Goal: Task Accomplishment & Management: Manage account settings

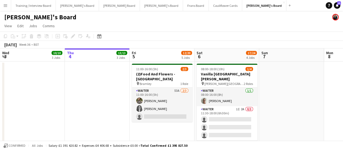
scroll to position [0, 184]
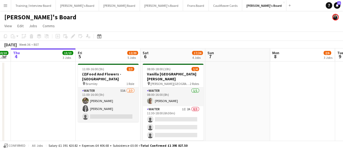
drag, startPoint x: 266, startPoint y: 109, endPoint x: 212, endPoint y: 109, distance: 54.0
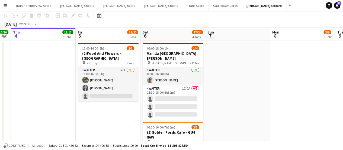
scroll to position [27, 0]
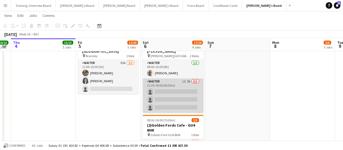
click at [191, 89] on app-card-role "Waiter 1I 2A 0/3 11:30-18:00 (6h30m) single-neutral-actions single-neutral-acti…" at bounding box center [173, 95] width 61 height 34
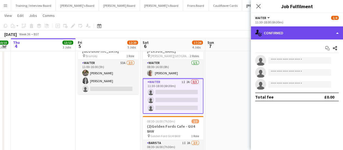
click at [294, 36] on div "single-neutral-actions-check-2 Confirmed" at bounding box center [297, 32] width 92 height 13
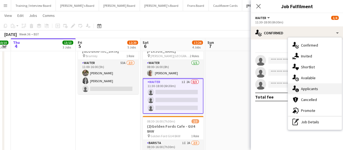
click at [323, 86] on div "single-neutral-actions-information Applicants" at bounding box center [315, 88] width 54 height 11
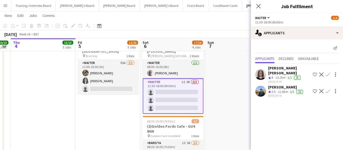
drag, startPoint x: 289, startPoint y: 66, endPoint x: 287, endPoint y: 80, distance: 14.3
click at [287, 80] on div "Matilda Kierkegaard Holt Crew rating 4 10.2km 1/1 21 03-09-2025 19:49" at bounding box center [289, 74] width 42 height 18
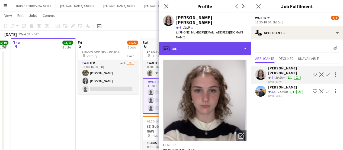
click at [201, 42] on div "profile Bio" at bounding box center [205, 48] width 92 height 13
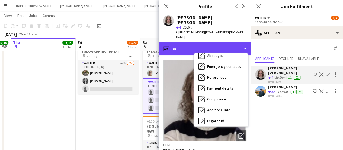
scroll to position [84, 0]
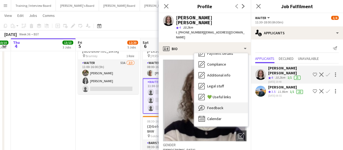
click at [232, 102] on div "Feedback Feedback" at bounding box center [221, 107] width 54 height 11
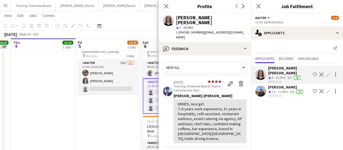
click at [122, 124] on app-date-cell "11:00-16:00 (5h) 2/3 (2)Food And Flowers - Bramley pin Bramley 1 Role Waiter 53…" at bounding box center [108, 109] width 65 height 151
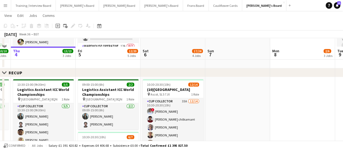
scroll to position [271, 0]
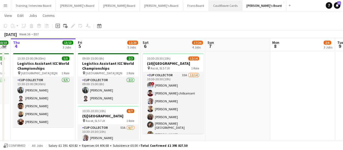
click at [209, 4] on button "Cauliflower Cards Close" at bounding box center [225, 5] width 33 height 11
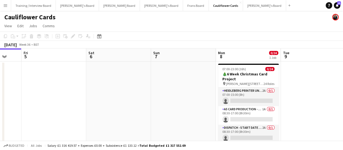
scroll to position [0, 251]
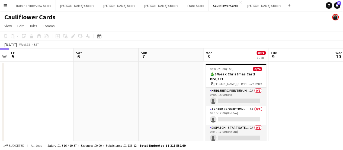
drag, startPoint x: 264, startPoint y: 92, endPoint x: 143, endPoint y: 90, distance: 120.8
click at [143, 90] on app-calendar-viewport "Mon 1 0/24 1 Job Tue 2 Wed 3 Thu 4 Fri 5 Sat 6 Sun 7 Mon 8 0/24 1 Job Tue 9 Wed…" at bounding box center [171, 101] width 343 height 106
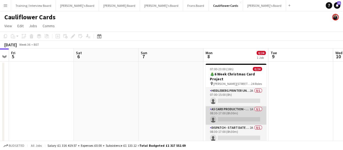
click at [243, 110] on app-card-role "A5 Card Production - Start Date [DATE] 1A 0/1 08:30-17:00 (8h30m) single-neutra…" at bounding box center [236, 115] width 61 height 18
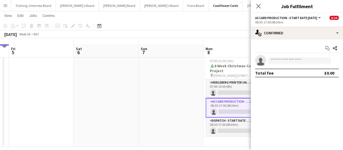
scroll to position [14, 0]
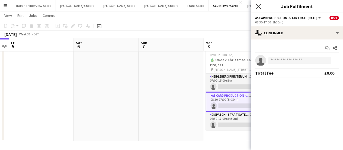
click at [258, 5] on icon "Close pop-in" at bounding box center [258, 6] width 5 height 5
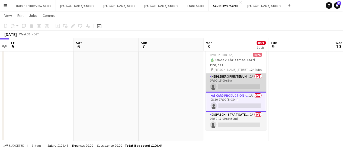
click at [247, 80] on app-card-role "Heidleberg Printer Unloading - Start Date [DATE] 2A 0/1 07:00-15:00 (8h) single…" at bounding box center [236, 82] width 61 height 18
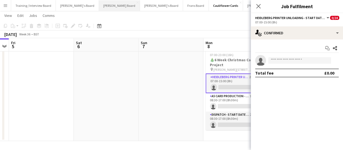
click at [99, 5] on button "Dean's Board Close" at bounding box center [119, 5] width 41 height 11
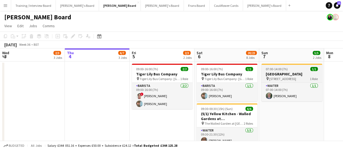
click at [278, 69] on span "07:00-14:00 (7h)" at bounding box center [277, 69] width 22 height 4
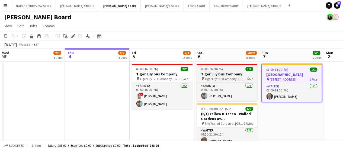
click at [225, 70] on div "09:00-16:00 (7h) 1/1" at bounding box center [227, 69] width 61 height 4
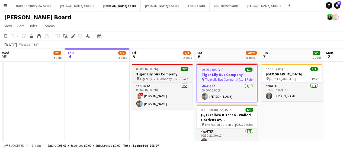
click at [163, 72] on h3 "Tiger Lily Bus Company" at bounding box center [162, 73] width 61 height 5
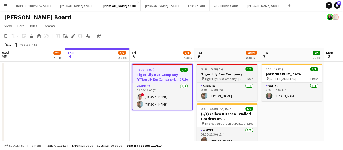
click at [226, 70] on div "09:00-16:00 (7h) 1/1" at bounding box center [227, 69] width 61 height 4
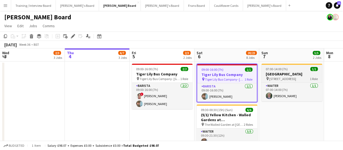
click at [290, 68] on div "07:00-14:00 (7h) 1/1" at bounding box center [292, 69] width 61 height 4
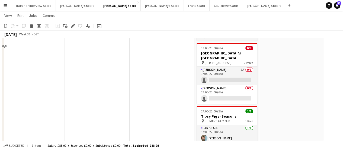
scroll to position [163, 0]
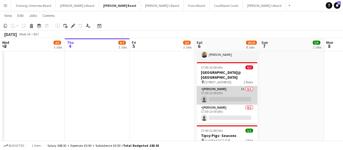
click at [247, 91] on app-card-role "Van Driver 1A 0/1 17:00-22:00 (5h) single-neutral-actions" at bounding box center [227, 95] width 61 height 18
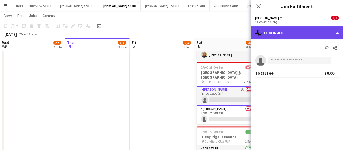
click at [290, 32] on div "single-neutral-actions-check-2 Confirmed" at bounding box center [297, 32] width 92 height 13
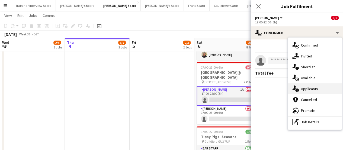
click at [305, 89] on span "Applicants" at bounding box center [309, 88] width 17 height 5
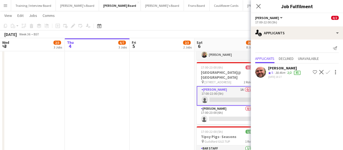
click at [157, 89] on app-date-cell "09:00-16:00 (7h) 2/2 Tiger Lily Bus Company pin Tiger Lily Bus Company- Hampton…" at bounding box center [162, 80] width 65 height 364
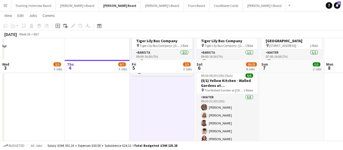
scroll to position [0, 0]
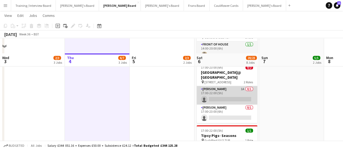
scroll to position [271, 0]
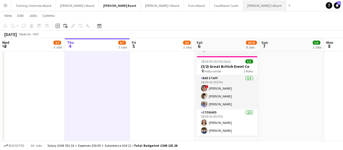
click at [243, 7] on button "Thomasina's Board Close" at bounding box center [264, 5] width 43 height 11
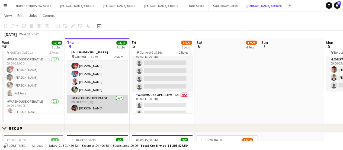
scroll to position [11, 0]
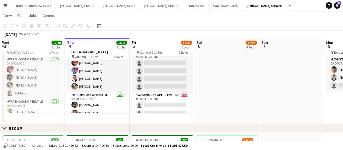
click at [273, 89] on app-date-cell at bounding box center [291, 76] width 65 height 93
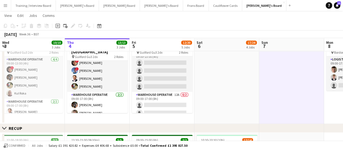
click at [238, 88] on app-date-cell at bounding box center [227, 76] width 65 height 93
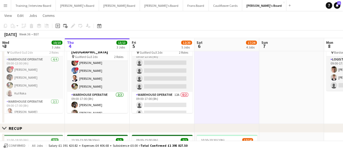
scroll to position [136, 0]
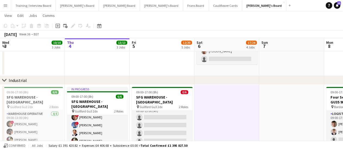
click at [273, 65] on app-date-cell at bounding box center [291, 0] width 65 height 151
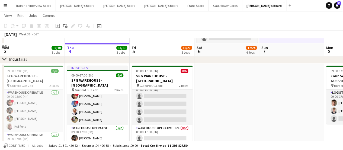
scroll to position [163, 0]
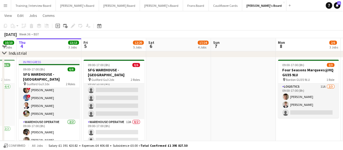
drag, startPoint x: 292, startPoint y: 95, endPoint x: 114, endPoint y: 85, distance: 178.4
click at [114, 85] on app-calendar-viewport "Mon 1 10/10 3 Jobs Tue 2 4/4 2 Jobs Wed 3 10/10 3 Jobs Thu 4 13/13 3 Jobs Fri 5…" at bounding box center [171, 150] width 343 height 585
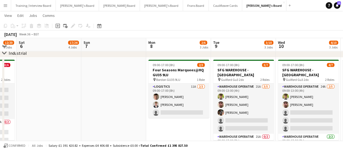
scroll to position [0, 157]
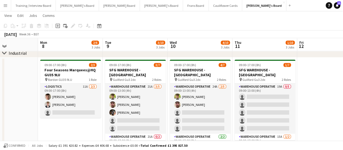
drag, startPoint x: 251, startPoint y: 89, endPoint x: 143, endPoint y: 77, distance: 109.1
click at [143, 77] on app-calendar-viewport "Fri 5 12/20 5 Jobs Sat 6 17/24 4 Jobs Sun 7 Mon 8 2/6 3 Jobs Tue 9 3/10 3 Jobs …" at bounding box center [171, 150] width 343 height 585
drag, startPoint x: 97, startPoint y: 105, endPoint x: 309, endPoint y: 115, distance: 212.5
click at [309, 115] on app-calendar-viewport "Fri 5 12/20 5 Jobs Sat 6 17/24 4 Jobs Sun 7 Mon 8 2/6 3 Jobs Tue 9 3/10 3 Jobs …" at bounding box center [171, 150] width 343 height 585
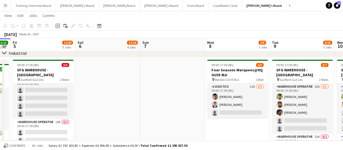
drag, startPoint x: 320, startPoint y: 113, endPoint x: 80, endPoint y: 94, distance: 240.2
click at [80, 94] on app-calendar-viewport "Tue 2 4/4 2 Jobs Wed 3 10/10 3 Jobs Thu 4 13/13 3 Jobs Fri 5 12/20 5 Jobs Sat 6…" at bounding box center [171, 150] width 343 height 585
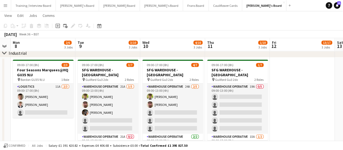
drag, startPoint x: 50, startPoint y: 103, endPoint x: 210, endPoint y: 122, distance: 161.3
click at [210, 122] on app-calendar-viewport "Fri 5 12/20 5 Jobs Sat 6 17/24 4 Jobs Sun 7 Mon 8 2/6 3 Jobs Tue 9 3/10 3 Jobs …" at bounding box center [171, 150] width 343 height 585
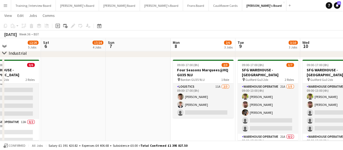
click at [119, 81] on app-date-cell at bounding box center [138, 103] width 65 height 93
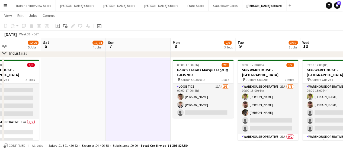
click at [92, 81] on app-date-cell at bounding box center [73, 103] width 65 height 93
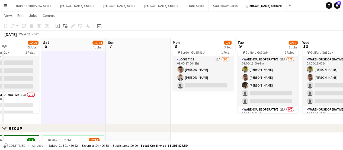
scroll to position [0, 151]
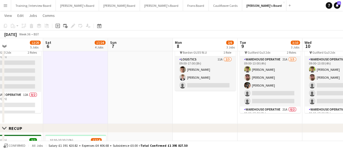
drag, startPoint x: 96, startPoint y: 86, endPoint x: 227, endPoint y: 97, distance: 132.4
click at [227, 97] on app-calendar-viewport "Wed 3 10/10 3 Jobs Thu 4 13/13 3 Jobs Fri 5 12/20 5 Jobs Sat 6 17/24 4 Jobs Sun…" at bounding box center [171, 123] width 343 height 585
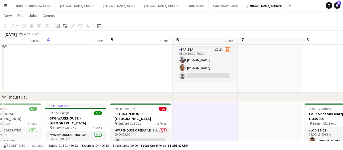
scroll to position [109, 0]
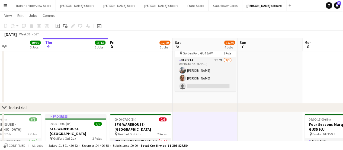
click at [197, 99] on app-date-cell "08:00-18:00 (10h) 1/4 Vanilla Bean@Thorpe Park KT8 9BS pin Thorpe Park 2 Roles …" at bounding box center [205, 27] width 65 height 151
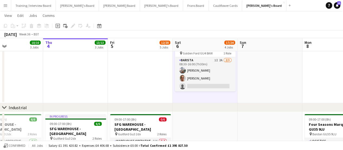
click at [146, 90] on app-date-cell "11:00-16:00 (5h) 2/3 (2)Food And Flowers - Bramley pin Bramley 1 Role Waiter 53…" at bounding box center [140, 27] width 65 height 151
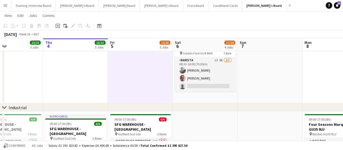
click at [195, 98] on app-date-cell "08:00-18:00 (10h) 1/4 Vanilla Bean@Thorpe Park KT8 9BS pin Thorpe Park 2 Roles …" at bounding box center [205, 27] width 65 height 151
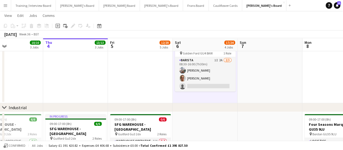
click at [154, 91] on app-date-cell "11:00-16:00 (5h) 2/3 (2)Food And Flowers - Bramley pin Bramley 1 Role Waiter 53…" at bounding box center [140, 27] width 65 height 151
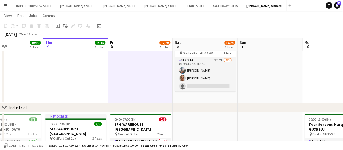
click at [182, 101] on app-date-cell "08:00-18:00 (10h) 1/4 Vanilla Bean@Thorpe Park KT8 9BS pin Thorpe Park 2 Roles …" at bounding box center [205, 27] width 65 height 151
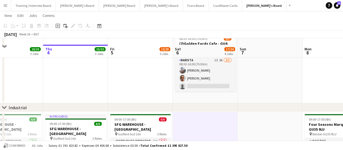
scroll to position [244, 0]
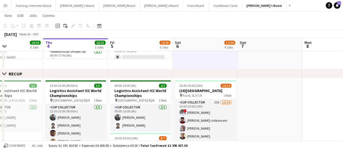
click at [135, 68] on app-date-cell "09:00-17:00 (8h) 0/6 SFG WAREHOUSE - GUILDFORD pin Guilford Gu3 2dx 2 Roles War…" at bounding box center [140, 22] width 65 height 93
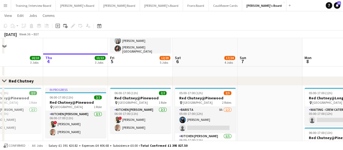
scroll to position [407, 0]
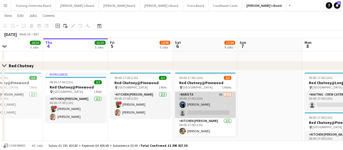
click at [213, 101] on app-card-role "Barista 8A 1/2 05:00-17:00 (12h) Alfred Morris single-neutral-actions" at bounding box center [205, 104] width 61 height 26
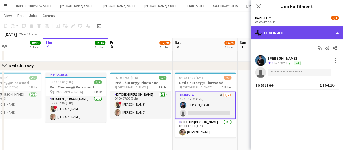
click at [279, 31] on div "single-neutral-actions-check-2 Confirmed" at bounding box center [297, 32] width 92 height 13
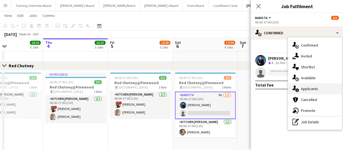
click at [316, 90] on span "Applicants" at bounding box center [309, 88] width 17 height 5
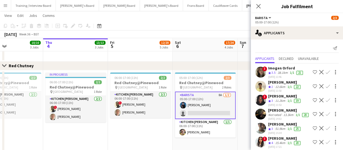
scroll to position [11, 0]
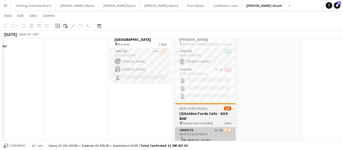
scroll to position [0, 0]
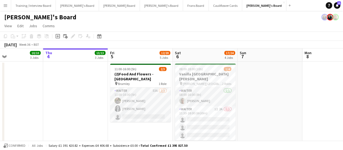
click at [261, 83] on app-date-cell at bounding box center [270, 136] width 65 height 151
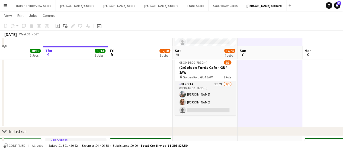
scroll to position [109, 0]
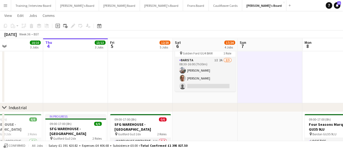
click at [232, 100] on app-date-cell "08:00-18:00 (10h) 1/4 Vanilla Bean@Thorpe Park KT8 9BS pin Thorpe Park 2 Roles …" at bounding box center [205, 27] width 65 height 151
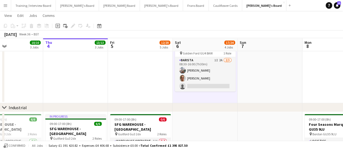
click at [258, 94] on app-date-cell at bounding box center [270, 27] width 65 height 151
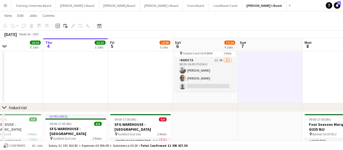
click at [227, 100] on app-date-cell "08:00-18:00 (10h) 1/4 Vanilla Bean@Thorpe Park KT8 9BS pin Thorpe Park 2 Roles …" at bounding box center [205, 27] width 65 height 151
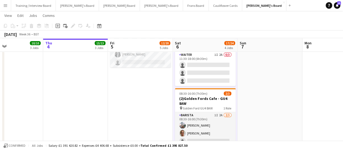
scroll to position [27, 0]
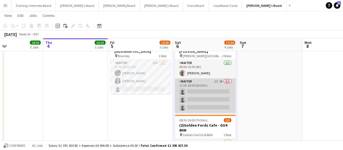
click at [223, 83] on app-card-role "Waiter 1I 2A 0/3 11:30-18:00 (6h30m) single-neutral-actions single-neutral-acti…" at bounding box center [205, 95] width 61 height 34
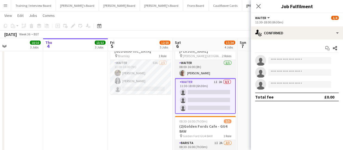
click at [299, 26] on app-options-switcher "Waiter All roles Waiter 1/4 11:30-18:00 (6h30m)" at bounding box center [297, 19] width 92 height 13
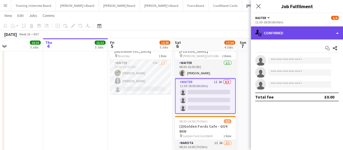
click at [294, 31] on div "single-neutral-actions-check-2 Confirmed" at bounding box center [297, 32] width 92 height 13
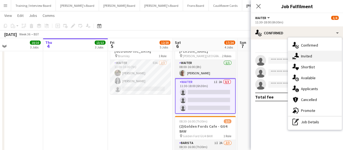
click at [313, 55] on div "single-neutral-actions-share-1 Invited" at bounding box center [315, 55] width 54 height 11
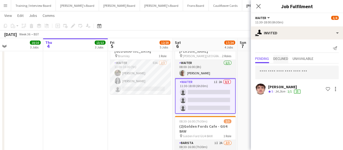
click at [280, 62] on span "Declined" at bounding box center [281, 59] width 15 height 8
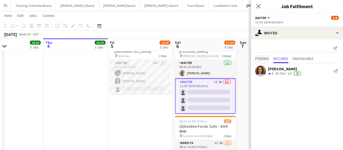
click at [260, 59] on span "Pending" at bounding box center [262, 58] width 14 height 4
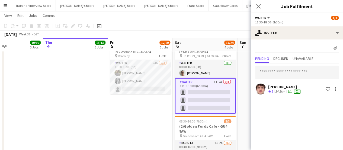
click at [200, 99] on app-card-role "Waiter 1I 2A 0/3 11:30-18:00 (6h30m) single-neutral-actions single-neutral-acti…" at bounding box center [205, 95] width 61 height 35
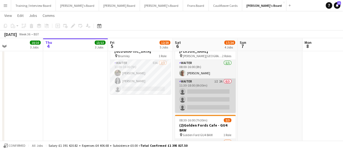
click at [221, 87] on app-card-role "Waiter 1I 2A 0/3 11:30-18:00 (6h30m) single-neutral-actions single-neutral-acti…" at bounding box center [205, 95] width 61 height 34
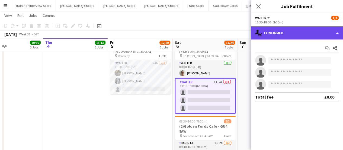
click at [293, 33] on div "single-neutral-actions-check-2 Confirmed" at bounding box center [297, 32] width 92 height 13
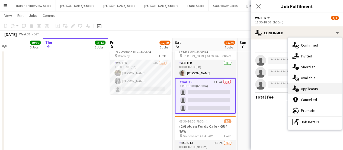
click at [315, 86] on div "single-neutral-actions-information Applicants" at bounding box center [315, 88] width 54 height 11
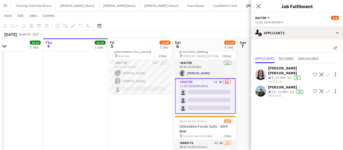
click at [282, 77] on div "10.2km" at bounding box center [280, 77] width 12 height 5
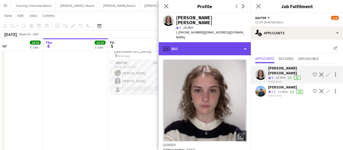
click at [205, 42] on div "profile Bio" at bounding box center [205, 48] width 92 height 13
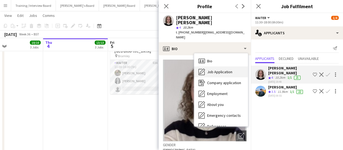
click at [227, 69] on span "Job Application" at bounding box center [219, 71] width 25 height 5
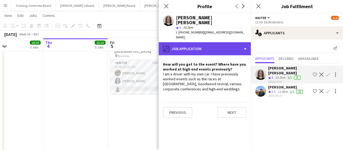
click at [220, 43] on div "pencil4 Job Application" at bounding box center [205, 48] width 92 height 13
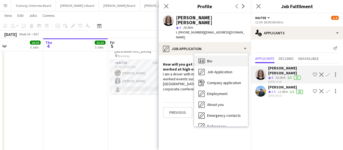
click at [223, 55] on div "Bio Bio" at bounding box center [221, 60] width 54 height 11
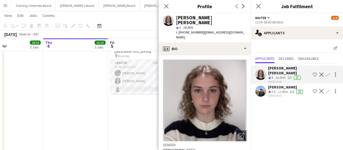
click at [128, 113] on app-date-cell "11:00-16:00 (5h) 2/3 (2)Food And Flowers - Bramley pin Bramley 1 Role Waiter 53…" at bounding box center [140, 109] width 65 height 151
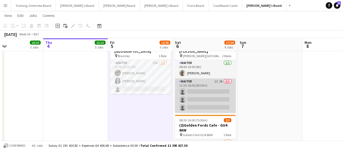
click at [209, 83] on app-card-role "Waiter 1I 2A 0/3 11:30-18:00 (6h30m) single-neutral-actions single-neutral-acti…" at bounding box center [205, 95] width 61 height 34
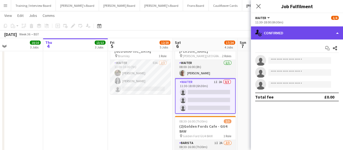
click at [291, 29] on div "single-neutral-actions-check-2 Confirmed" at bounding box center [297, 32] width 92 height 13
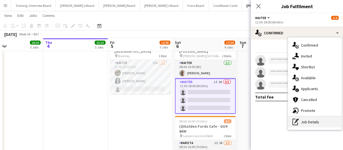
click at [307, 123] on div "pen-write Job Details" at bounding box center [315, 121] width 54 height 11
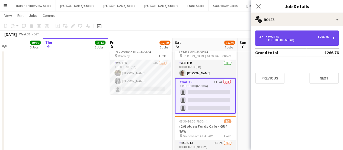
click at [292, 39] on div "11:30-18:00 (6h30m)" at bounding box center [294, 40] width 69 height 3
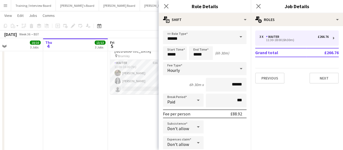
click at [131, 120] on app-date-cell "11:00-16:00 (5h) 2/3 (2)Food And Flowers - Bramley pin Bramley 1 Role Waiter 53…" at bounding box center [140, 109] width 65 height 151
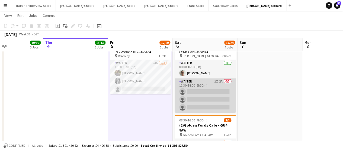
click at [208, 93] on app-card-role "Waiter 1I 2A 0/3 11:30-18:00 (6h30m) single-neutral-actions single-neutral-acti…" at bounding box center [205, 95] width 61 height 34
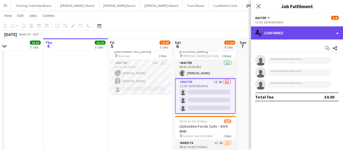
click at [319, 33] on div "single-neutral-actions-check-2 Confirmed" at bounding box center [297, 32] width 92 height 13
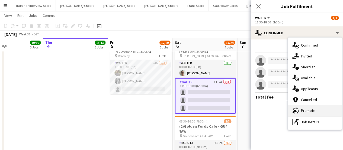
click at [318, 112] on div "advertising-megaphone Promote" at bounding box center [315, 110] width 54 height 11
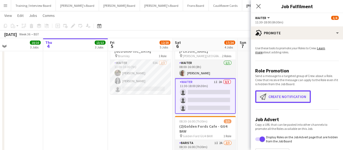
click at [292, 97] on button "Create notification Create notification" at bounding box center [283, 96] width 56 height 12
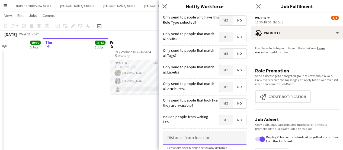
click at [192, 137] on input at bounding box center [205, 138] width 84 height 14
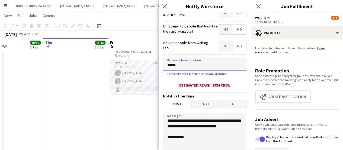
scroll to position [81, 0]
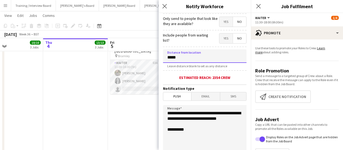
type input "*****"
drag, startPoint x: 194, startPoint y: 125, endPoint x: 160, endPoint y: 110, distance: 36.4
click at [160, 110] on form "**********" at bounding box center [205, 75] width 92 height 286
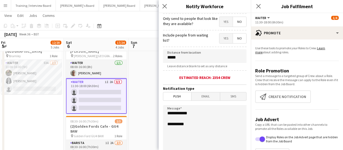
scroll to position [0, 261]
drag, startPoint x: 152, startPoint y: 112, endPoint x: 42, endPoint y: 123, distance: 110.2
click at [193, 112] on textarea "**********" at bounding box center [205, 138] width 84 height 67
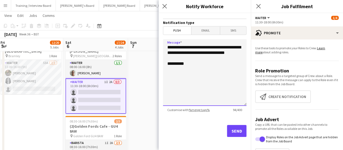
scroll to position [149, 0]
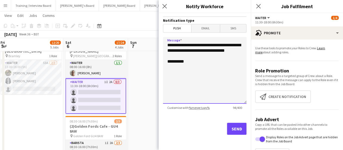
type textarea "**********"
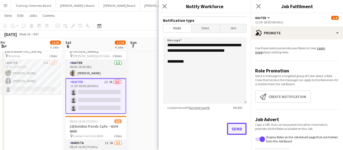
click at [236, 130] on button "Send" at bounding box center [237, 128] width 20 height 12
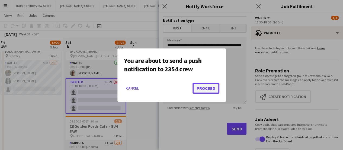
click at [205, 87] on button "Proceed" at bounding box center [206, 88] width 27 height 11
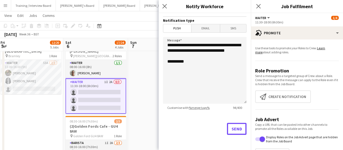
scroll to position [27, 0]
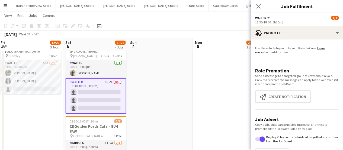
click at [170, 87] on app-date-cell at bounding box center [160, 109] width 65 height 151
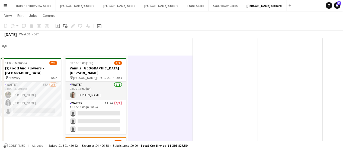
scroll to position [136, 0]
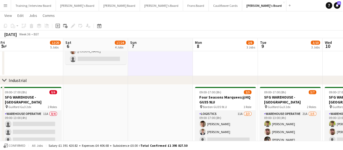
click at [98, 67] on app-date-cell "08:00-18:00 (10h) 1/4 Vanilla Bean@Thorpe Park KT8 9BS pin Thorpe Park 2 Roles …" at bounding box center [95, 0] width 65 height 151
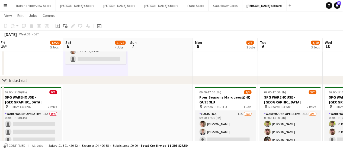
click at [157, 72] on app-date-cell at bounding box center [160, 0] width 65 height 151
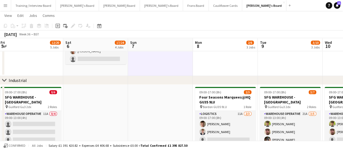
click at [124, 72] on app-date-cell "08:00-18:00 (10h) 1/4 Vanilla Bean@Thorpe Park KT8 9BS pin Thorpe Park 2 Roles …" at bounding box center [95, 0] width 65 height 151
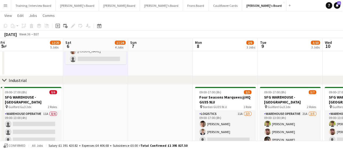
click at [141, 62] on app-date-cell at bounding box center [160, 0] width 65 height 151
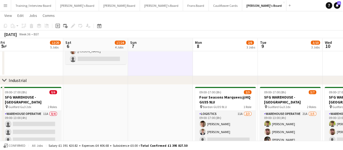
click at [102, 70] on app-date-cell "08:00-18:00 (10h) 1/4 Vanilla Bean@Thorpe Park KT8 9BS pin Thorpe Park 2 Roles …" at bounding box center [95, 0] width 65 height 151
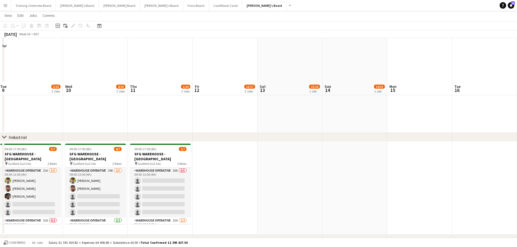
scroll to position [54, 0]
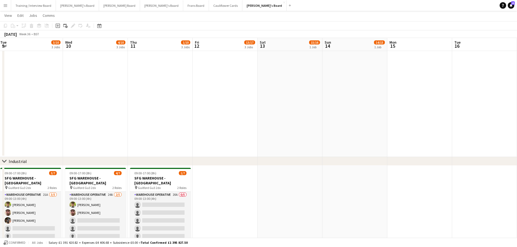
click at [347, 128] on app-date-cell at bounding box center [354, 82] width 65 height 151
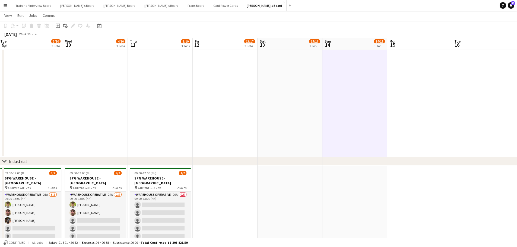
scroll to position [0, 0]
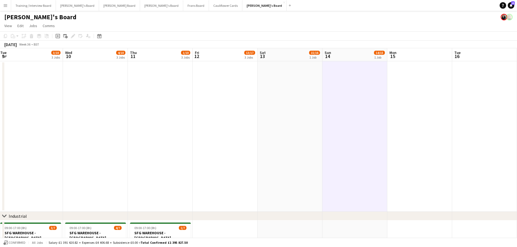
click at [306, 138] on app-date-cell at bounding box center [290, 136] width 65 height 151
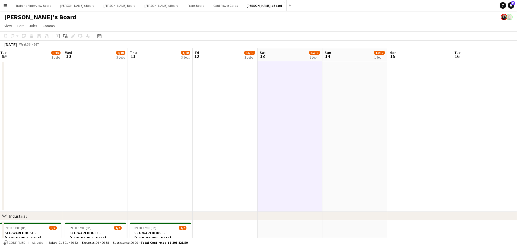
click at [347, 128] on app-date-cell at bounding box center [354, 136] width 65 height 151
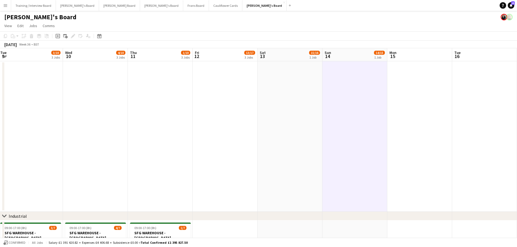
click at [314, 130] on app-date-cell at bounding box center [290, 136] width 65 height 151
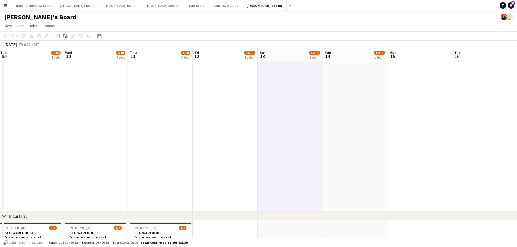
click at [345, 129] on app-date-cell at bounding box center [354, 136] width 65 height 151
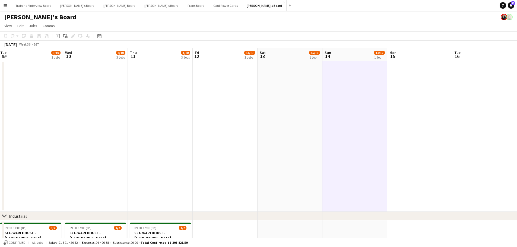
click at [322, 127] on app-date-cell at bounding box center [290, 136] width 65 height 151
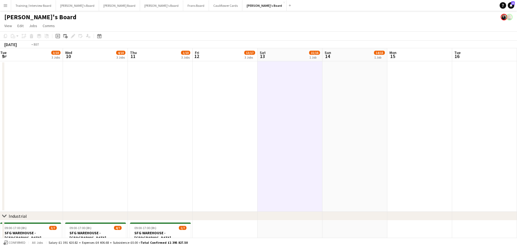
drag, startPoint x: 109, startPoint y: 132, endPoint x: 390, endPoint y: 139, distance: 281.3
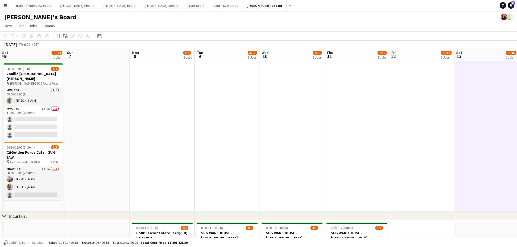
drag, startPoint x: 314, startPoint y: 127, endPoint x: 417, endPoint y: 129, distance: 103.7
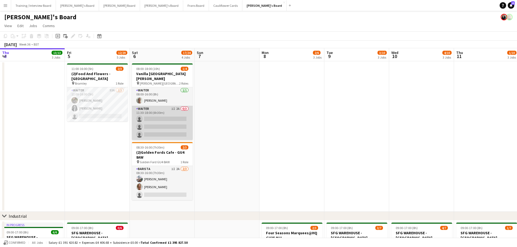
click at [164, 112] on app-card-role "Waiter 1I 2A 0/3 11:30-18:00 (6h30m) single-neutral-actions single-neutral-acti…" at bounding box center [162, 123] width 61 height 34
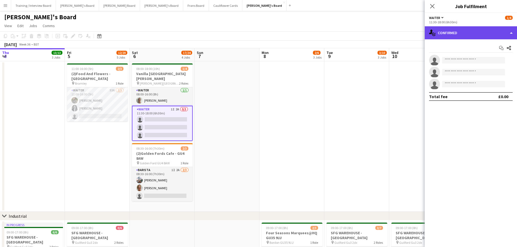
click at [347, 35] on div "single-neutral-actions-check-2 Confirmed" at bounding box center [471, 32] width 92 height 13
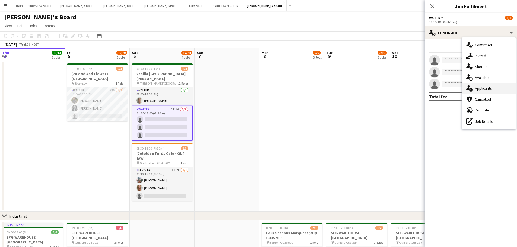
click at [347, 84] on div "single-neutral-actions-information Applicants" at bounding box center [489, 88] width 54 height 11
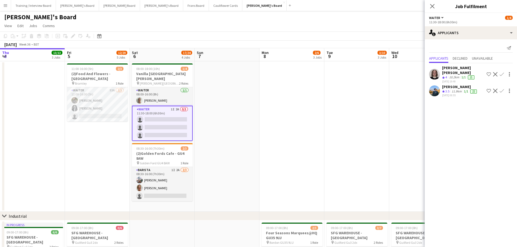
drag, startPoint x: 233, startPoint y: 159, endPoint x: 356, endPoint y: 162, distance: 123.5
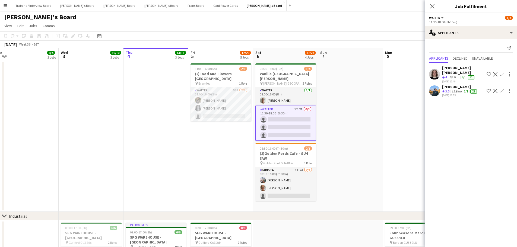
click at [306, 149] on app-date-cell "08:00-18:00 (10h) 1/4 Vanilla Bean@Thorpe Park KT8 9BS pin Thorpe Park 2 Roles …" at bounding box center [285, 136] width 65 height 151
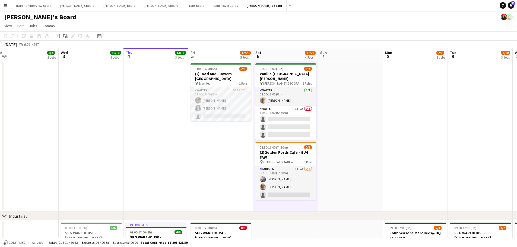
click at [327, 149] on app-date-cell at bounding box center [350, 136] width 65 height 151
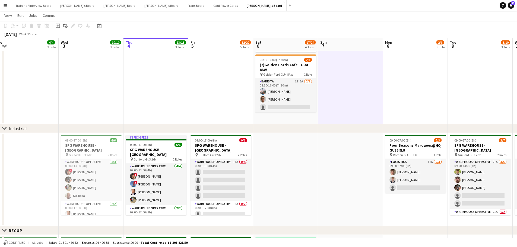
scroll to position [54, 0]
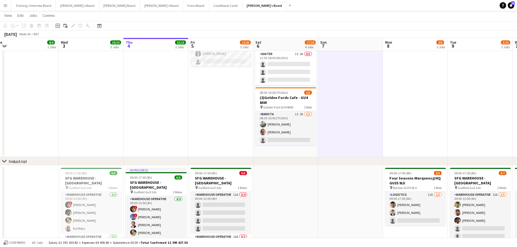
click at [303, 149] on app-date-cell "08:00-18:00 (10h) 1/4 Vanilla Bean@Thorpe Park KT8 9BS pin Thorpe Park 2 Roles …" at bounding box center [285, 82] width 65 height 151
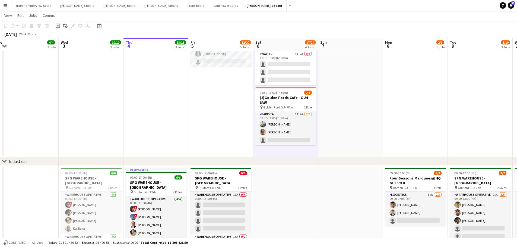
click at [347, 143] on app-date-cell at bounding box center [350, 82] width 65 height 151
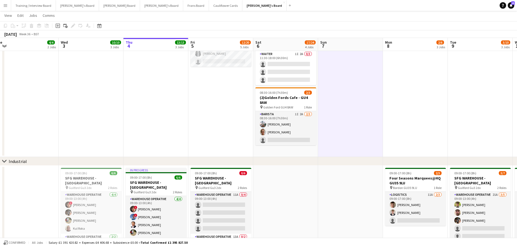
click at [298, 149] on app-date-cell "08:00-18:00 (10h) 1/4 Vanilla Bean@Thorpe Park KT8 9BS pin Thorpe Park 2 Roles …" at bounding box center [285, 82] width 65 height 151
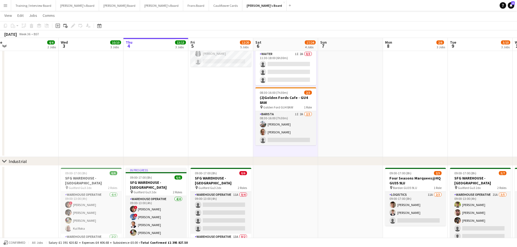
click at [337, 144] on app-date-cell at bounding box center [350, 82] width 65 height 151
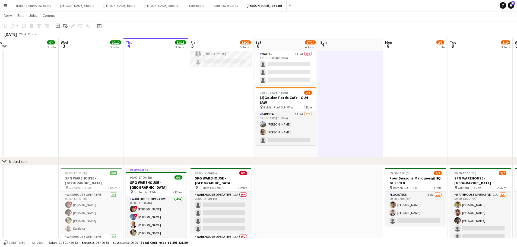
click at [274, 149] on app-date-cell "08:00-18:00 (10h) 1/4 Vanilla Bean@Thorpe Park KT8 9BS pin Thorpe Park 2 Roles …" at bounding box center [285, 82] width 65 height 151
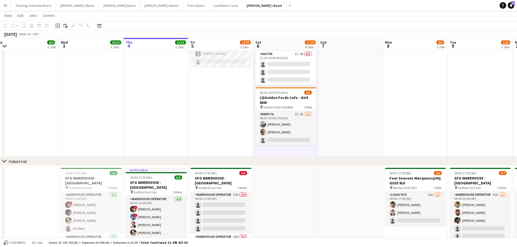
drag, startPoint x: 303, startPoint y: 208, endPoint x: 341, endPoint y: 204, distance: 37.9
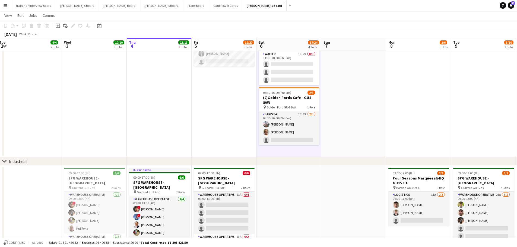
click at [341, 149] on app-date-cell at bounding box center [353, 212] width 65 height 93
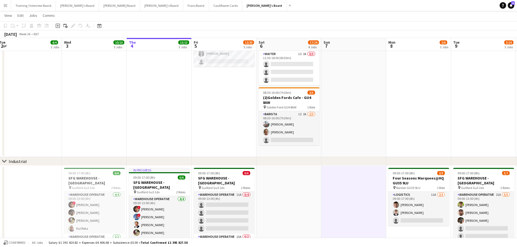
click at [335, 149] on app-date-cell at bounding box center [353, 82] width 65 height 151
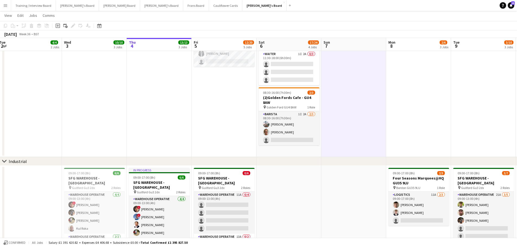
click at [308, 149] on app-date-cell "08:00-18:00 (10h) 1/4 Vanilla Bean@Thorpe Park KT8 9BS pin Thorpe Park 2 Roles …" at bounding box center [289, 82] width 65 height 151
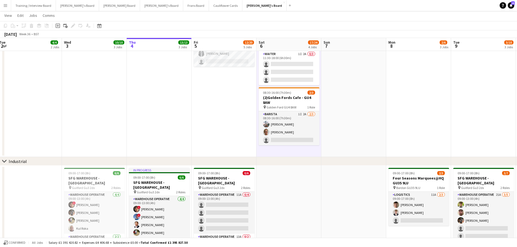
click at [307, 149] on app-date-cell at bounding box center [289, 212] width 65 height 93
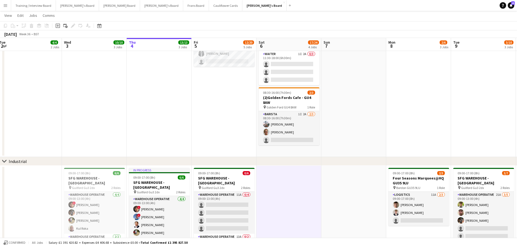
click at [330, 149] on app-date-cell at bounding box center [353, 212] width 65 height 93
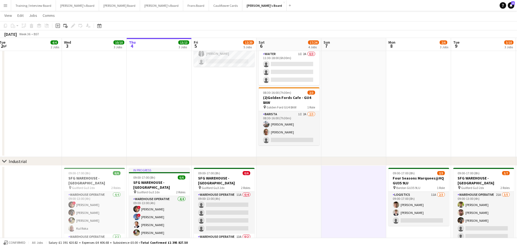
click at [330, 146] on app-date-cell at bounding box center [353, 82] width 65 height 151
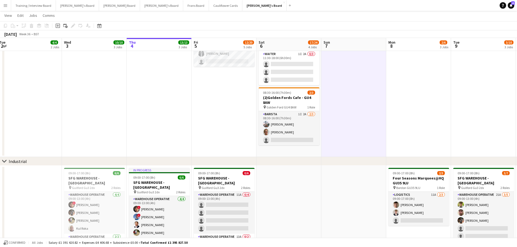
click at [309, 149] on app-date-cell "08:00-18:00 (10h) 1/4 Vanilla Bean@Thorpe Park KT8 9BS pin Thorpe Park 2 Roles …" at bounding box center [289, 82] width 65 height 151
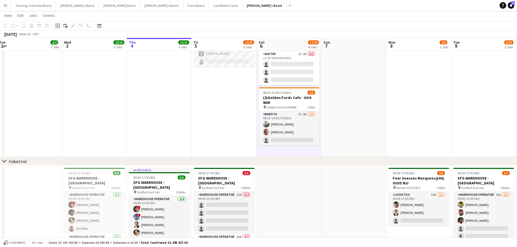
click at [347, 141] on app-date-cell at bounding box center [353, 82] width 65 height 151
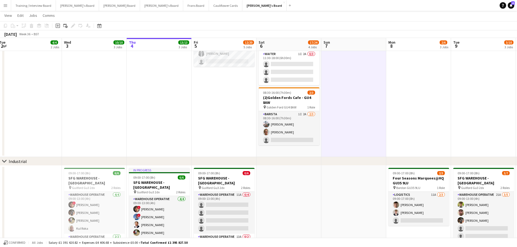
click at [283, 149] on app-date-cell "08:00-18:00 (10h) 1/4 Vanilla Bean@Thorpe Park KT8 9BS pin Thorpe Park 2 Roles …" at bounding box center [289, 82] width 65 height 151
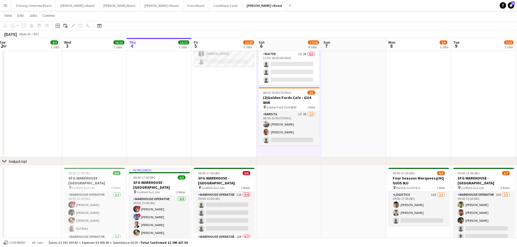
click at [330, 145] on app-date-cell at bounding box center [353, 82] width 65 height 151
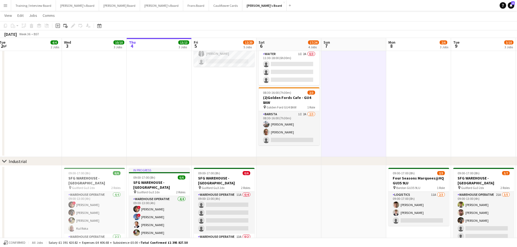
click at [299, 149] on app-date-cell "08:00-18:00 (10h) 1/4 Vanilla Bean@Thorpe Park KT8 9BS pin Thorpe Park 2 Roles …" at bounding box center [289, 82] width 65 height 151
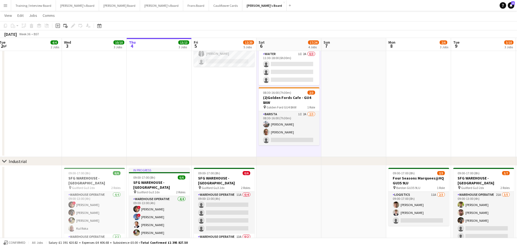
click at [345, 126] on app-date-cell at bounding box center [353, 82] width 65 height 151
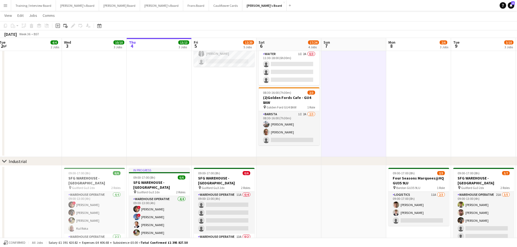
click at [312, 149] on app-date-cell "08:00-18:00 (10h) 1/4 Vanilla Bean@Thorpe Park KT8 9BS pin Thorpe Park 2 Roles …" at bounding box center [289, 82] width 65 height 151
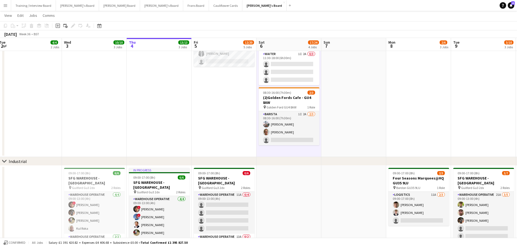
click at [328, 144] on app-date-cell at bounding box center [353, 82] width 65 height 151
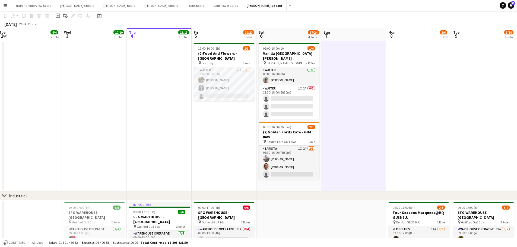
scroll to position [136, 0]
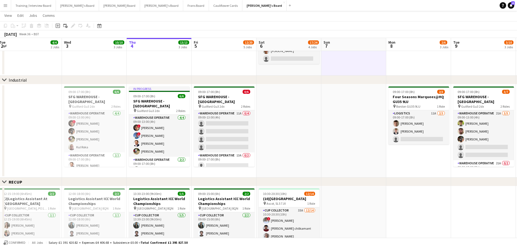
click at [305, 72] on app-date-cell "08:00-18:00 (10h) 1/4 Vanilla Bean@Thorpe Park KT8 9BS pin Thorpe Park 2 Roles …" at bounding box center [289, 0] width 65 height 151
click at [341, 67] on app-date-cell at bounding box center [353, 0] width 65 height 151
click at [316, 67] on app-date-cell "08:00-18:00 (10h) 1/4 Vanilla Bean@Thorpe Park KT8 9BS pin Thorpe Park 2 Roles …" at bounding box center [289, 0] width 65 height 151
click at [302, 102] on app-date-cell at bounding box center [289, 130] width 65 height 93
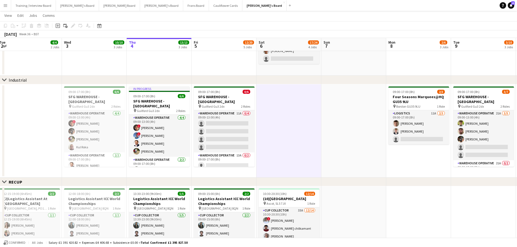
click at [347, 107] on app-date-cell at bounding box center [353, 130] width 65 height 93
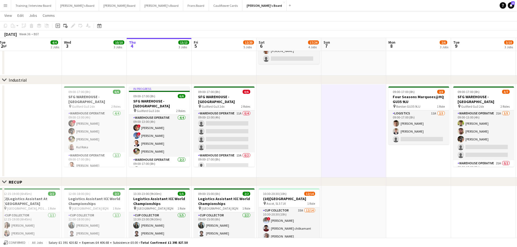
click at [344, 67] on app-date-cell at bounding box center [353, 0] width 65 height 151
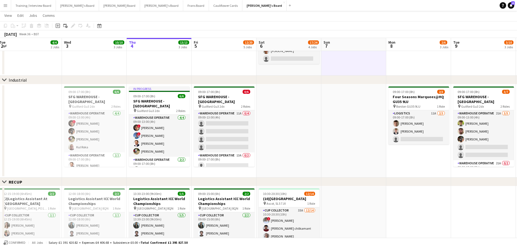
click at [312, 69] on app-date-cell "08:00-18:00 (10h) 1/4 Vanilla Bean@Thorpe Park KT8 9BS pin Thorpe Park 2 Roles …" at bounding box center [289, 0] width 65 height 151
click at [338, 65] on app-date-cell at bounding box center [353, 0] width 65 height 151
click at [300, 68] on app-date-cell "08:00-18:00 (10h) 1/4 Vanilla Bean@Thorpe Park KT8 9BS pin Thorpe Park 2 Roles …" at bounding box center [289, 0] width 65 height 151
click at [340, 65] on app-date-cell at bounding box center [353, 0] width 65 height 151
click at [308, 70] on app-date-cell "08:00-18:00 (10h) 1/4 Vanilla Bean@Thorpe Park KT8 9BS pin Thorpe Park 2 Roles …" at bounding box center [289, 0] width 65 height 151
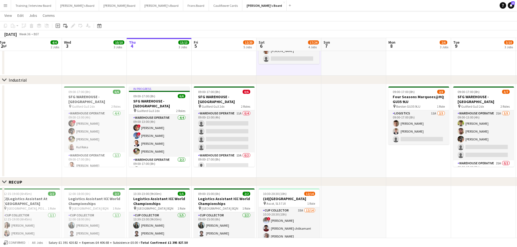
click at [302, 112] on app-date-cell at bounding box center [289, 130] width 65 height 93
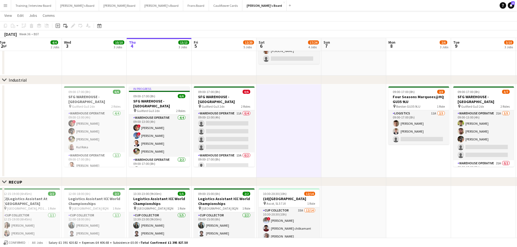
click at [343, 149] on app-date-cell at bounding box center [353, 130] width 65 height 93
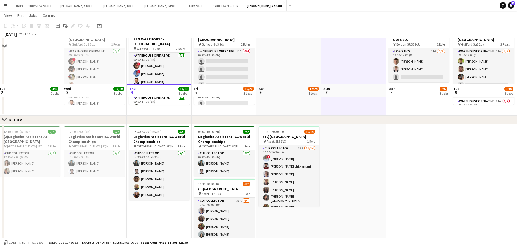
scroll to position [244, 0]
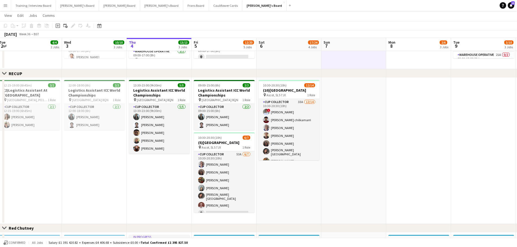
click at [344, 149] on app-date-cell at bounding box center [353, 151] width 65 height 146
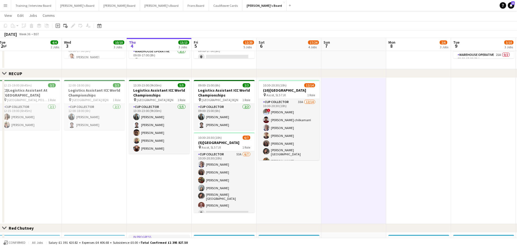
click at [288, 149] on app-date-cell "10:30-20:30 (10h) 12/14 (10)[GEOGRAPHIC_DATA] pin Ascot, SL5 7JX 1 Role CUP COL…" at bounding box center [289, 151] width 65 height 146
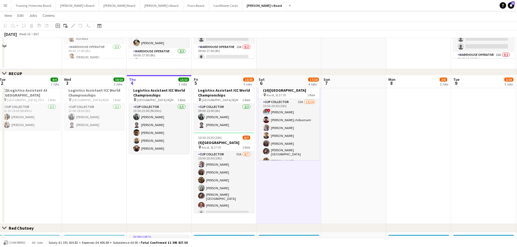
scroll to position [368, 0]
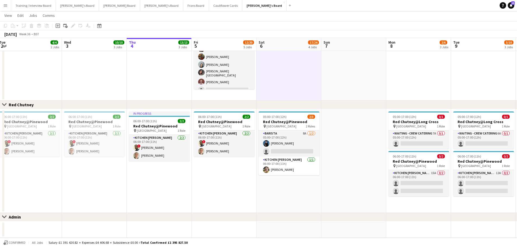
click at [298, 149] on app-date-cell "05:00-17:00 (12h) 2/3 Red Chutney@Pinewood pin Pinewood Studios 2 Roles Barista…" at bounding box center [289, 161] width 65 height 104
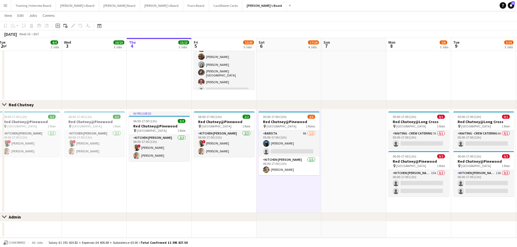
click at [347, 149] on app-date-cell at bounding box center [353, 161] width 65 height 104
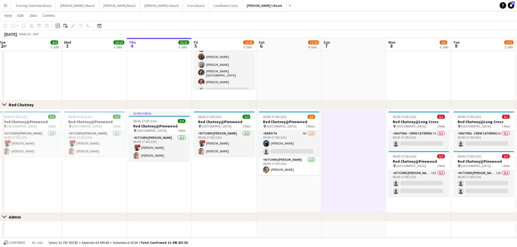
click at [347, 149] on app-date-cell at bounding box center [353, 230] width 65 height 16
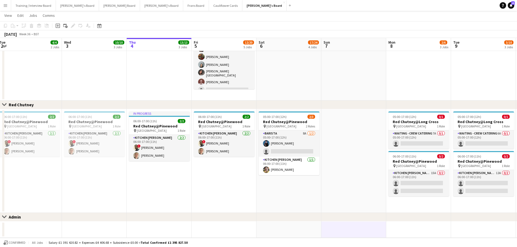
click at [293, 149] on app-date-cell at bounding box center [289, 230] width 65 height 16
click at [303, 149] on app-date-cell "05:00-17:00 (12h) 2/3 Red Chutney@Pinewood pin Pinewood Studios 2 Roles Barista…" at bounding box center [289, 161] width 65 height 104
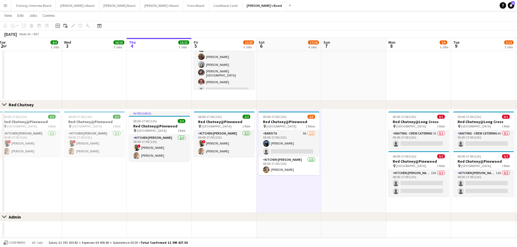
click at [347, 149] on app-date-cell at bounding box center [353, 161] width 65 height 104
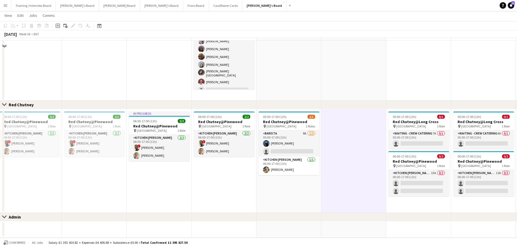
scroll to position [259, 0]
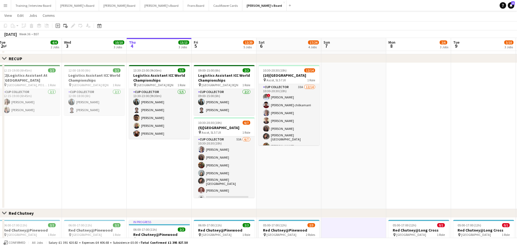
click at [347, 149] on app-date-cell at bounding box center [353, 136] width 65 height 146
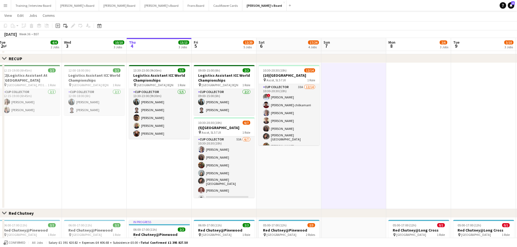
click at [271, 149] on app-date-cell "10:30-20:30 (10h) 12/14 (10)[GEOGRAPHIC_DATA] pin Ascot, SL5 7JX 1 Role CUP COL…" at bounding box center [289, 136] width 65 height 146
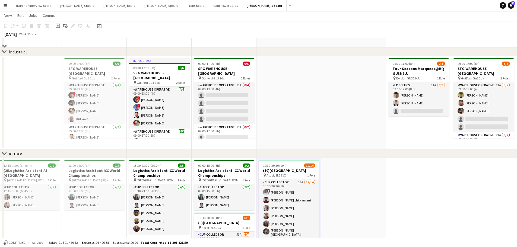
scroll to position [124, 0]
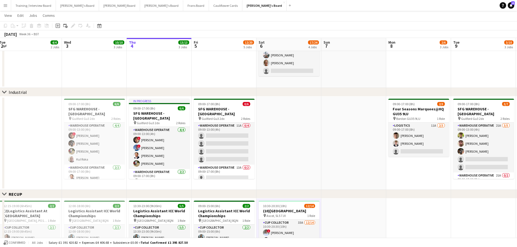
click at [282, 132] on app-date-cell at bounding box center [289, 143] width 65 height 93
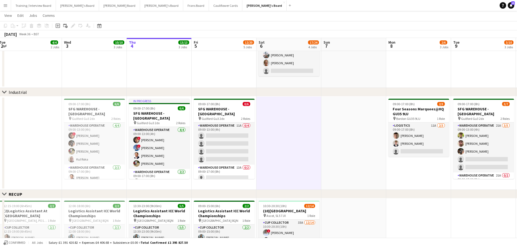
click at [335, 121] on app-date-cell at bounding box center [353, 143] width 65 height 93
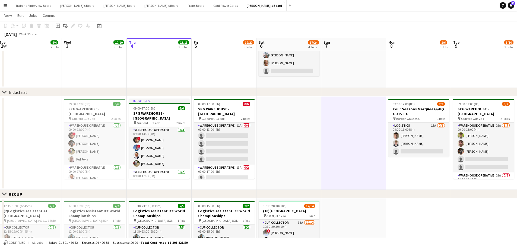
click at [337, 74] on app-date-cell at bounding box center [353, 12] width 65 height 151
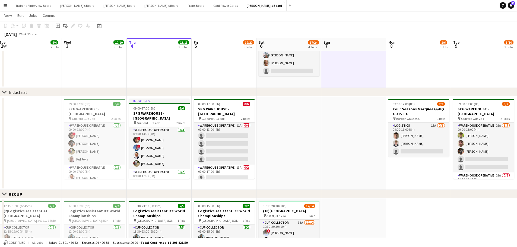
click at [310, 79] on app-date-cell "08:00-18:00 (10h) 1/4 Vanilla Bean@Thorpe Park KT8 9BS pin Thorpe Park 2 Roles …" at bounding box center [289, 12] width 65 height 151
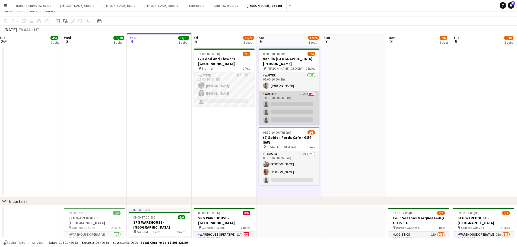
scroll to position [0, 0]
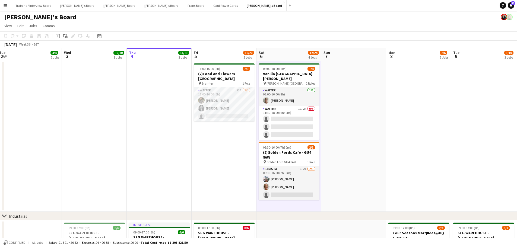
click at [335, 85] on app-date-cell at bounding box center [353, 136] width 65 height 151
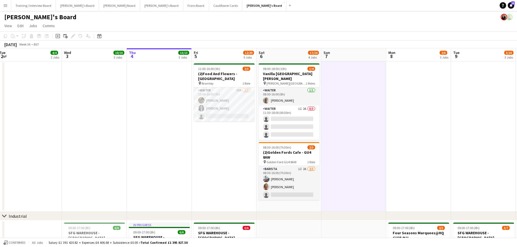
click at [286, 149] on app-date-cell "08:00-18:00 (10h) 1/4 Vanilla Bean@Thorpe Park KT8 9BS pin Thorpe Park 2 Roles …" at bounding box center [289, 136] width 65 height 151
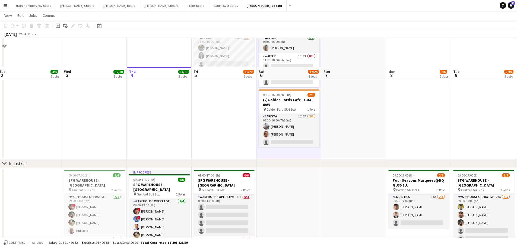
scroll to position [81, 0]
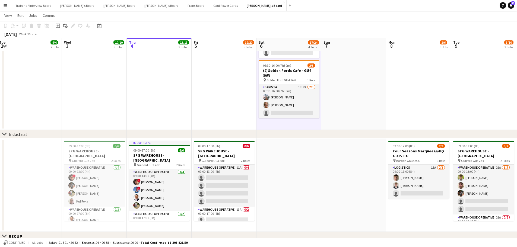
click at [286, 149] on app-date-cell at bounding box center [289, 185] width 65 height 93
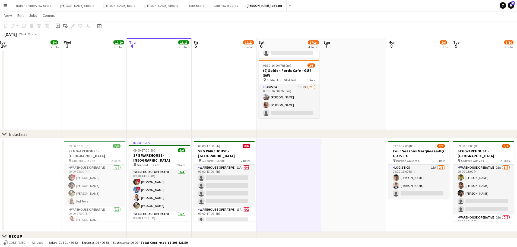
click at [330, 149] on app-date-cell at bounding box center [353, 185] width 65 height 93
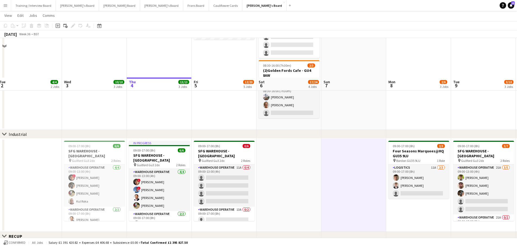
scroll to position [190, 0]
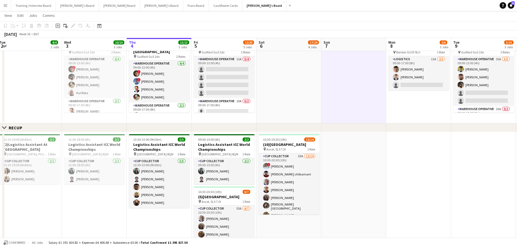
click at [330, 149] on app-date-cell at bounding box center [353, 205] width 65 height 146
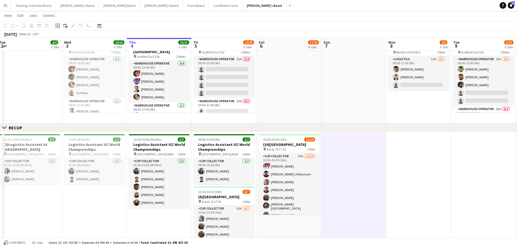
click at [312, 149] on app-date-cell "10:30-20:30 (10h) 12/14 (10)[GEOGRAPHIC_DATA] pin Ascot, SL5 7JX 1 Role CUP COL…" at bounding box center [289, 205] width 65 height 146
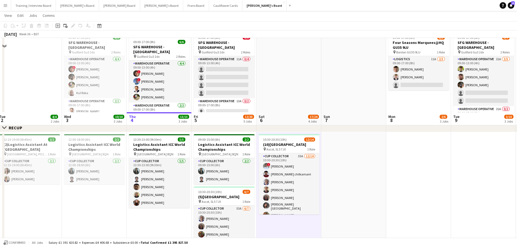
scroll to position [353, 0]
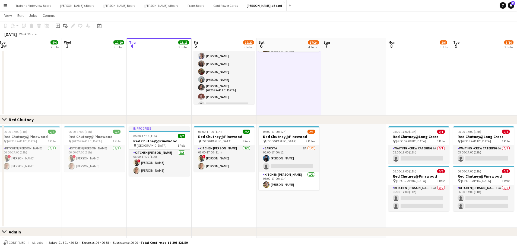
click at [312, 149] on app-date-cell "05:00-17:00 (12h) 2/3 Red Chutney@Pinewood pin Pinewood Studios 2 Roles Barista…" at bounding box center [289, 176] width 65 height 104
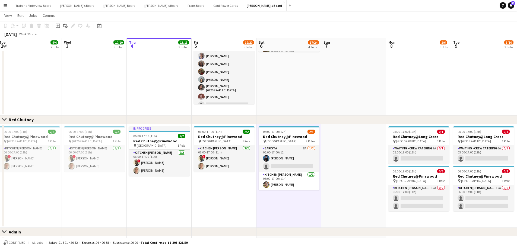
click at [347, 149] on app-date-cell at bounding box center [353, 176] width 65 height 104
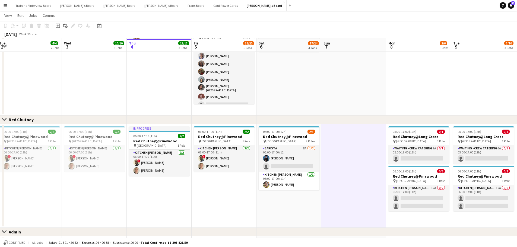
scroll to position [368, 0]
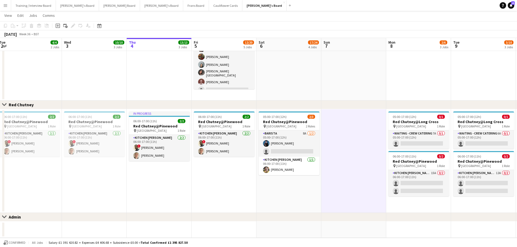
click at [345, 149] on app-date-cell at bounding box center [353, 230] width 65 height 16
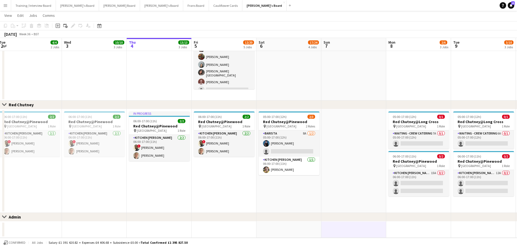
click at [311, 149] on app-date-cell at bounding box center [289, 230] width 65 height 16
click at [311, 149] on app-date-cell "05:00-17:00 (12h) 2/3 Red Chutney@Pinewood pin Pinewood Studios 2 Roles Barista…" at bounding box center [289, 161] width 65 height 104
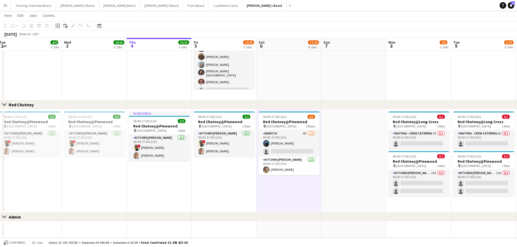
click at [333, 149] on app-date-cell at bounding box center [353, 161] width 65 height 104
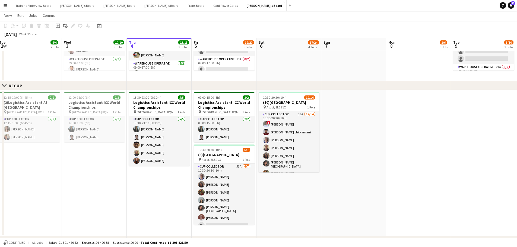
click at [338, 149] on app-date-cell at bounding box center [353, 163] width 65 height 146
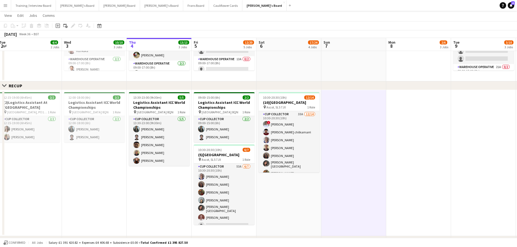
click at [299, 149] on app-date-cell "10:30-20:30 (10h) 12/14 (10)[GEOGRAPHIC_DATA] pin Ascot, SL5 7JX 1 Role CUP COL…" at bounding box center [289, 163] width 65 height 146
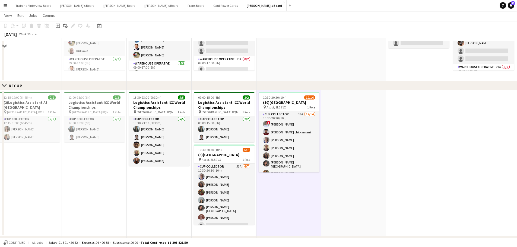
scroll to position [151, 0]
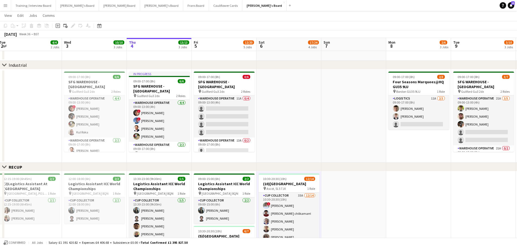
click at [302, 127] on app-date-cell at bounding box center [289, 115] width 65 height 93
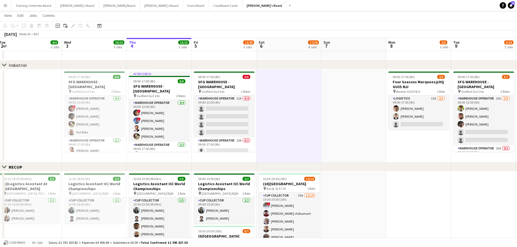
click at [347, 110] on app-date-cell at bounding box center [353, 115] width 65 height 93
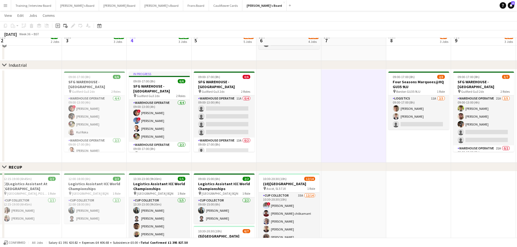
scroll to position [42, 0]
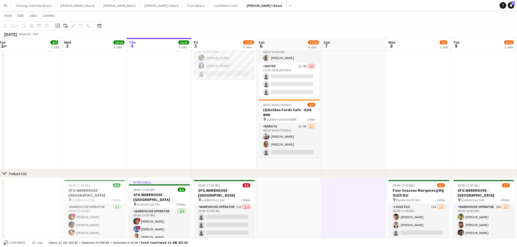
click at [347, 110] on app-date-cell at bounding box center [353, 94] width 65 height 151
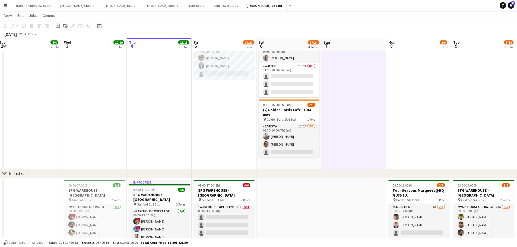
click at [314, 149] on app-date-cell "08:00-18:00 (10h) 1/4 Vanilla Bean@Thorpe Park KT8 9BS pin Thorpe Park 2 Roles …" at bounding box center [289, 94] width 65 height 151
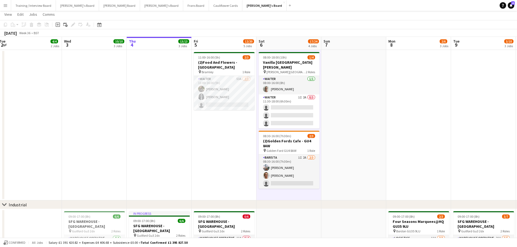
scroll to position [0, 0]
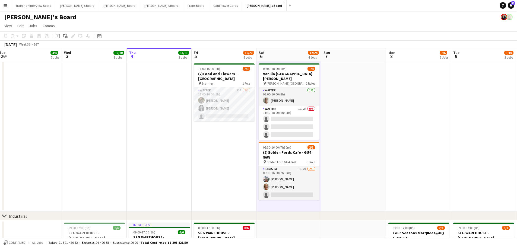
click at [347, 140] on app-date-cell at bounding box center [353, 136] width 65 height 151
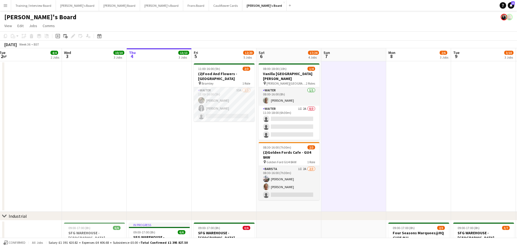
click at [317, 149] on app-date-cell "08:00-18:00 (10h) 1/4 Vanilla Bean@Thorpe Park KT8 9BS pin Thorpe Park 2 Roles …" at bounding box center [289, 136] width 65 height 151
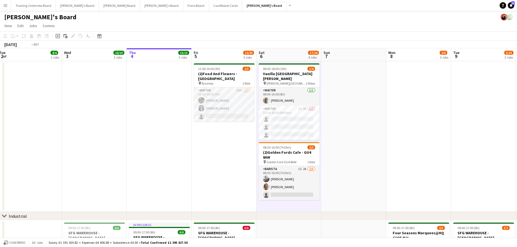
drag, startPoint x: 79, startPoint y: 126, endPoint x: 342, endPoint y: 115, distance: 263.2
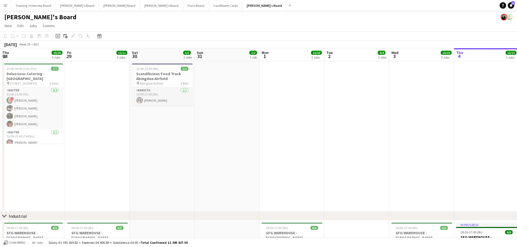
drag, startPoint x: 201, startPoint y: 128, endPoint x: 452, endPoint y: 125, distance: 251.1
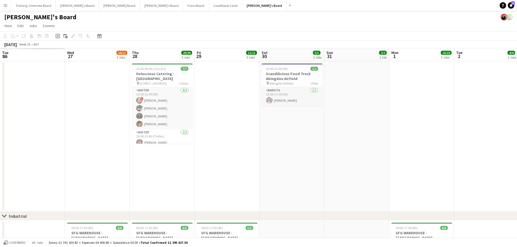
scroll to position [0, 130]
click at [347, 139] on app-date-cell at bounding box center [356, 136] width 65 height 151
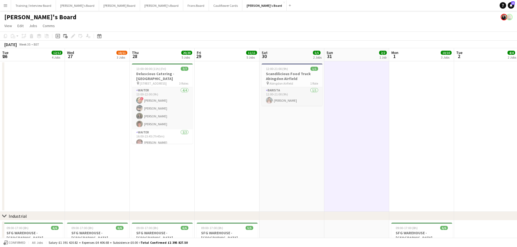
click at [302, 149] on app-date-cell "12:00-21:00 (9h) 1/1 Scandilicious Food Truck Abingdon Airfield pin Abingdon Ai…" at bounding box center [291, 136] width 65 height 151
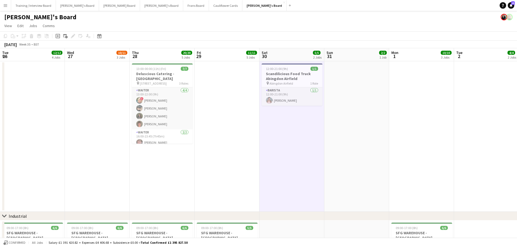
click at [334, 130] on app-date-cell at bounding box center [356, 136] width 65 height 151
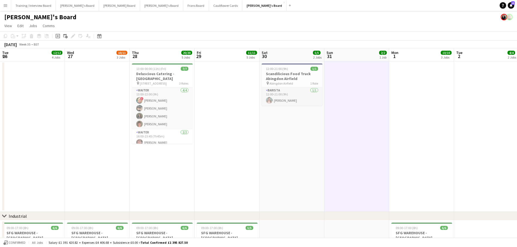
click at [297, 141] on app-date-cell "12:00-21:00 (9h) 1/1 Scandilicious Food Truck Abingdon Airfield pin Abingdon Ai…" at bounding box center [291, 136] width 65 height 151
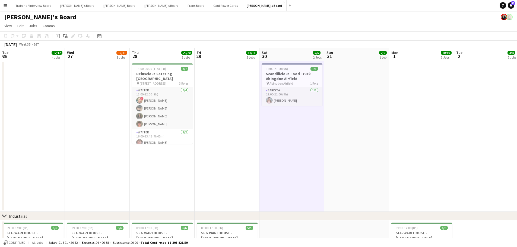
drag, startPoint x: 400, startPoint y: 138, endPoint x: 210, endPoint y: 141, distance: 190.0
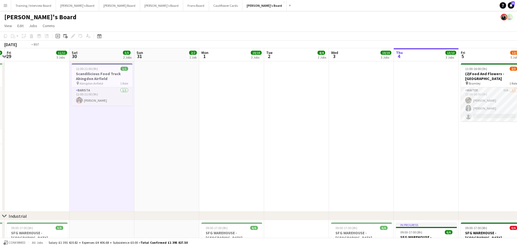
drag, startPoint x: 426, startPoint y: 115, endPoint x: 173, endPoint y: 134, distance: 254.0
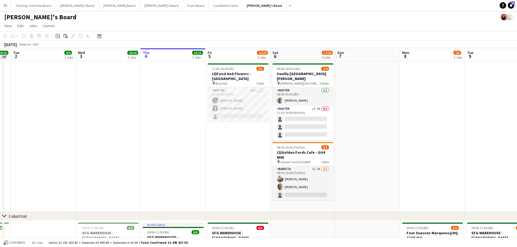
click at [347, 149] on app-date-cell at bounding box center [367, 136] width 65 height 151
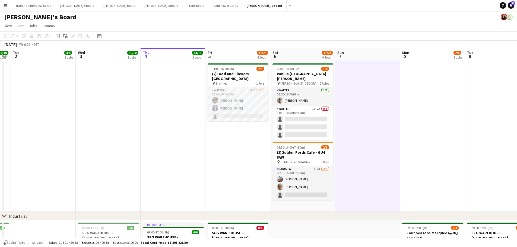
click at [312, 149] on app-date-cell "08:00-18:00 (10h) 1/4 Vanilla Bean@Thorpe Park KT8 9BS pin Thorpe Park 2 Roles …" at bounding box center [302, 136] width 65 height 151
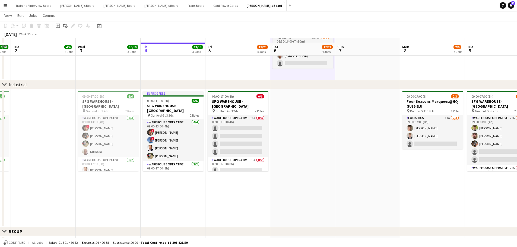
scroll to position [136, 0]
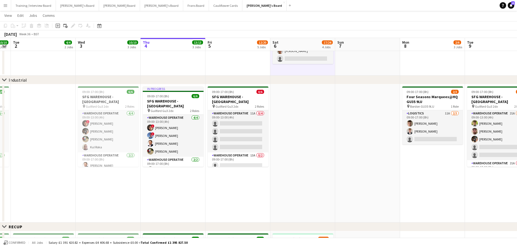
click at [306, 140] on app-date-cell at bounding box center [302, 153] width 65 height 138
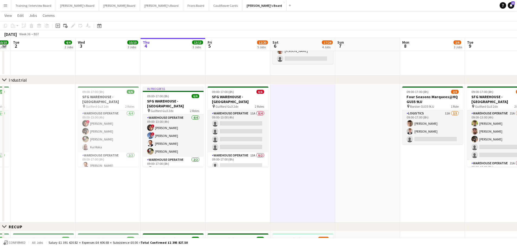
click at [347, 59] on app-date-cell at bounding box center [367, 0] width 65 height 151
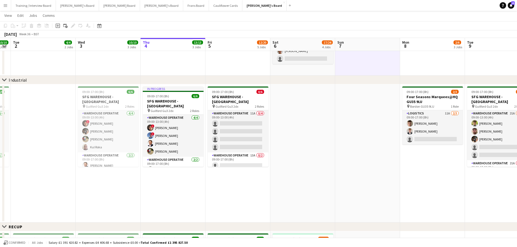
click at [327, 66] on app-date-cell "08:00-18:00 (10h) 1/4 Vanilla Bean@Thorpe Park KT8 9BS pin Thorpe Park 2 Roles …" at bounding box center [302, 0] width 65 height 151
click at [347, 64] on app-date-cell at bounding box center [367, 0] width 65 height 151
click at [320, 71] on app-date-cell "08:00-18:00 (10h) 1/4 Vanilla Bean@Thorpe Park KT8 9BS pin Thorpe Park 2 Roles …" at bounding box center [302, 0] width 65 height 151
click at [347, 71] on app-date-cell at bounding box center [367, 0] width 65 height 151
click at [324, 72] on app-date-cell "08:00-18:00 (10h) 1/4 Vanilla Bean@Thorpe Park KT8 9BS pin Thorpe Park 2 Roles …" at bounding box center [302, 0] width 65 height 151
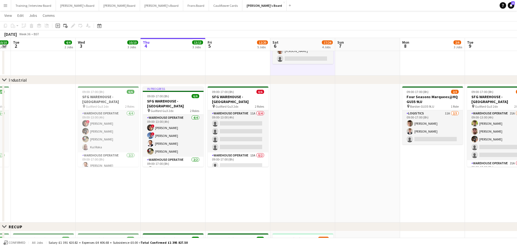
click at [320, 109] on app-date-cell at bounding box center [302, 153] width 65 height 138
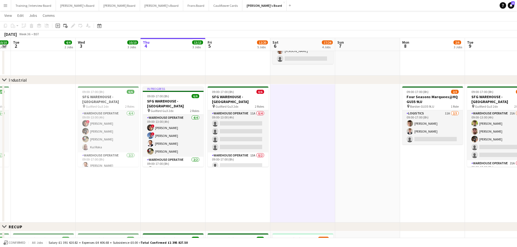
click at [347, 115] on app-date-cell at bounding box center [367, 153] width 65 height 138
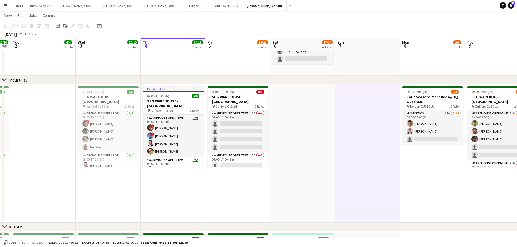
click at [347, 72] on app-date-cell at bounding box center [367, 0] width 65 height 151
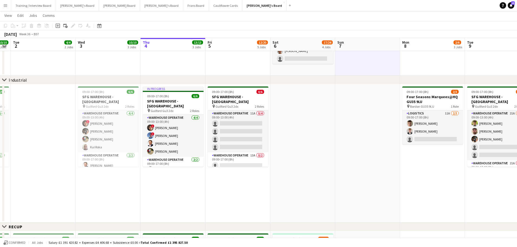
click at [321, 69] on app-date-cell "08:00-18:00 (10h) 1/4 Vanilla Bean@Thorpe Park KT8 9BS pin Thorpe Park 2 Roles …" at bounding box center [302, 0] width 65 height 151
click at [347, 67] on app-date-cell at bounding box center [367, 0] width 65 height 151
click at [323, 69] on app-date-cell "08:00-18:00 (10h) 1/4 Vanilla Bean@Thorpe Park KT8 9BS pin Thorpe Park 2 Roles …" at bounding box center [302, 0] width 65 height 151
click at [317, 110] on app-date-cell at bounding box center [302, 153] width 65 height 138
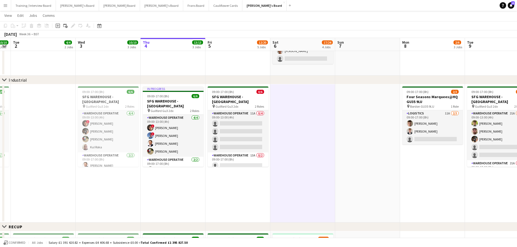
click at [347, 109] on app-date-cell at bounding box center [367, 153] width 65 height 138
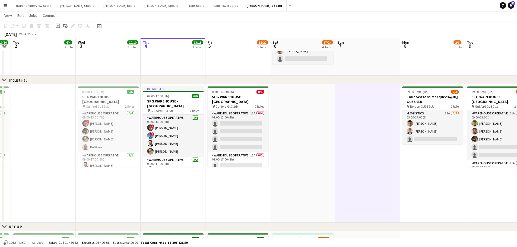
click at [347, 53] on app-date-cell at bounding box center [367, 0] width 65 height 151
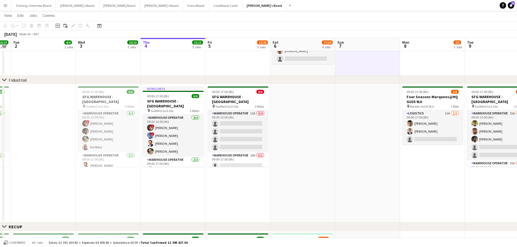
click at [329, 70] on app-date-cell "08:00-18:00 (10h) 1/4 Vanilla Bean@Thorpe Park KT8 9BS pin Thorpe Park 2 Roles …" at bounding box center [302, 0] width 65 height 151
click at [347, 61] on app-date-cell at bounding box center [367, 0] width 65 height 151
click at [326, 73] on app-date-cell "08:00-18:00 (10h) 1/4 Vanilla Bean@Thorpe Park KT8 9BS pin Thorpe Park 2 Roles …" at bounding box center [302, 0] width 65 height 151
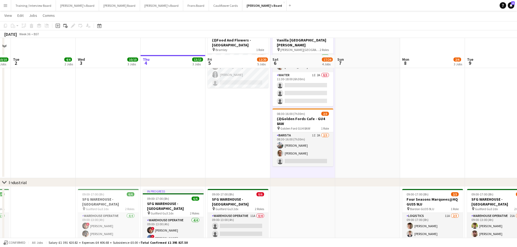
scroll to position [0, 0]
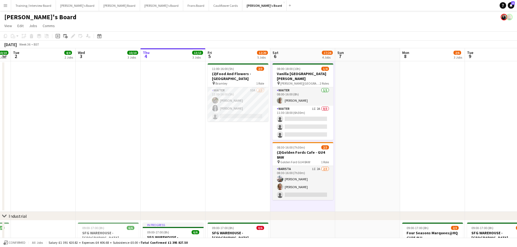
click at [347, 84] on app-date-cell at bounding box center [367, 136] width 65 height 151
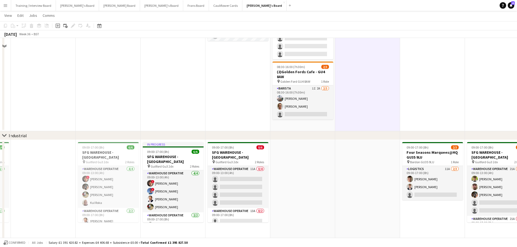
scroll to position [81, 0]
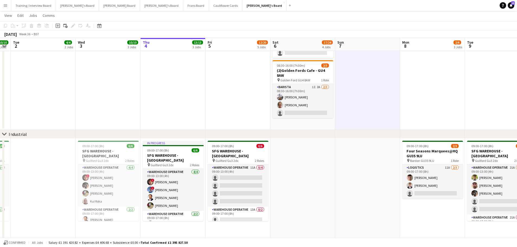
click at [299, 127] on app-date-cell "08:00-18:00 (10h) 1/4 Vanilla Bean@Thorpe Park KT8 9BS pin Thorpe Park 2 Roles …" at bounding box center [302, 54] width 65 height 151
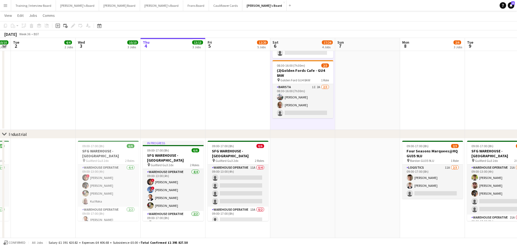
click at [304, 149] on app-date-cell at bounding box center [302, 208] width 65 height 138
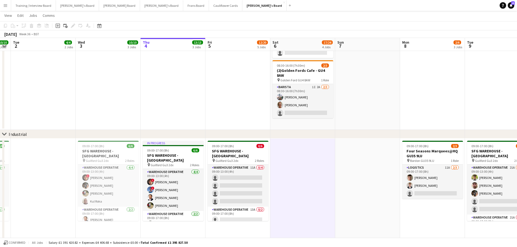
click at [347, 149] on app-date-cell at bounding box center [367, 208] width 65 height 138
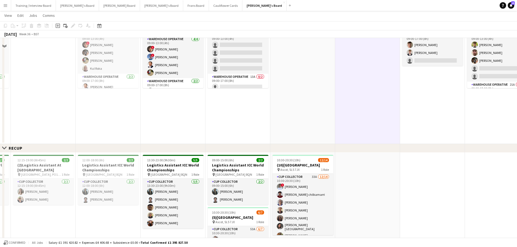
scroll to position [244, 0]
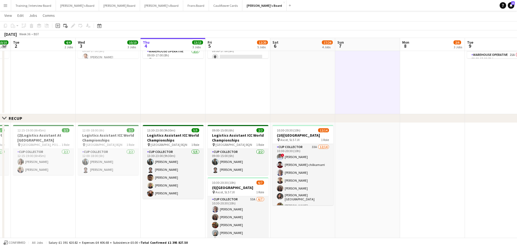
drag, startPoint x: 353, startPoint y: 179, endPoint x: 311, endPoint y: 230, distance: 66.1
click at [347, 149] on app-date-cell at bounding box center [367, 196] width 65 height 146
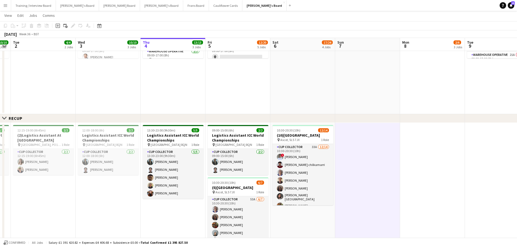
click at [311, 149] on app-date-cell "10:30-20:30 (10h) 12/14 (10)[GEOGRAPHIC_DATA] pin Ascot, SL5 7JX 1 Role CUP COL…" at bounding box center [302, 196] width 65 height 146
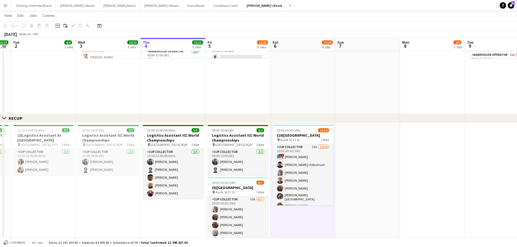
click at [347, 149] on app-date-cell at bounding box center [367, 196] width 65 height 146
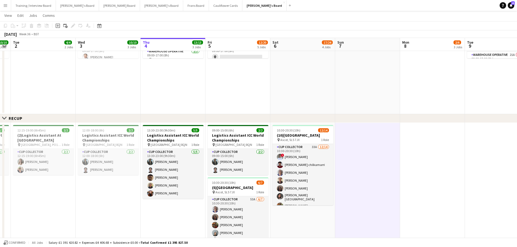
click at [347, 118] on div "Close set RECUP" at bounding box center [258, 118] width 517 height 9
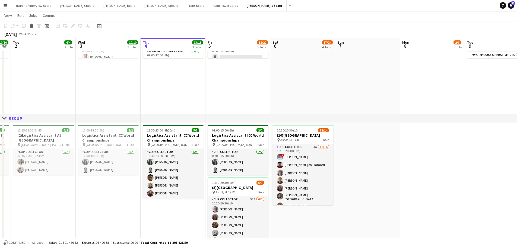
click at [327, 89] on app-date-cell at bounding box center [302, 45] width 65 height 138
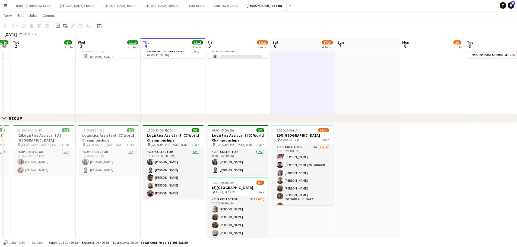
click at [347, 90] on app-date-cell at bounding box center [367, 45] width 65 height 138
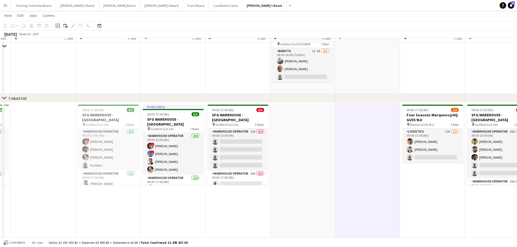
scroll to position [109, 0]
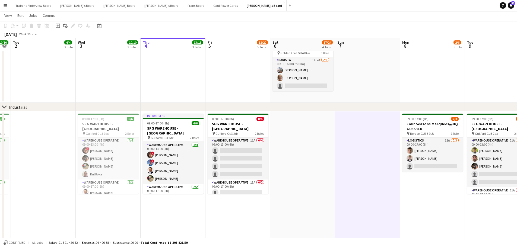
click at [347, 93] on app-date-cell at bounding box center [367, 27] width 65 height 151
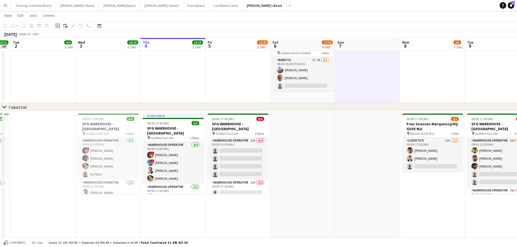
click at [319, 98] on app-date-cell "08:00-18:00 (10h) 1/4 Vanilla Bean@Thorpe Park KT8 9BS pin Thorpe Park 2 Roles …" at bounding box center [302, 27] width 65 height 151
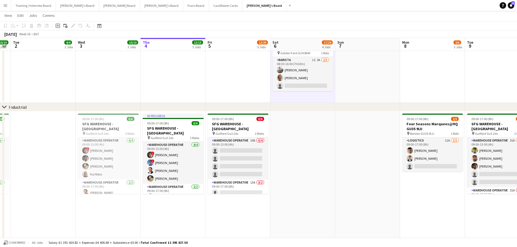
click at [347, 76] on app-date-cell at bounding box center [367, 27] width 65 height 151
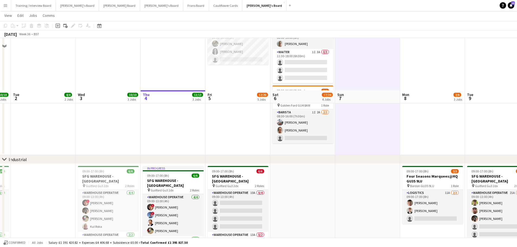
scroll to position [0, 0]
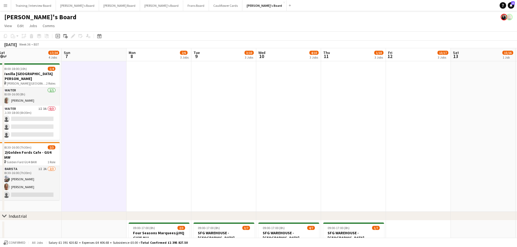
drag, startPoint x: 446, startPoint y: 107, endPoint x: 172, endPoint y: 130, distance: 274.6
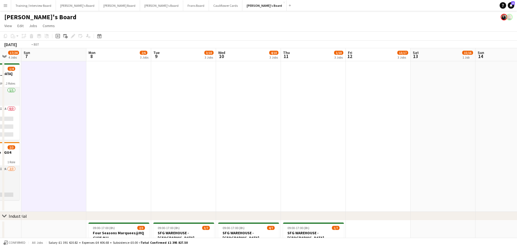
drag, startPoint x: 393, startPoint y: 126, endPoint x: 80, endPoint y: 134, distance: 313.9
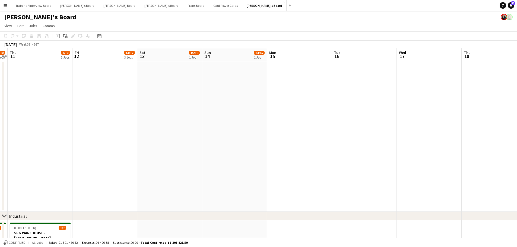
drag, startPoint x: 394, startPoint y: 131, endPoint x: 52, endPoint y: 151, distance: 342.6
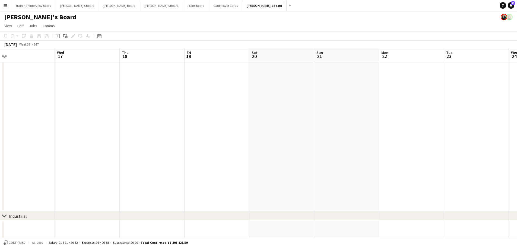
drag, startPoint x: 383, startPoint y: 146, endPoint x: 0, endPoint y: 148, distance: 383.3
drag, startPoint x: 405, startPoint y: 122, endPoint x: 46, endPoint y: 138, distance: 359.4
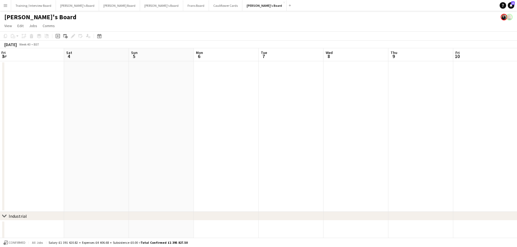
drag, startPoint x: 336, startPoint y: 146, endPoint x: 59, endPoint y: 152, distance: 276.9
drag, startPoint x: 141, startPoint y: 125, endPoint x: 494, endPoint y: 141, distance: 353.5
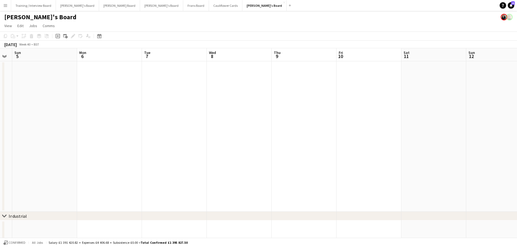
drag, startPoint x: 128, startPoint y: 151, endPoint x: 417, endPoint y: 151, distance: 289.1
drag, startPoint x: 37, startPoint y: 137, endPoint x: 365, endPoint y: 151, distance: 328.2
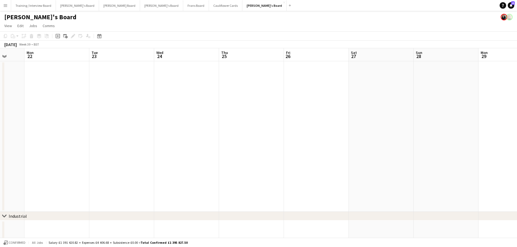
drag, startPoint x: 124, startPoint y: 136, endPoint x: 401, endPoint y: 156, distance: 278.1
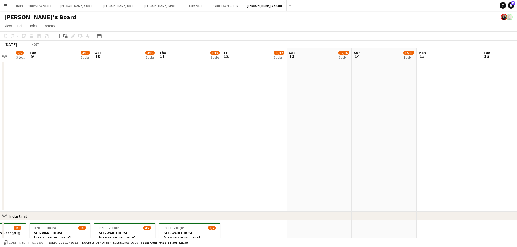
scroll to position [0, 140]
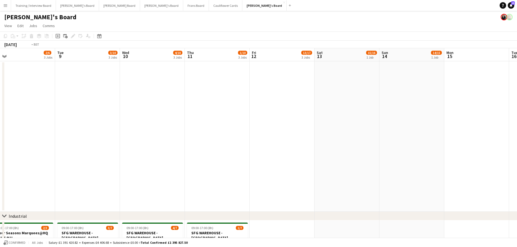
drag, startPoint x: 64, startPoint y: 137, endPoint x: 287, endPoint y: 140, distance: 222.3
click at [250, 140] on app-date-cell at bounding box center [217, 136] width 65 height 151
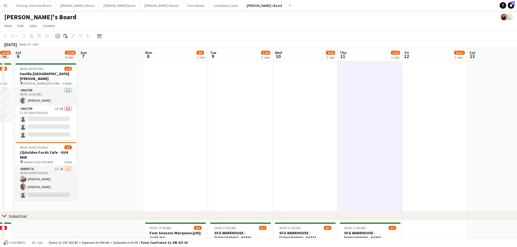
drag, startPoint x: 8, startPoint y: 146, endPoint x: 357, endPoint y: 185, distance: 351.2
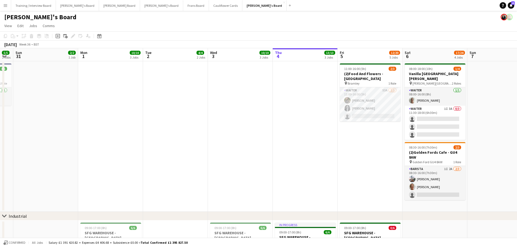
scroll to position [0, 180]
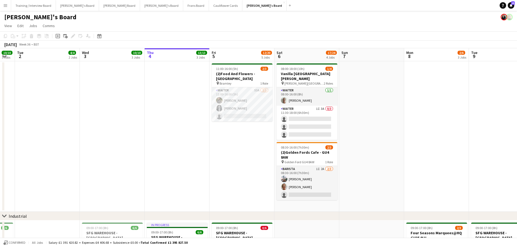
click at [347, 149] on app-date-cell at bounding box center [371, 136] width 65 height 151
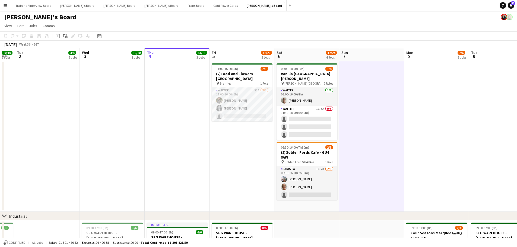
click at [314, 149] on app-date-cell "08:00-18:00 (10h) 1/4 Vanilla Bean@Thorpe Park KT8 9BS pin Thorpe Park 2 Roles …" at bounding box center [306, 136] width 65 height 151
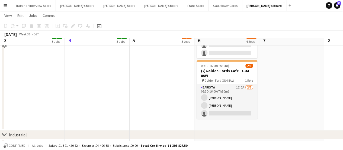
scroll to position [27, 0]
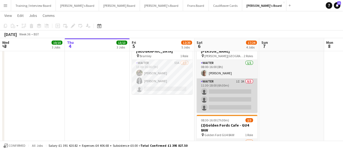
click at [242, 90] on app-card-role "Waiter 1I 2A 0/3 11:30-18:00 (6h30m) single-neutral-actions single-neutral-acti…" at bounding box center [227, 95] width 61 height 34
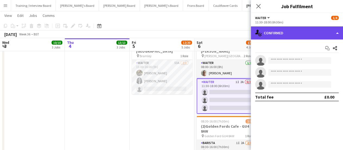
click at [298, 32] on div "single-neutral-actions-check-2 Confirmed" at bounding box center [297, 32] width 92 height 13
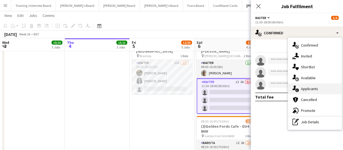
click at [306, 87] on span "Applicants" at bounding box center [309, 88] width 17 height 5
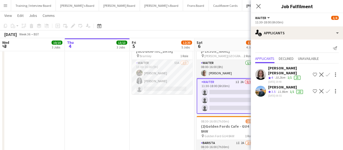
click at [180, 105] on app-date-cell "11:00-16:00 (5h) 2/3 (2)Food And Flowers - Bramley pin Bramley 1 Role Waiter 53…" at bounding box center [162, 109] width 65 height 151
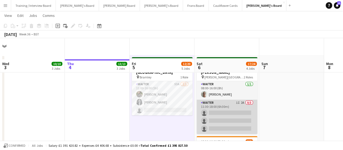
scroll to position [0, 0]
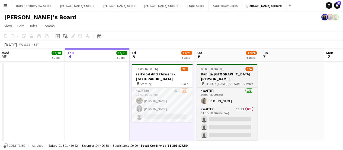
click at [220, 80] on h3 "Vanilla [GEOGRAPHIC_DATA][PERSON_NAME]" at bounding box center [227, 76] width 61 height 10
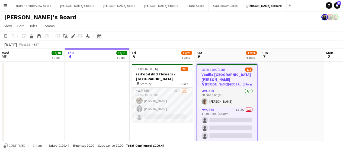
click at [281, 89] on app-date-cell at bounding box center [291, 136] width 65 height 151
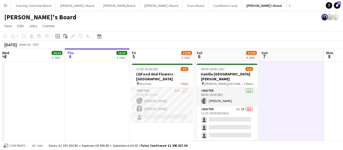
scroll to position [109, 0]
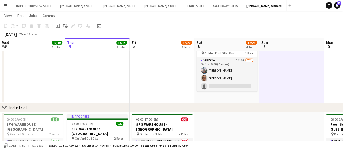
click at [245, 94] on app-date-cell "08:00-18:00 (10h) 1/4 Vanilla Bean@Thorpe Park KT8 9BS pin Thorpe Park 2 Roles …" at bounding box center [227, 27] width 65 height 151
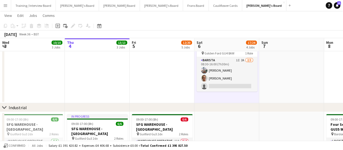
click at [289, 82] on app-date-cell at bounding box center [291, 27] width 65 height 151
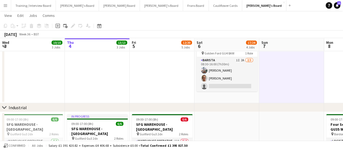
click at [236, 93] on app-date-cell "08:00-18:00 (10h) 1/4 Vanilla Bean@Thorpe Park KT8 9BS pin Thorpe Park 2 Roles …" at bounding box center [227, 27] width 65 height 151
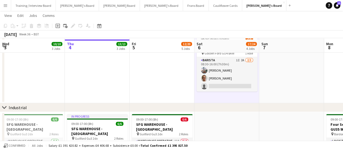
scroll to position [217, 0]
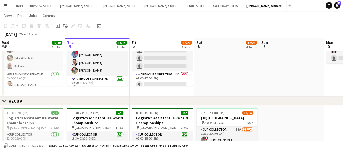
click at [266, 75] on app-date-cell at bounding box center [291, 49] width 65 height 93
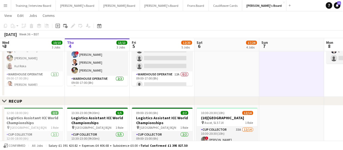
click at [241, 75] on app-date-cell at bounding box center [227, 49] width 65 height 93
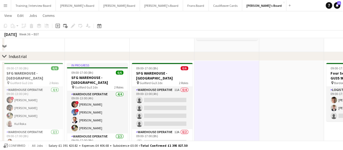
scroll to position [109, 0]
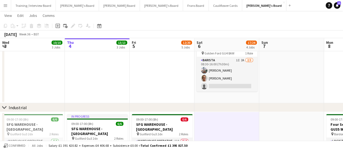
click at [202, 96] on app-date-cell "08:00-18:00 (10h) 1/4 Vanilla Bean@Thorpe Park KT8 9BS pin Thorpe Park 2 Roles …" at bounding box center [227, 27] width 65 height 151
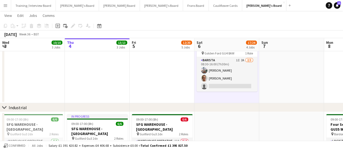
click at [273, 81] on app-date-cell at bounding box center [291, 27] width 65 height 151
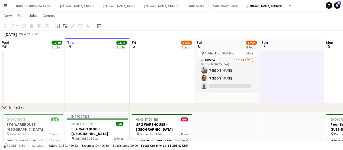
click at [245, 94] on app-date-cell "08:00-18:00 (10h) 1/4 Vanilla Bean@Thorpe Park KT8 9BS pin Thorpe Park 2 Roles …" at bounding box center [227, 27] width 65 height 151
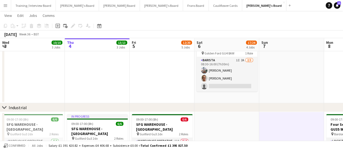
click at [274, 99] on app-date-cell at bounding box center [291, 27] width 65 height 151
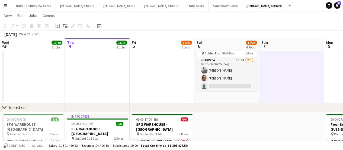
click at [251, 97] on app-date-cell "08:00-18:00 (10h) 1/4 Vanilla Bean@Thorpe Park KT8 9BS pin Thorpe Park 2 Roles …" at bounding box center [227, 27] width 65 height 151
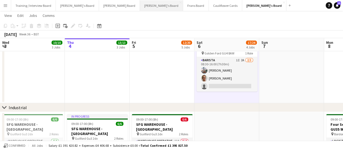
click at [140, 8] on button "Caitlin's Board Close" at bounding box center [161, 5] width 43 height 11
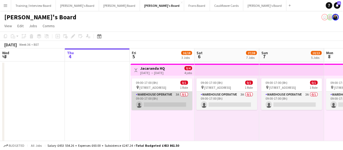
click at [182, 98] on app-card-role "Warehouse Operative 3A 0/1 09:00-17:00 (8h) single-neutral-actions" at bounding box center [162, 100] width 61 height 18
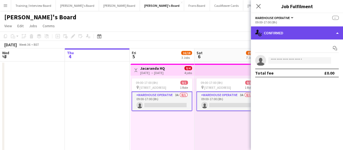
click at [297, 32] on div "single-neutral-actions-check-2 Confirmed" at bounding box center [297, 32] width 92 height 13
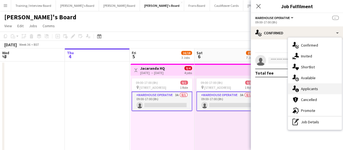
click at [311, 89] on span "Applicants" at bounding box center [309, 88] width 17 height 5
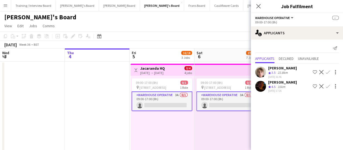
click at [294, 88] on div "George Dineley Crew rating 4.5 31km 03-09-2025 17:26 Shortlist crew Decline Con…" at bounding box center [297, 86] width 92 height 13
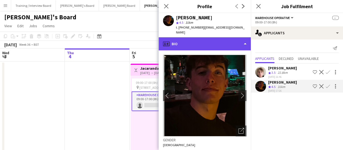
click at [219, 43] on div "profile Bio" at bounding box center [205, 43] width 92 height 13
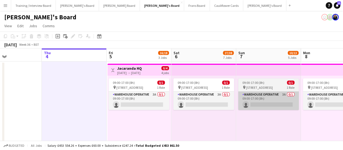
drag, startPoint x: 249, startPoint y: 103, endPoint x: 257, endPoint y: 99, distance: 9.7
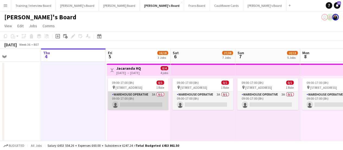
click at [148, 97] on app-card-role "Warehouse Operative 3A 0/1 09:00-17:00 (8h) single-neutral-actions" at bounding box center [138, 100] width 61 height 18
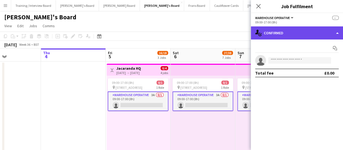
click at [317, 37] on div "single-neutral-actions-check-2 Confirmed" at bounding box center [297, 32] width 92 height 13
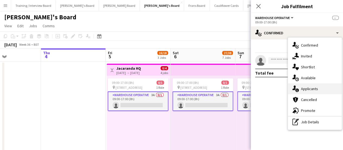
click at [318, 90] on div "single-neutral-actions-information Applicants" at bounding box center [315, 88] width 54 height 11
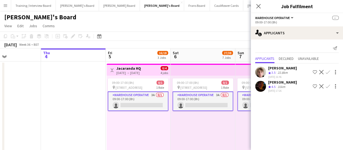
click at [289, 69] on div "Oscar Young" at bounding box center [282, 67] width 29 height 5
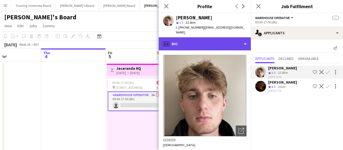
click at [218, 37] on div "profile Bio" at bounding box center [205, 43] width 92 height 13
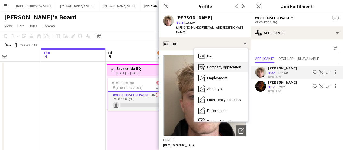
click at [220, 61] on div "Company application Company application" at bounding box center [221, 66] width 54 height 11
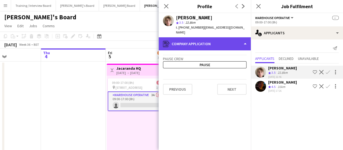
click at [219, 41] on div "register Company application" at bounding box center [205, 43] width 92 height 13
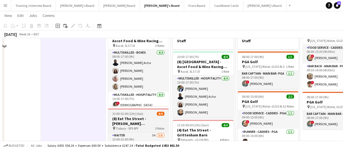
scroll to position [109, 0]
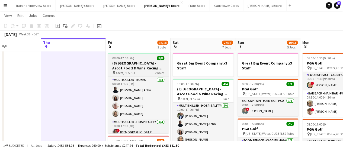
click at [143, 60] on app-job-card "08:00-17:00 (9h) 8/8 (8) Ascot Racecourse - Ascot Food & Wine Racing Weekend🏇🏼 …" at bounding box center [138, 93] width 61 height 80
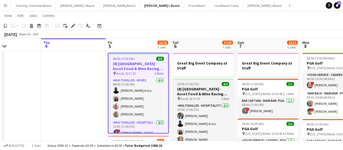
click at [205, 88] on h3 "(8) Ascot Racecourse - Ascot Food & Wine Racing Weekend🏇🏼" at bounding box center [203, 91] width 61 height 10
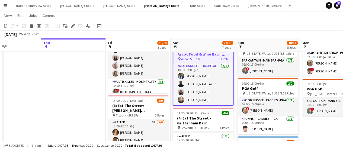
scroll to position [163, 0]
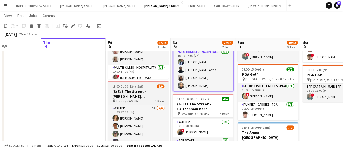
click at [138, 94] on h3 "(8) Eat The Street - Ashley Wood Farm" at bounding box center [138, 94] width 61 height 10
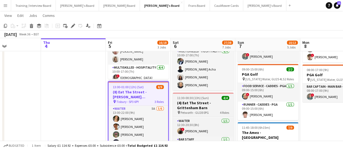
click at [188, 105] on h3 "(4) Eat The Street - Grittenham Barn" at bounding box center [203, 105] width 61 height 10
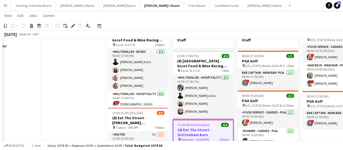
scroll to position [109, 0]
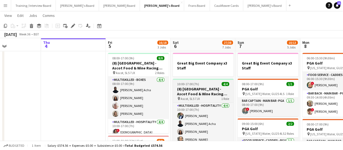
click at [185, 90] on h3 "(8) Ascot Racecourse - Ascot Food & Wine Racing Weekend🏇🏼" at bounding box center [203, 91] width 61 height 10
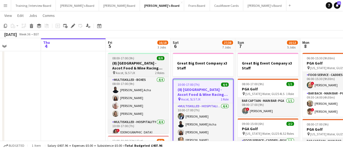
click at [142, 62] on h3 "(8) Ascot Racecourse - Ascot Food & Wine Racing Weekend🏇🏼" at bounding box center [138, 66] width 61 height 10
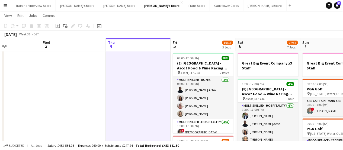
drag, startPoint x: 58, startPoint y: 79, endPoint x: 171, endPoint y: 81, distance: 113.2
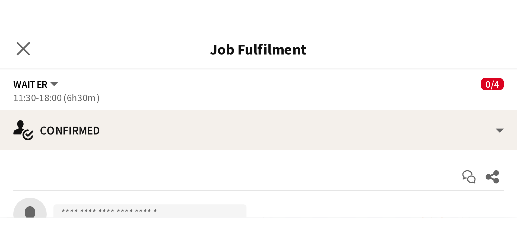
scroll to position [0, 173]
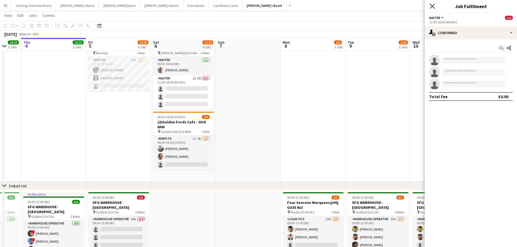
click at [343, 8] on icon "Close pop-in" at bounding box center [432, 6] width 5 height 5
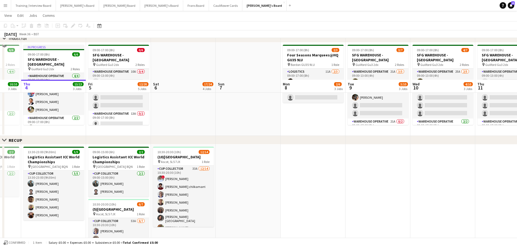
scroll to position [124, 0]
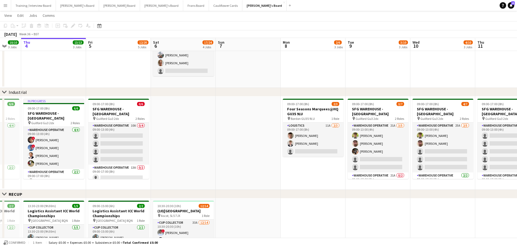
click at [226, 123] on app-date-cell at bounding box center [248, 143] width 65 height 93
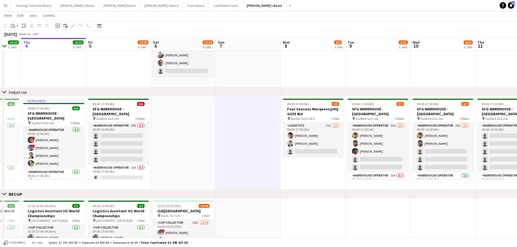
click at [178, 122] on app-date-cell at bounding box center [183, 143] width 65 height 93
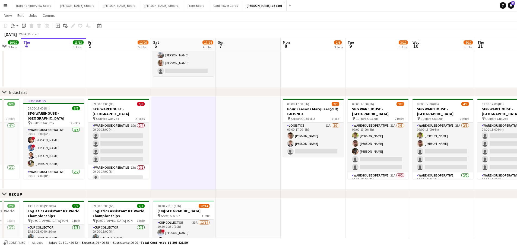
click at [190, 79] on app-date-cell "08:00-18:00 (10h) 1/4 Vanilla Bean@[PERSON_NAME] Park KT8 9BS pin [PERSON_NAME]…" at bounding box center [183, 12] width 65 height 151
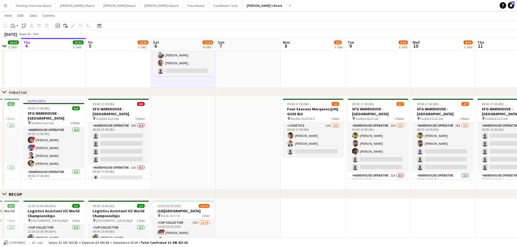
click at [249, 72] on app-date-cell at bounding box center [248, 12] width 65 height 151
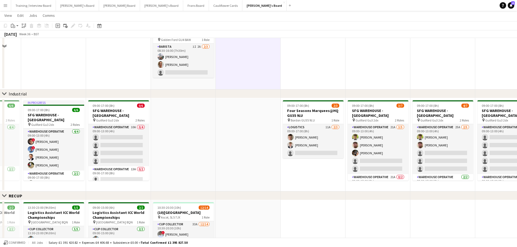
scroll to position [136, 0]
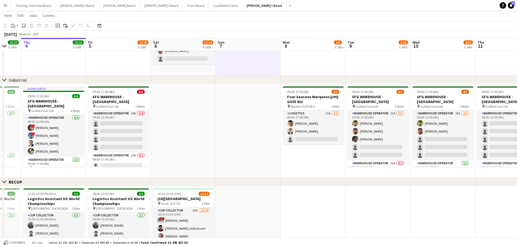
click at [210, 66] on app-date-cell "08:00-18:00 (10h) 1/4 Vanilla Bean@[PERSON_NAME] Park KT8 9BS pin [PERSON_NAME]…" at bounding box center [183, 0] width 65 height 151
click at [200, 126] on app-date-cell at bounding box center [183, 130] width 65 height 93
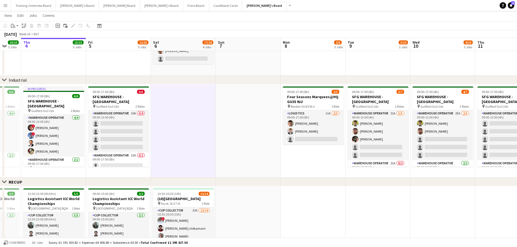
click at [248, 130] on app-date-cell at bounding box center [248, 130] width 65 height 93
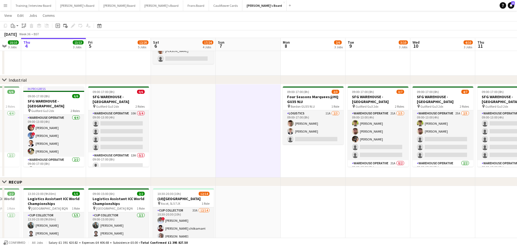
click at [235, 60] on app-date-cell at bounding box center [248, 0] width 65 height 151
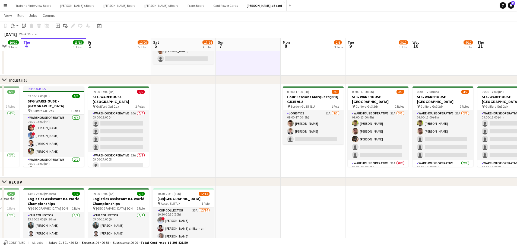
click at [191, 72] on app-date-cell "08:00-18:00 (10h) 1/4 Vanilla Bean@[PERSON_NAME] Park KT8 9BS pin [PERSON_NAME]…" at bounding box center [183, 0] width 65 height 151
click at [226, 58] on app-date-cell at bounding box center [248, 0] width 65 height 151
click at [179, 67] on app-date-cell "08:00-18:00 (10h) 1/4 Vanilla Bean@[PERSON_NAME] Park KT8 9BS pin [PERSON_NAME]…" at bounding box center [183, 0] width 65 height 151
click at [189, 114] on app-date-cell at bounding box center [183, 130] width 65 height 93
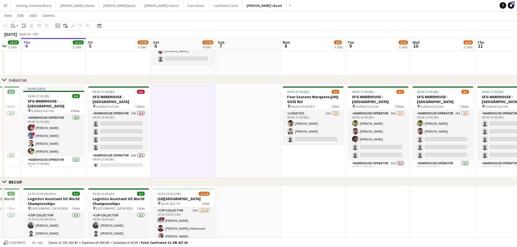
click at [239, 121] on app-date-cell at bounding box center [248, 130] width 65 height 93
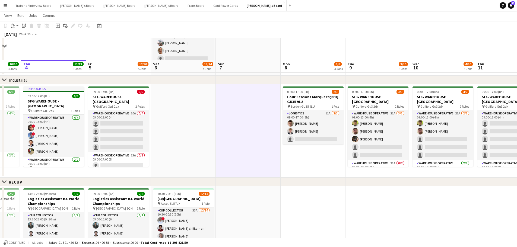
scroll to position [299, 0]
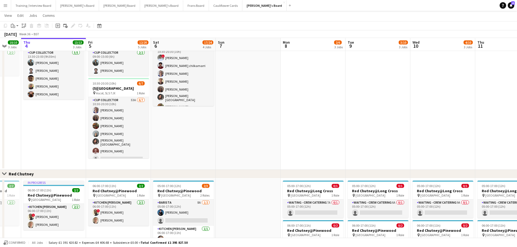
click at [241, 149] on app-date-cell at bounding box center [248, 97] width 65 height 146
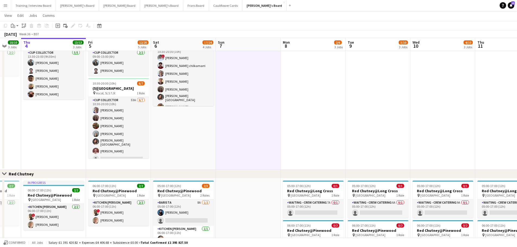
click at [179, 143] on app-date-cell "10:30-20:30 (10h) 12/14 (10)[GEOGRAPHIC_DATA] pin Ascot, SL5 7JX 1 Role CUP COL…" at bounding box center [183, 97] width 65 height 146
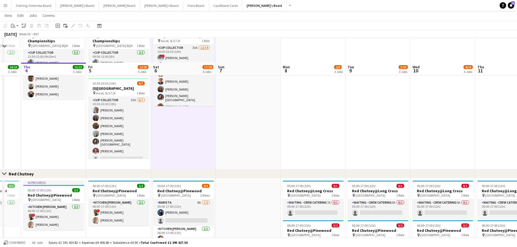
scroll to position [368, 0]
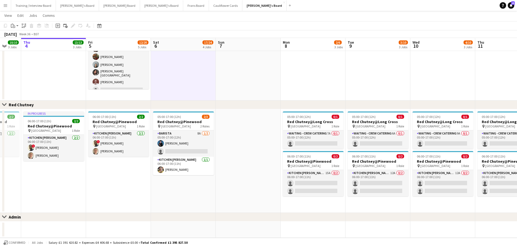
click at [185, 149] on app-date-cell "05:00-17:00 (12h) 2/3 Red Chutney@Pinewood pin Pinewood Studios 2 Roles Barista…" at bounding box center [183, 161] width 65 height 104
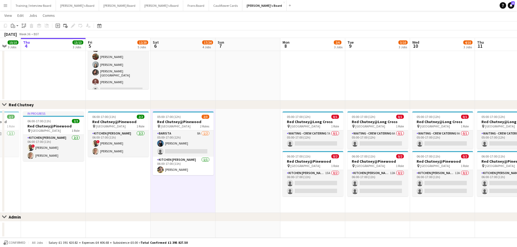
click at [232, 149] on app-date-cell at bounding box center [248, 161] width 65 height 104
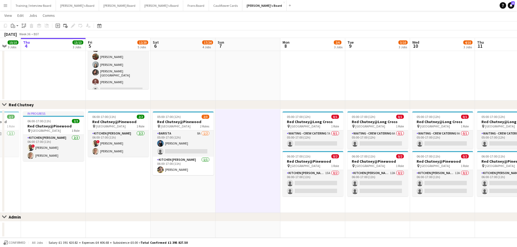
click at [226, 149] on app-date-cell at bounding box center [248, 230] width 65 height 16
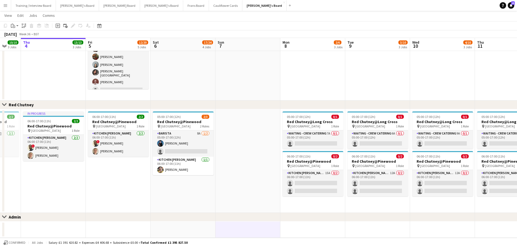
click at [183, 149] on app-date-cell at bounding box center [183, 230] width 65 height 16
click at [187, 149] on app-date-cell "05:00-17:00 (12h) 2/3 Red Chutney@Pinewood pin Pinewood Studios 2 Roles Barista…" at bounding box center [183, 161] width 65 height 104
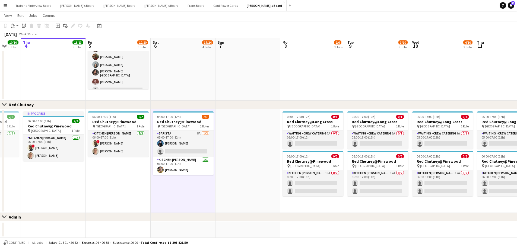
click at [251, 149] on app-date-cell at bounding box center [248, 161] width 65 height 104
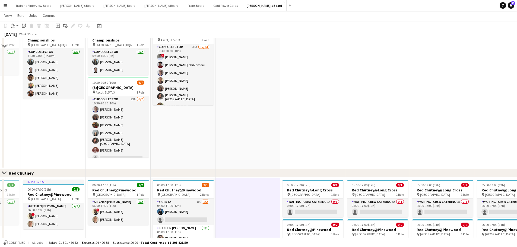
scroll to position [232, 0]
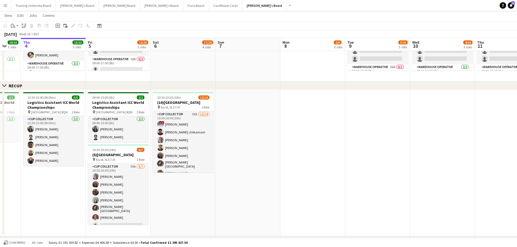
click at [242, 149] on app-date-cell at bounding box center [248, 163] width 65 height 146
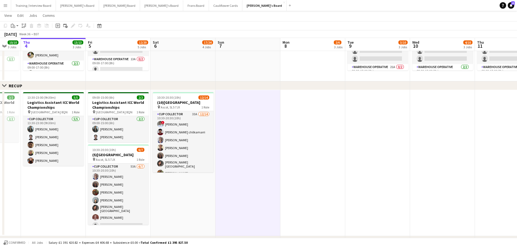
click at [189, 149] on app-date-cell "10:30-20:30 (10h) 12/14 (10)[GEOGRAPHIC_DATA] pin Ascot, SL5 7JX 1 Role CUP COL…" at bounding box center [183, 163] width 65 height 146
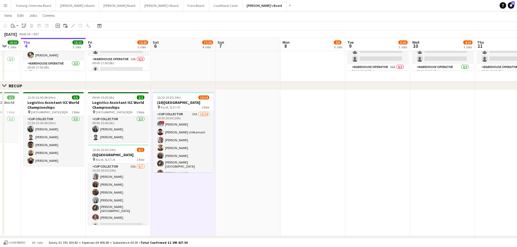
click at [206, 59] on app-date-cell at bounding box center [183, 34] width 65 height 93
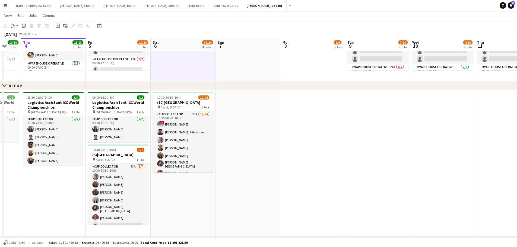
click at [220, 59] on app-date-cell at bounding box center [248, 34] width 65 height 93
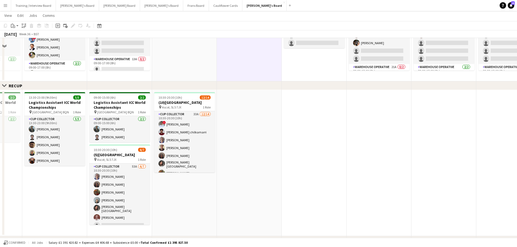
scroll to position [124, 0]
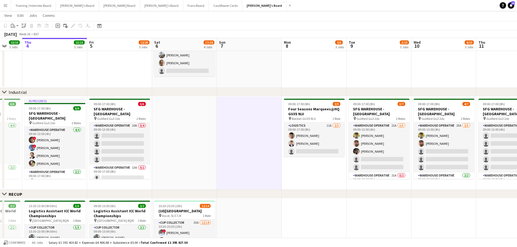
click at [242, 74] on app-date-cell at bounding box center [249, 12] width 65 height 151
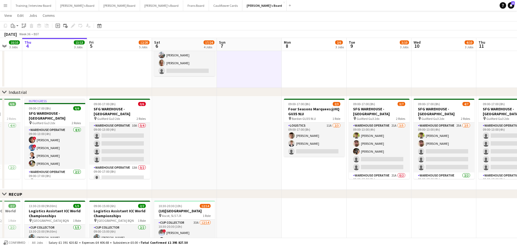
click at [197, 80] on app-date-cell "08:00-18:00 (10h) 1/4 Vanilla Bean@[PERSON_NAME] Park KT8 9BS pin [PERSON_NAME]…" at bounding box center [184, 12] width 65 height 151
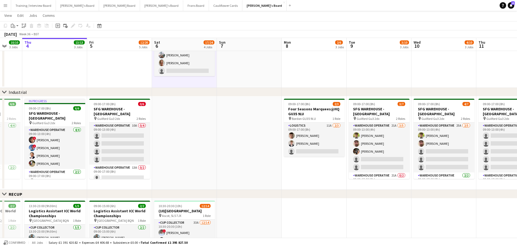
click at [254, 61] on app-date-cell at bounding box center [249, 12] width 65 height 151
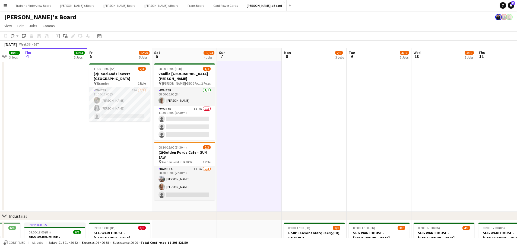
scroll to position [0, 117]
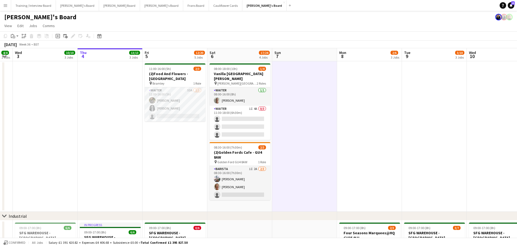
drag, startPoint x: 117, startPoint y: 155, endPoint x: 172, endPoint y: 154, distance: 55.4
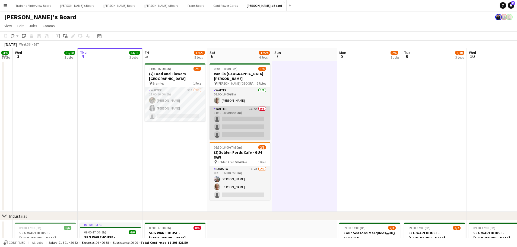
click at [250, 111] on app-card-role "Waiter 1I 4A 0/3 11:30-18:00 (6h30m) single-neutral-actions single-neutral-acti…" at bounding box center [240, 123] width 61 height 34
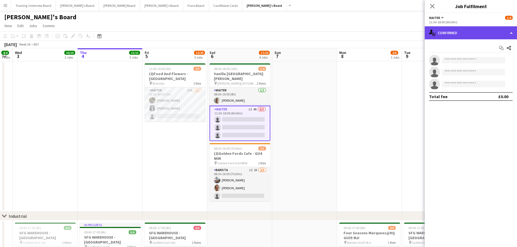
click at [343, 28] on div "single-neutral-actions-check-2 Confirmed" at bounding box center [471, 32] width 92 height 13
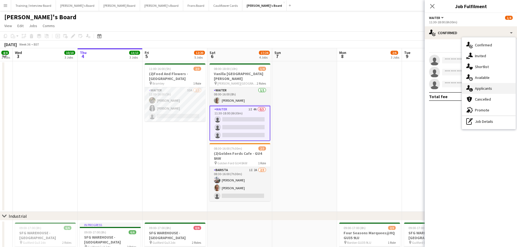
click at [343, 90] on span "Applicants" at bounding box center [483, 88] width 17 height 5
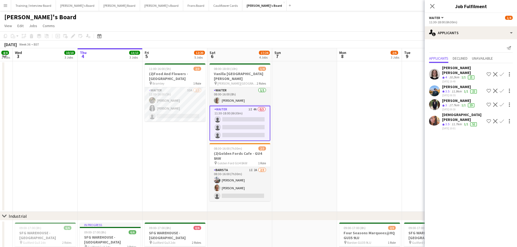
click at [343, 127] on div "[DATE] 10:01" at bounding box center [463, 129] width 42 height 4
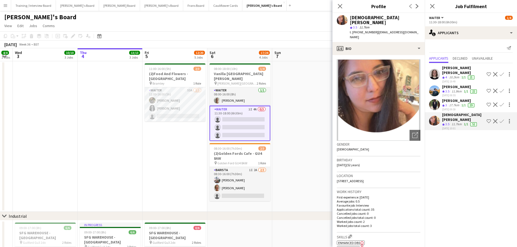
click at [343, 76] on div "10.2km" at bounding box center [454, 77] width 12 height 5
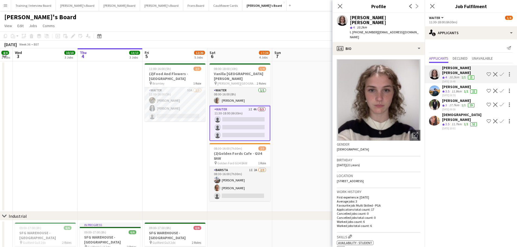
click at [343, 73] on app-icon "Confirm" at bounding box center [502, 74] width 4 height 4
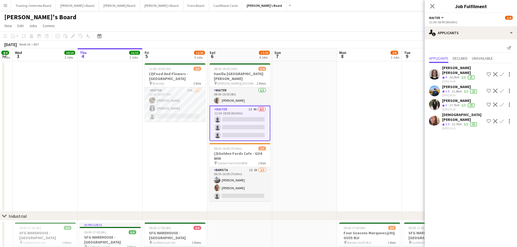
click at [343, 72] on app-icon "Confirm" at bounding box center [502, 74] width 4 height 4
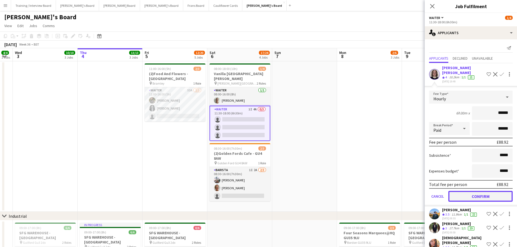
click at [343, 149] on button "Confirm" at bounding box center [480, 196] width 64 height 11
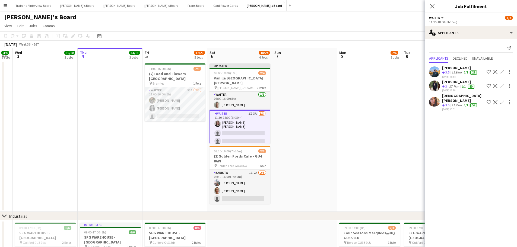
click at [343, 142] on app-date-cell at bounding box center [369, 136] width 65 height 151
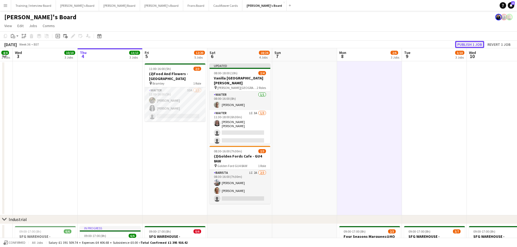
click at [343, 44] on button "Publish 1 job" at bounding box center [469, 44] width 29 height 7
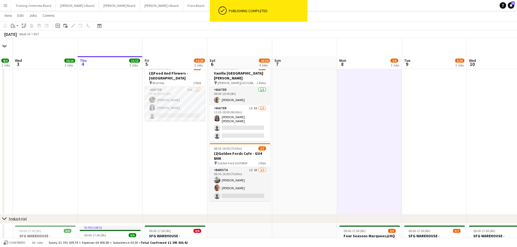
scroll to position [109, 0]
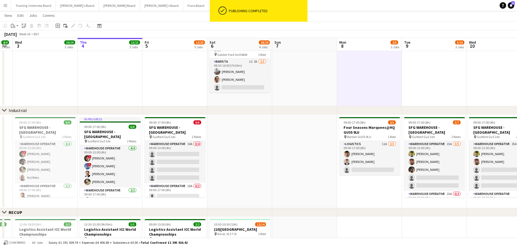
click at [179, 82] on app-date-cell "11:00-16:00 (5h) 2/3 (2)Food And Flowers - Bramley pin Bramley 1 Role Waiter 53…" at bounding box center [175, 29] width 65 height 154
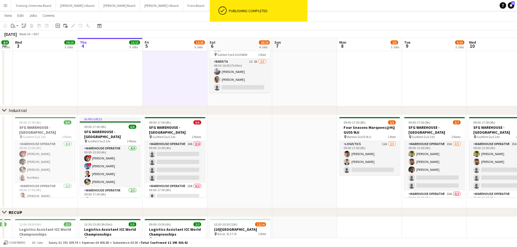
drag, startPoint x: 241, startPoint y: 95, endPoint x: 292, endPoint y: 95, distance: 51.0
click at [241, 95] on app-date-cell "08:00-18:00 (10h) 2/4 Vanilla Bean@[PERSON_NAME] Park KT8 9BS pin [PERSON_NAME]…" at bounding box center [239, 29] width 65 height 154
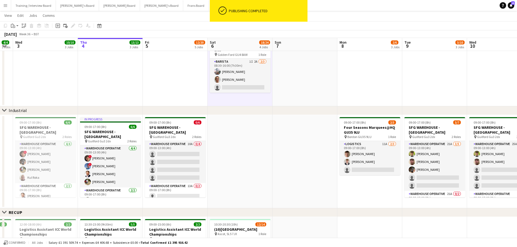
click at [292, 95] on app-date-cell at bounding box center [305, 29] width 65 height 154
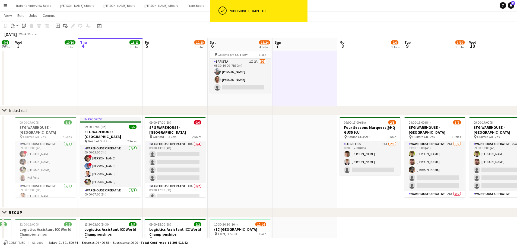
click at [253, 98] on app-date-cell "08:00-18:00 (10h) 2/4 Vanilla Bean@[PERSON_NAME] Park KT8 9BS pin [PERSON_NAME]…" at bounding box center [240, 29] width 65 height 154
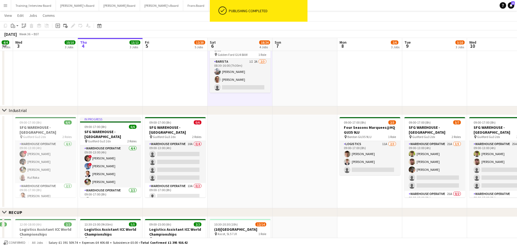
click at [279, 97] on app-date-cell at bounding box center [305, 29] width 65 height 154
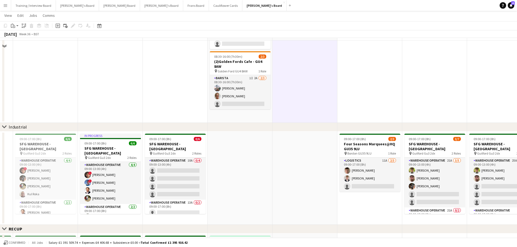
scroll to position [81, 0]
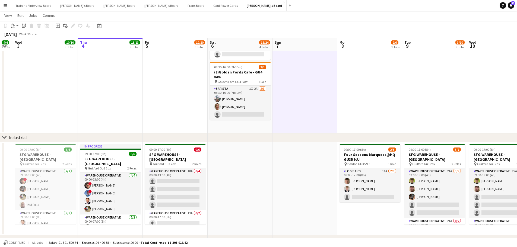
click at [220, 125] on app-date-cell "08:00-18:00 (10h) 2/4 Vanilla Bean@[PERSON_NAME] Park KT8 9BS pin [PERSON_NAME]…" at bounding box center [240, 56] width 65 height 154
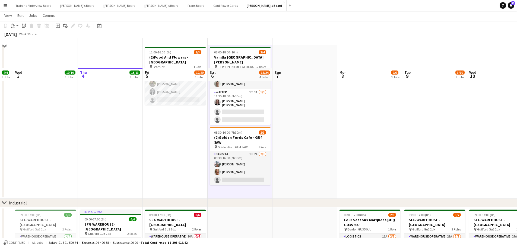
scroll to position [0, 0]
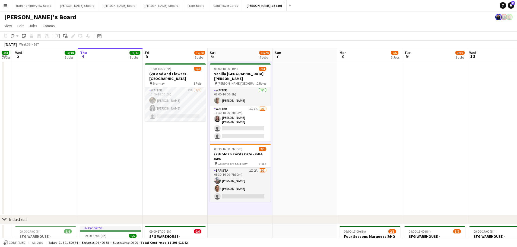
click at [286, 122] on app-date-cell at bounding box center [305, 138] width 65 height 154
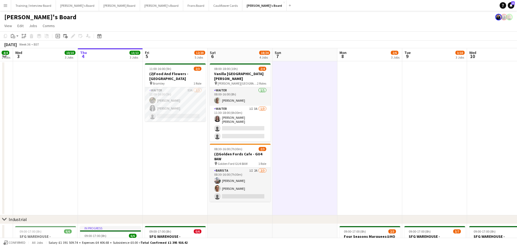
click at [254, 149] on app-date-cell "08:00-18:00 (10h) 2/4 Vanilla Bean@[PERSON_NAME] Park KT8 9BS pin [PERSON_NAME]…" at bounding box center [240, 138] width 65 height 154
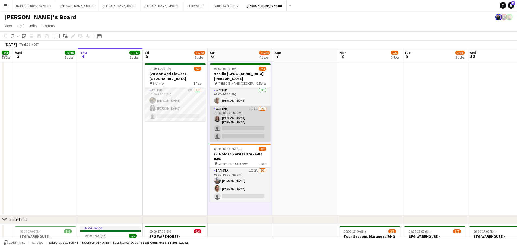
click at [257, 112] on app-card-role "Waiter 1I 3A [DATE] 11:30-18:00 (6h30m) [PERSON_NAME] [PERSON_NAME] single-neut…" at bounding box center [240, 124] width 61 height 36
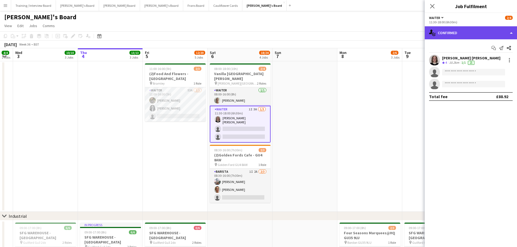
click at [343, 30] on div "single-neutral-actions-check-2 Confirmed" at bounding box center [471, 32] width 92 height 13
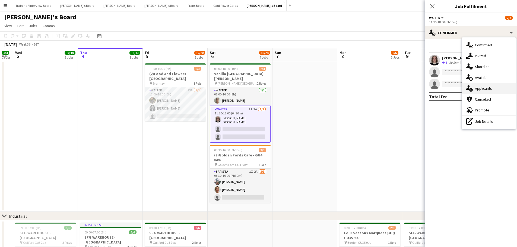
click at [343, 88] on span "Applicants" at bounding box center [483, 88] width 17 height 5
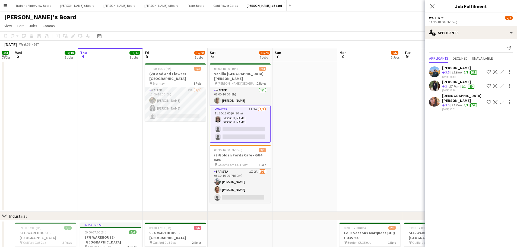
click at [343, 73] on div "Crew rating 3.5" at bounding box center [446, 72] width 8 height 5
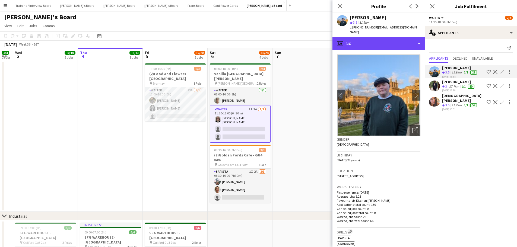
drag, startPoint x: 385, startPoint y: 41, endPoint x: 389, endPoint y: 56, distance: 16.1
click at [343, 41] on div "profile Bio" at bounding box center [379, 43] width 92 height 13
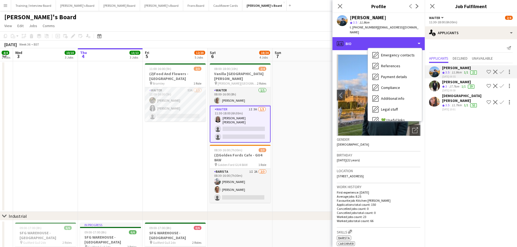
scroll to position [84, 0]
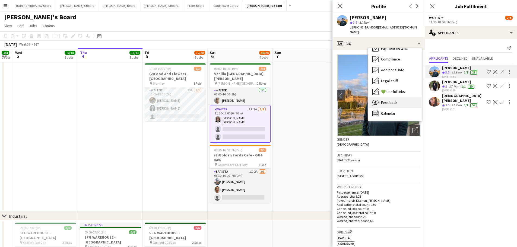
click at [343, 101] on div "Feedback Feedback" at bounding box center [395, 102] width 54 height 11
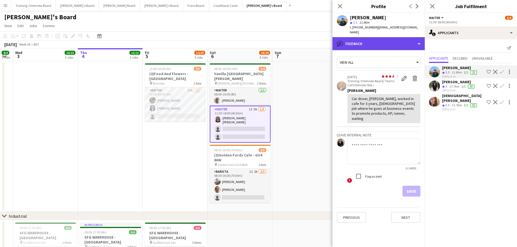
click at [343, 37] on div "bubble-pencil Feedback" at bounding box center [379, 43] width 92 height 13
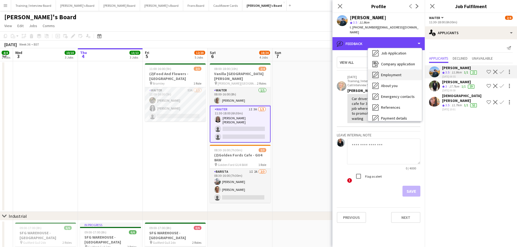
scroll to position [0, 0]
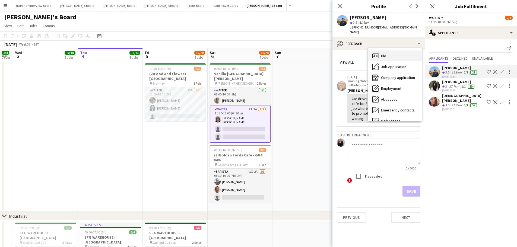
click at [343, 53] on span "Bio" at bounding box center [383, 55] width 5 height 5
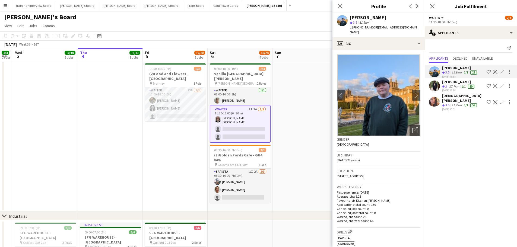
click at [343, 84] on div "17.7km" at bounding box center [454, 86] width 12 height 5
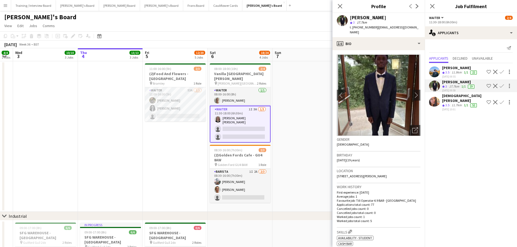
click at [343, 96] on div "[DEMOGRAPHIC_DATA][PERSON_NAME]" at bounding box center [463, 98] width 42 height 10
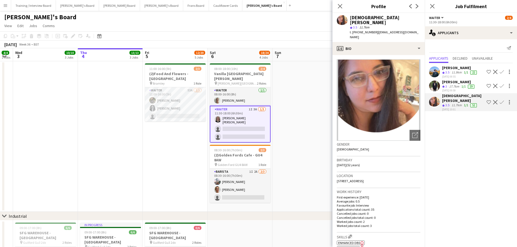
click at [300, 149] on app-date-cell at bounding box center [305, 136] width 65 height 151
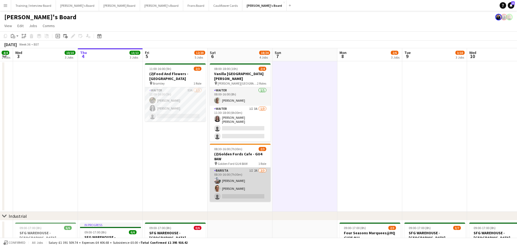
click at [249, 149] on app-card-role "Barista 1I 2A [DATE] 08:30-16:00 (7h30m) [PERSON_NAME] [PERSON_NAME] single-neu…" at bounding box center [240, 185] width 61 height 34
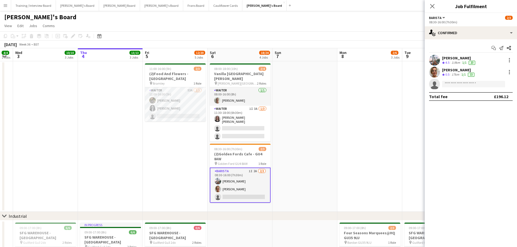
click at [343, 40] on div "Start chat Send notification Share [PERSON_NAME] Crew rating 4.5 3.9km 1/1 20 […" at bounding box center [471, 72] width 92 height 66
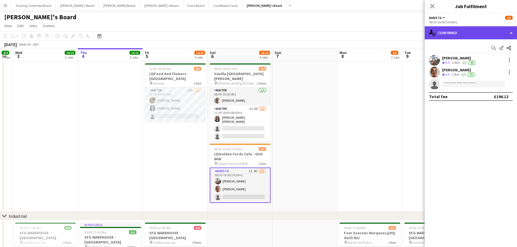
click at [343, 35] on div "single-neutral-actions-check-2 Confirmed" at bounding box center [471, 32] width 92 height 13
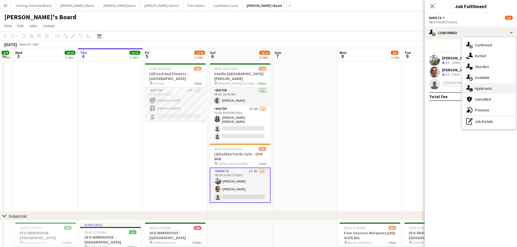
click at [343, 93] on div "single-neutral-actions-information Applicants" at bounding box center [489, 88] width 54 height 11
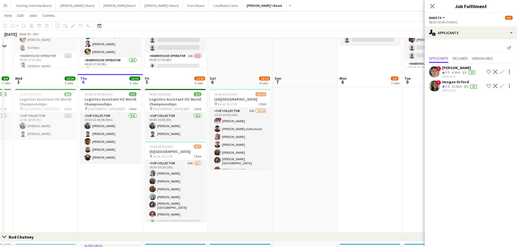
scroll to position [271, 0]
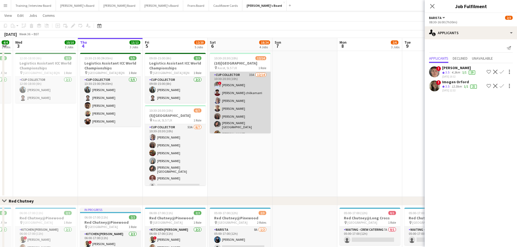
click at [252, 76] on app-card-role "CUP COLLECTOR 33A [DATE] 10:30-20:30 (10h) ! [PERSON_NAME] [PERSON_NAME] chilka…" at bounding box center [240, 133] width 61 height 122
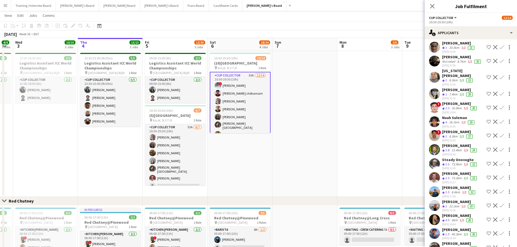
scroll to position [236, 0]
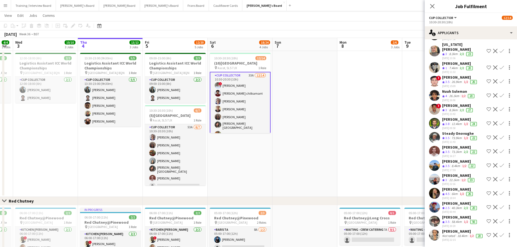
click at [343, 149] on div "[DATE] 18:04" at bounding box center [458, 199] width 32 height 4
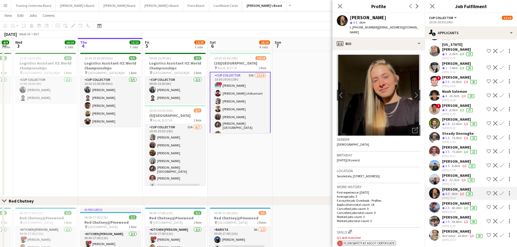
drag, startPoint x: 384, startPoint y: 17, endPoint x: 351, endPoint y: 18, distance: 33.4
click at [343, 18] on div "[PERSON_NAME]" at bounding box center [368, 17] width 36 height 5
copy div "[PERSON_NAME]"
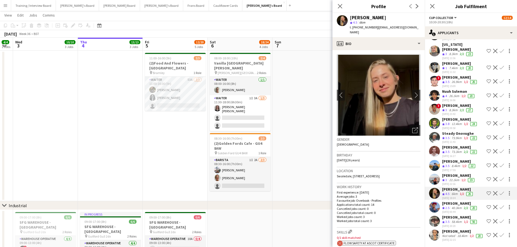
scroll to position [0, 0]
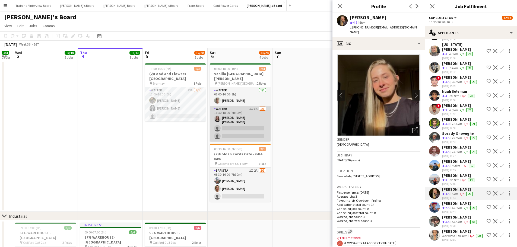
click at [240, 121] on app-card-role "Waiter 1I 3A [DATE] 11:30-18:00 (6h30m) [PERSON_NAME] [PERSON_NAME] single-neut…" at bounding box center [240, 124] width 61 height 36
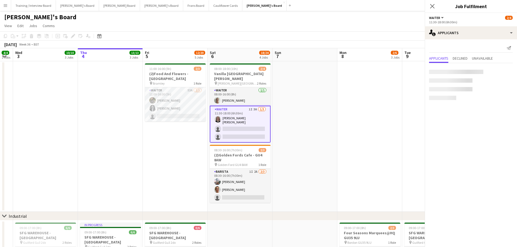
scroll to position [54, 0]
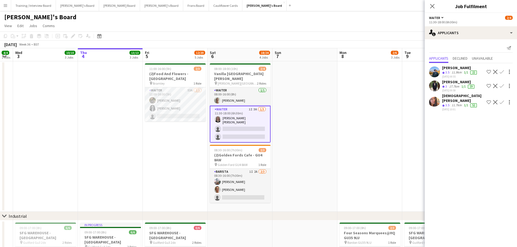
click at [240, 121] on app-card-role "Waiter 1I 3A [DATE] 11:30-18:00 (6h30m) [PERSON_NAME] [PERSON_NAME] single-neut…" at bounding box center [240, 124] width 61 height 37
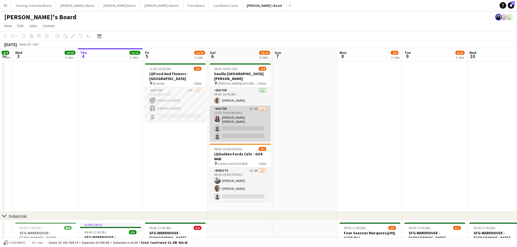
click at [240, 121] on app-card-role "Waiter 1I 3A [DATE] 11:30-18:00 (6h30m) [PERSON_NAME] [PERSON_NAME] single-neut…" at bounding box center [240, 124] width 61 height 36
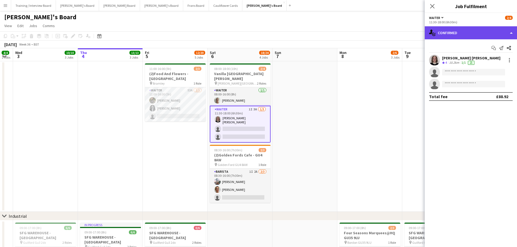
click at [343, 34] on div "single-neutral-actions-check-2 Confirmed" at bounding box center [471, 32] width 92 height 13
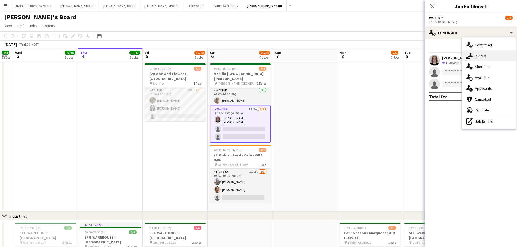
click at [343, 59] on div "single-neutral-actions-share-1 Invited" at bounding box center [489, 55] width 54 height 11
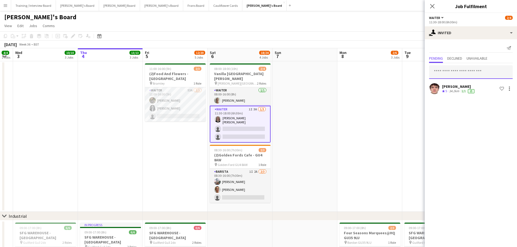
click at [343, 75] on input "text" at bounding box center [471, 72] width 84 height 14
paste input "**********"
type input "**********"
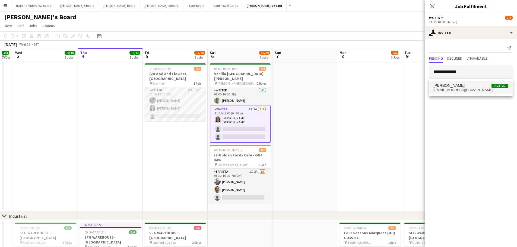
click at [343, 88] on span "[EMAIL_ADDRESS][DOMAIN_NAME]" at bounding box center [470, 90] width 75 height 4
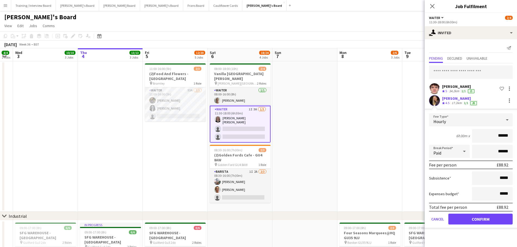
click at [343, 149] on form "Fee Type Hourly 6h30m x ****** Break Period Paid ****** Fee per person £88.92 S…" at bounding box center [471, 171] width 92 height 116
click at [343, 149] on button "Confirm" at bounding box center [480, 219] width 64 height 11
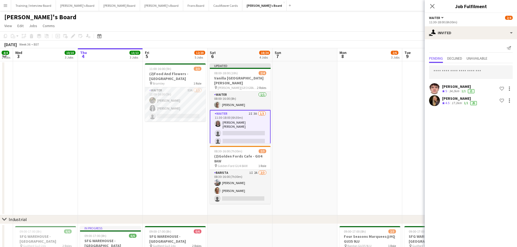
click at [343, 124] on app-date-cell at bounding box center [369, 138] width 65 height 154
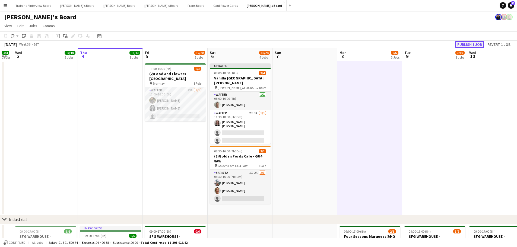
click at [343, 44] on button "Publish 1 job" at bounding box center [469, 44] width 29 height 7
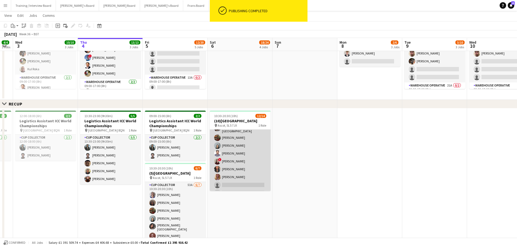
scroll to position [0, 0]
click at [248, 141] on app-card-role "CUP COLLECTOR 33A [DATE] 10:30-20:30 (10h) ! [PERSON_NAME] [PERSON_NAME] chilka…" at bounding box center [240, 191] width 61 height 122
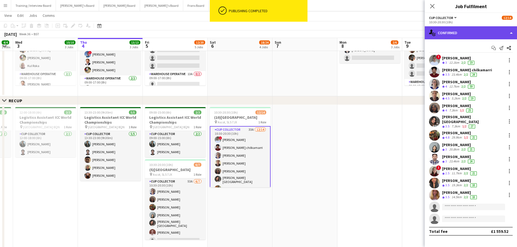
click at [343, 33] on div "single-neutral-actions-check-2 Confirmed" at bounding box center [471, 32] width 92 height 13
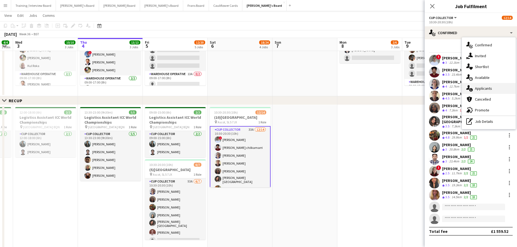
click at [343, 85] on div "single-neutral-actions-information Applicants" at bounding box center [489, 88] width 54 height 11
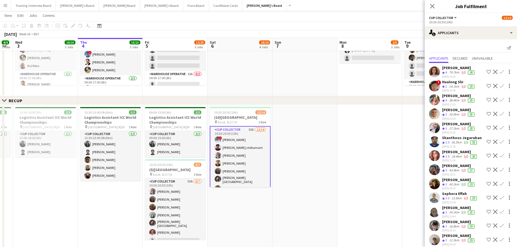
click at [343, 149] on div "43.9km" at bounding box center [454, 170] width 12 height 5
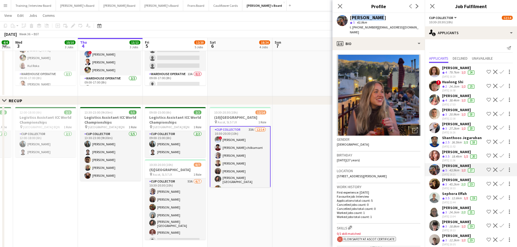
drag, startPoint x: 374, startPoint y: 18, endPoint x: 351, endPoint y: 15, distance: 23.8
click at [343, 15] on div "[PERSON_NAME]" at bounding box center [385, 17] width 71 height 5
copy div "[PERSON_NAME]"
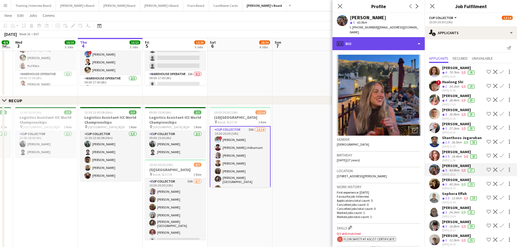
drag, startPoint x: 379, startPoint y: 40, endPoint x: 389, endPoint y: 100, distance: 60.5
click at [343, 41] on div "profile Bio" at bounding box center [379, 43] width 92 height 13
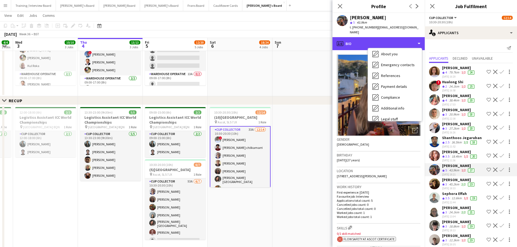
scroll to position [84, 0]
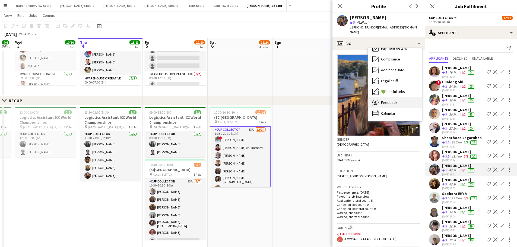
click at [343, 97] on div "Feedback Feedback" at bounding box center [395, 102] width 54 height 11
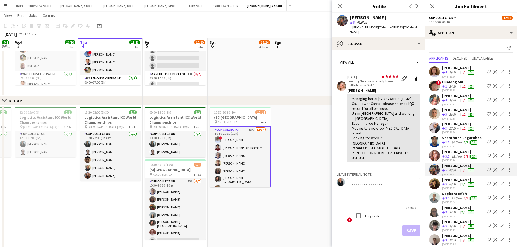
click at [267, 76] on app-date-cell at bounding box center [240, 49] width 65 height 93
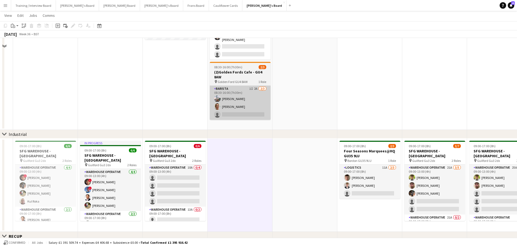
scroll to position [0, 0]
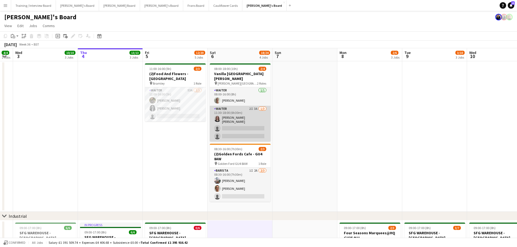
click at [242, 118] on app-card-role "Waiter 2I 3A [DATE] 11:30-18:00 (6h30m) [PERSON_NAME] [PERSON_NAME] single-neut…" at bounding box center [240, 124] width 61 height 36
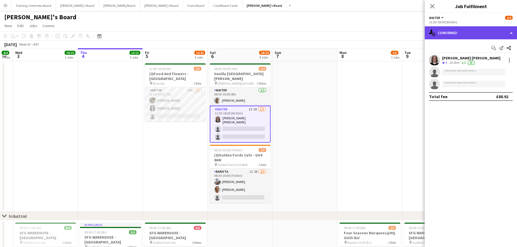
drag, startPoint x: 452, startPoint y: 30, endPoint x: 497, endPoint y: 36, distance: 45.1
click at [343, 30] on div "single-neutral-actions-check-2 Confirmed" at bounding box center [471, 32] width 92 height 13
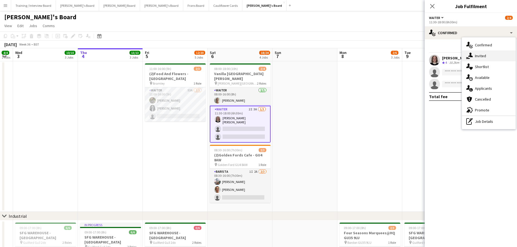
click at [343, 58] on div "single-neutral-actions-share-1 Invited" at bounding box center [489, 55] width 54 height 11
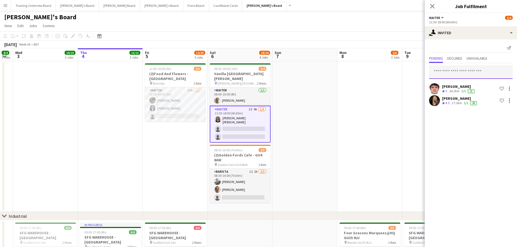
click at [343, 69] on input "text" at bounding box center [471, 72] width 84 height 14
paste input "**********"
type input "**********"
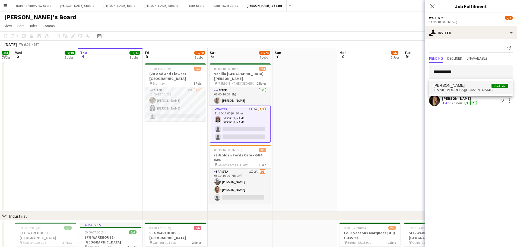
click at [343, 88] on span "[EMAIL_ADDRESS][DOMAIN_NAME]" at bounding box center [470, 90] width 75 height 4
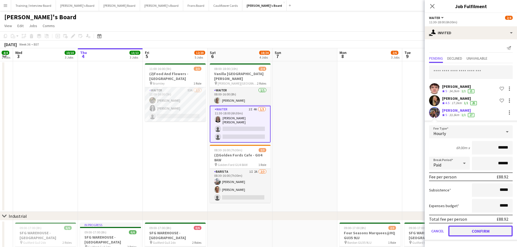
click at [343, 149] on button "Confirm" at bounding box center [480, 231] width 64 height 11
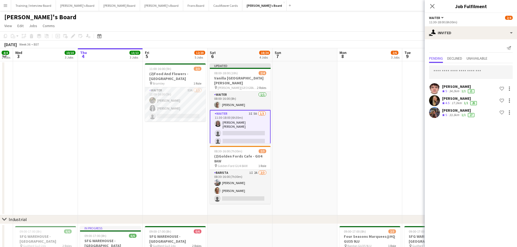
click at [343, 134] on app-date-cell at bounding box center [369, 138] width 65 height 154
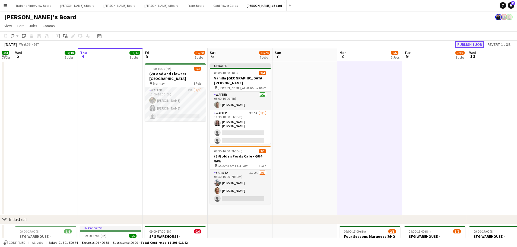
click at [343, 45] on button "Publish 1 job" at bounding box center [469, 44] width 29 height 7
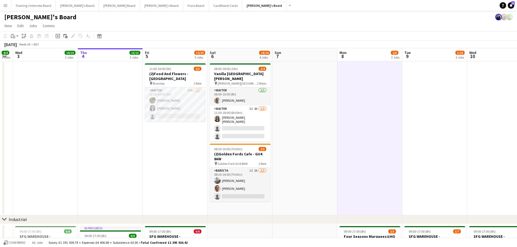
drag, startPoint x: 264, startPoint y: 117, endPoint x: 328, endPoint y: 102, distance: 65.8
click at [264, 117] on app-card-role "Waiter 3I 4A [DATE] 11:30-18:00 (6h30m) [PERSON_NAME] [PERSON_NAME] single-neut…" at bounding box center [240, 124] width 61 height 36
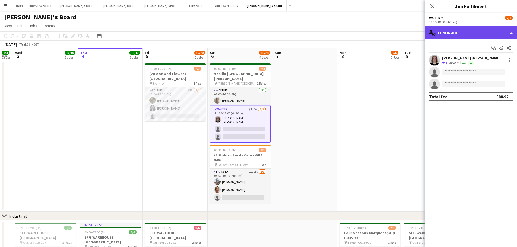
click at [343, 34] on div "single-neutral-actions-check-2 Confirmed" at bounding box center [471, 32] width 92 height 13
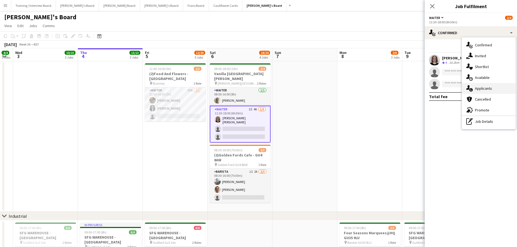
click at [343, 92] on div "single-neutral-actions-information Applicants" at bounding box center [489, 88] width 54 height 11
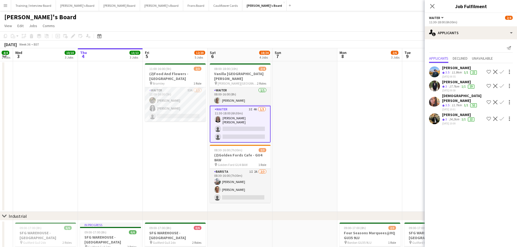
click at [322, 147] on app-date-cell at bounding box center [305, 136] width 65 height 151
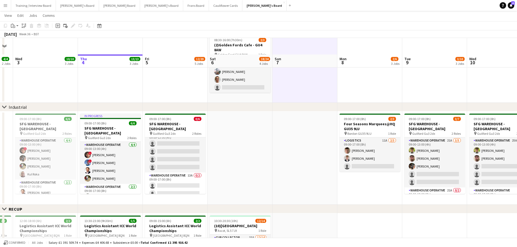
scroll to position [217, 0]
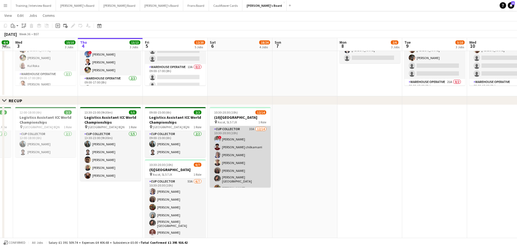
click at [244, 140] on app-card-role "CUP COLLECTOR 33A [DATE] 10:30-20:30 (10h) ! [PERSON_NAME] [PERSON_NAME] chilka…" at bounding box center [240, 187] width 61 height 122
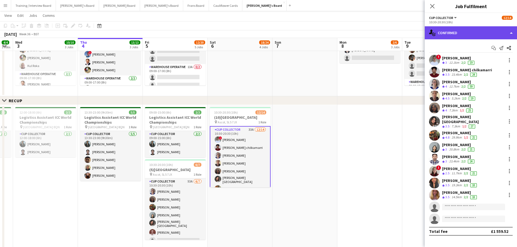
click at [343, 36] on div "single-neutral-actions-check-2 Confirmed" at bounding box center [471, 32] width 92 height 13
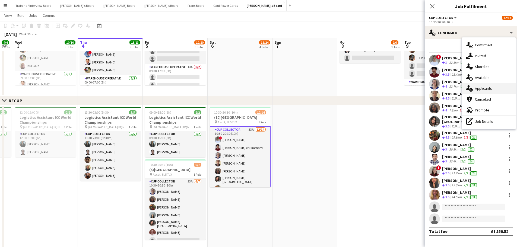
click at [343, 86] on div "single-neutral-actions-information Applicants" at bounding box center [489, 88] width 54 height 11
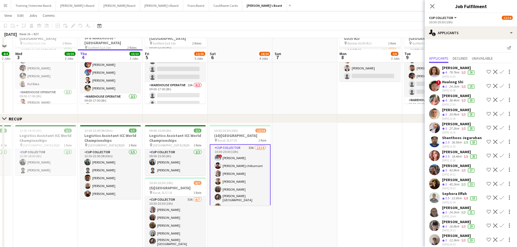
scroll to position [190, 0]
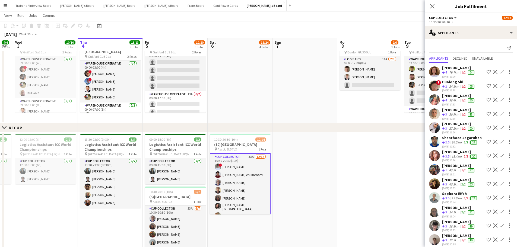
click at [343, 103] on div "[DATE] 17:33" at bounding box center [458, 105] width 33 height 4
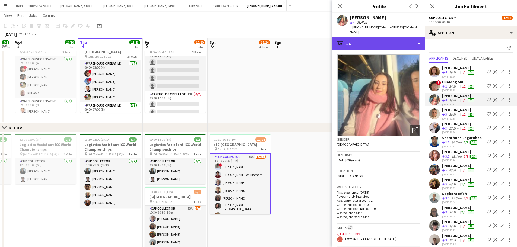
click at [343, 38] on div "profile Bio" at bounding box center [379, 43] width 92 height 13
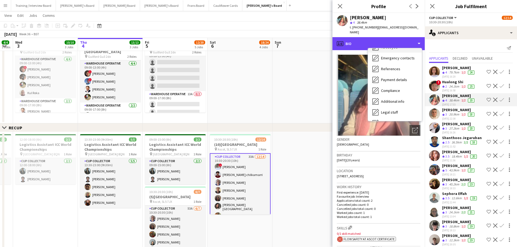
scroll to position [84, 0]
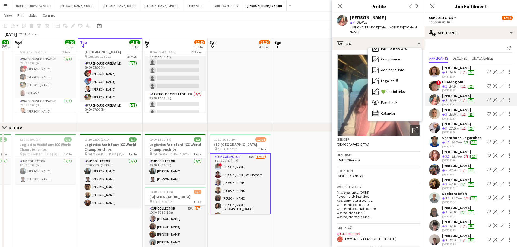
click at [343, 99] on div "Feedback Feedback" at bounding box center [395, 102] width 54 height 11
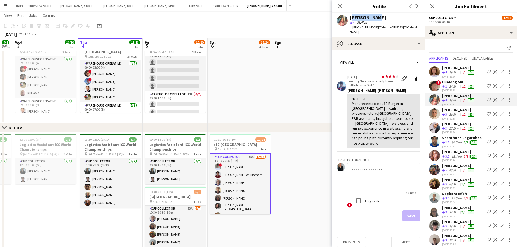
drag, startPoint x: 378, startPoint y: 18, endPoint x: 349, endPoint y: 15, distance: 29.4
click at [343, 15] on div "[PERSON_NAME] star 4 38.4km t. [PHONE_NUMBER] | [EMAIL_ADDRESS][DOMAIN_NAME]" at bounding box center [379, 25] width 92 height 24
copy div "[PERSON_NAME]"
click at [270, 81] on app-date-cell at bounding box center [240, 76] width 65 height 93
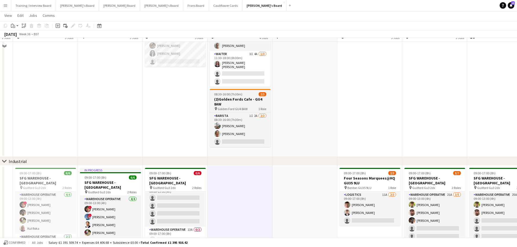
scroll to position [0, 0]
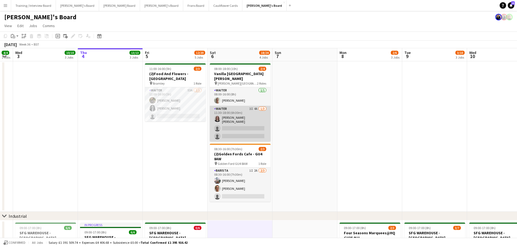
drag, startPoint x: 247, startPoint y: 114, endPoint x: 228, endPoint y: 112, distance: 19.4
click at [228, 112] on app-card-role "Waiter 3I 4A [DATE] 11:30-18:00 (6h30m) [PERSON_NAME] [PERSON_NAME] single-neut…" at bounding box center [240, 124] width 61 height 36
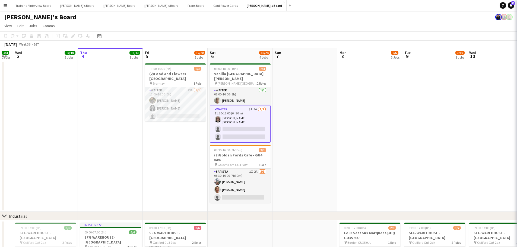
click at [227, 112] on app-card-role "Waiter 3I 4A [DATE] 11:30-18:00 (6h30m) [PERSON_NAME] [PERSON_NAME] single-neut…" at bounding box center [240, 124] width 61 height 37
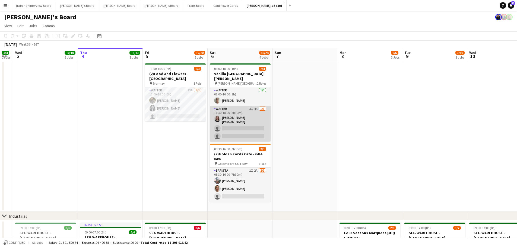
click at [227, 112] on app-card-role "Waiter 3I 4A [DATE] 11:30-18:00 (6h30m) [PERSON_NAME] [PERSON_NAME] single-neut…" at bounding box center [240, 124] width 61 height 36
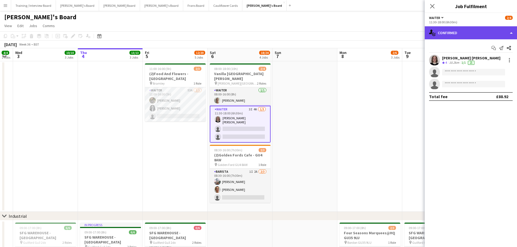
click at [343, 37] on div "single-neutral-actions-check-2 Confirmed" at bounding box center [471, 32] width 92 height 13
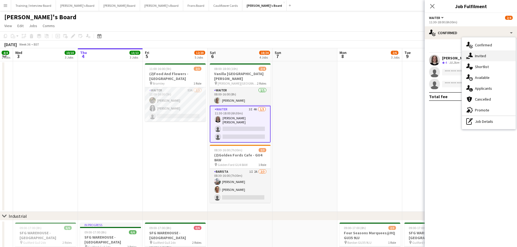
click at [343, 56] on span "Invited" at bounding box center [480, 55] width 11 height 5
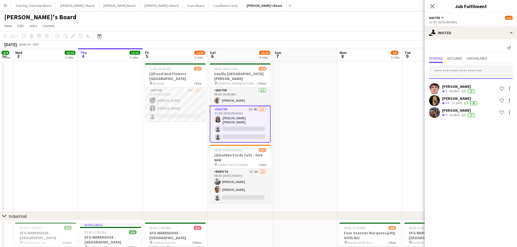
click at [343, 71] on input "text" at bounding box center [471, 72] width 84 height 14
paste input "**********"
type input "**********"
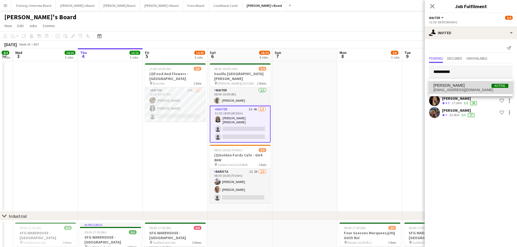
click at [343, 88] on span "[EMAIL_ADDRESS][DOMAIN_NAME]" at bounding box center [470, 90] width 75 height 4
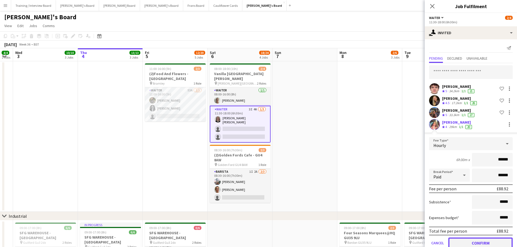
click at [343, 149] on button "Confirm" at bounding box center [480, 243] width 64 height 11
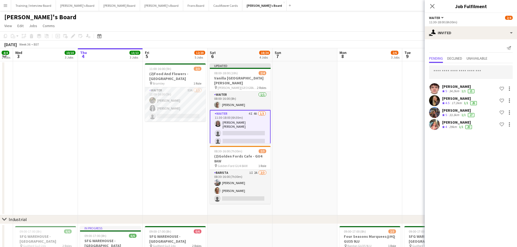
click at [343, 113] on app-date-cell at bounding box center [369, 138] width 65 height 154
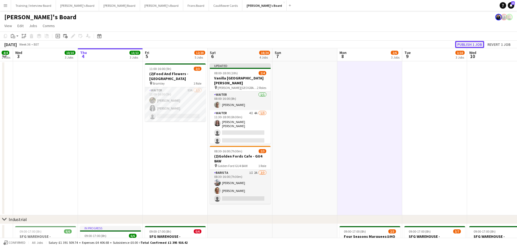
click at [343, 42] on button "Publish 1 job" at bounding box center [469, 44] width 29 height 7
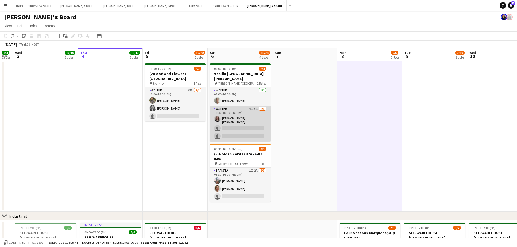
click at [253, 116] on app-card-role "Waiter 4I 5A [DATE] 11:30-18:00 (6h30m) [PERSON_NAME] [PERSON_NAME] single-neut…" at bounding box center [240, 124] width 61 height 36
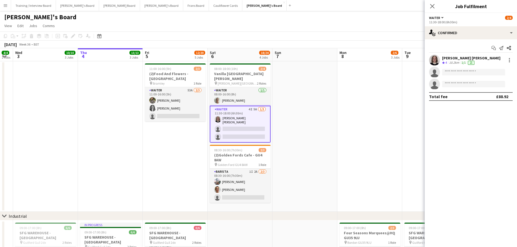
click at [343, 26] on app-options-switcher "Waiter All roles Waiter [DATE] 11:30-18:00 (6h30m)" at bounding box center [471, 19] width 92 height 13
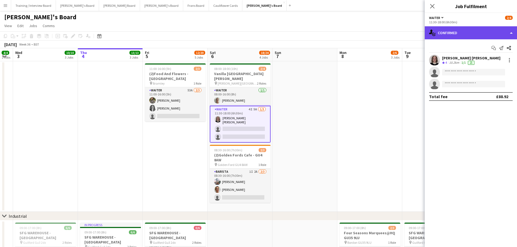
click at [343, 31] on div "single-neutral-actions-check-2 Confirmed" at bounding box center [471, 32] width 92 height 13
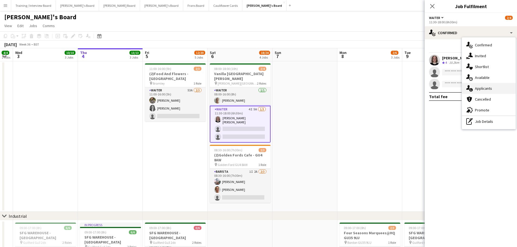
click at [343, 91] on span "Applicants" at bounding box center [483, 88] width 17 height 5
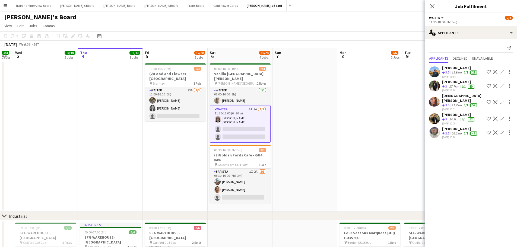
click at [278, 118] on app-date-cell at bounding box center [305, 136] width 65 height 151
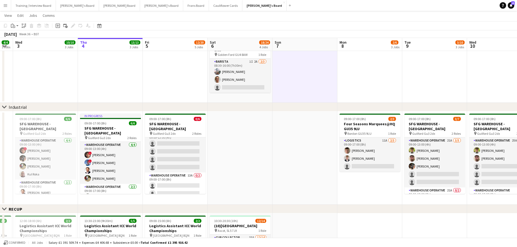
click at [278, 149] on app-date-cell at bounding box center [305, 158] width 65 height 93
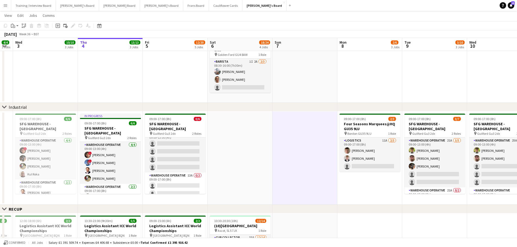
click at [267, 149] on app-date-cell at bounding box center [240, 158] width 65 height 93
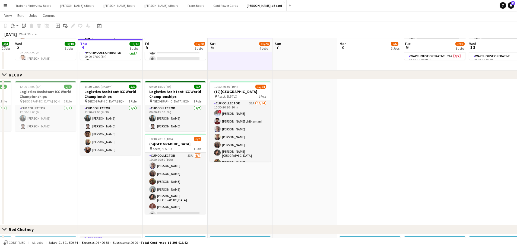
scroll to position [244, 0]
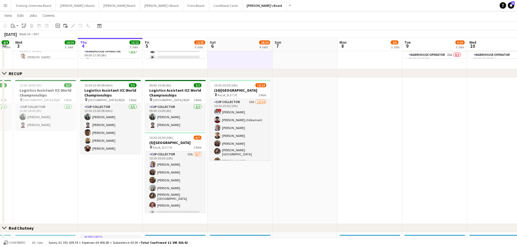
click at [278, 149] on app-date-cell at bounding box center [305, 151] width 65 height 146
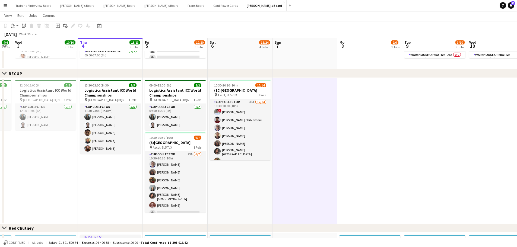
click at [241, 149] on app-date-cell "10:30-20:30 (10h) 12/14 (10)[GEOGRAPHIC_DATA] pin Ascot, SL5 7JX 1 Role CUP COL…" at bounding box center [240, 151] width 65 height 146
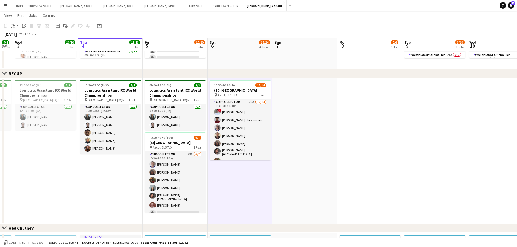
drag, startPoint x: 243, startPoint y: 175, endPoint x: 346, endPoint y: 182, distance: 103.4
click at [343, 149] on app-calendar-viewport "Mon 1 10/10 3 Jobs Tue 2 4/4 2 Jobs Wed 3 10/10 3 Jobs Thu 4 13/13 3 Jobs Fri 5…" at bounding box center [258, 69] width 517 height 585
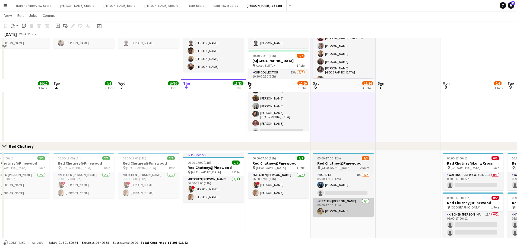
scroll to position [368, 0]
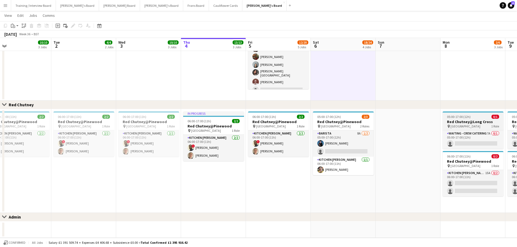
click at [343, 118] on div "05:00-17:00 (12h) 0/1" at bounding box center [473, 117] width 61 height 4
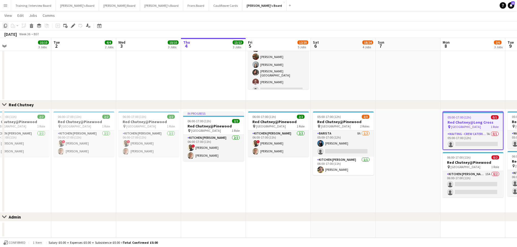
click at [5, 26] on icon at bounding box center [5, 26] width 3 height 4
click at [216, 149] on app-date-cell "In progress 06:00-17:00 (11h) 2/2 Red Chutney@Pinewood pin Pinewood Studios 1 R…" at bounding box center [213, 161] width 65 height 104
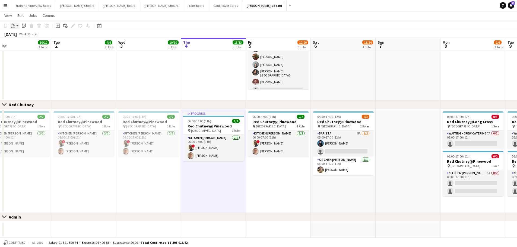
click at [12, 26] on icon "Paste" at bounding box center [13, 26] width 4 height 4
click at [14, 36] on div "Paste Ctrl+V Paste with crew Ctrl+Shift+V" at bounding box center [40, 40] width 60 height 23
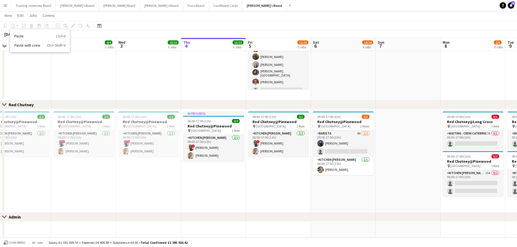
click at [213, 149] on app-date-cell "In progress 06:00-17:00 (11h) 2/2 Red Chutney@Pinewood pin Pinewood Studios 1 R…" at bounding box center [213, 161] width 65 height 104
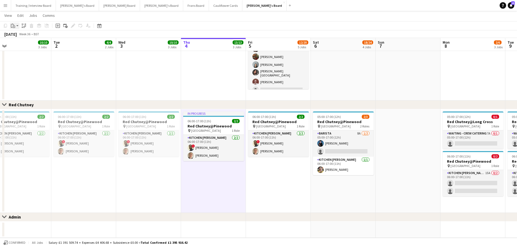
click at [14, 27] on icon "Paste" at bounding box center [13, 26] width 4 height 4
click at [19, 36] on link "Paste Ctrl+V" at bounding box center [39, 36] width 51 height 5
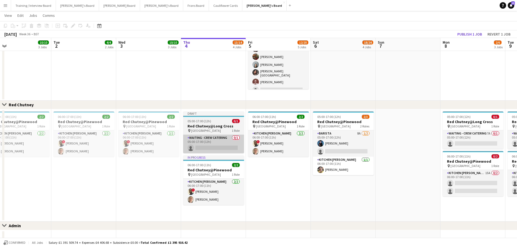
click at [226, 144] on app-card-role "Waiting - Crew Catering 0/1 05:00-17:00 (12h) single-neutral-actions" at bounding box center [213, 144] width 61 height 18
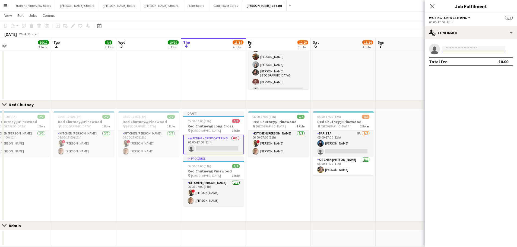
click at [343, 46] on input at bounding box center [473, 49] width 63 height 7
type input "**********"
click at [343, 63] on span "[EMAIL_ADDRESS][DOMAIN_NAME]" at bounding box center [474, 61] width 54 height 4
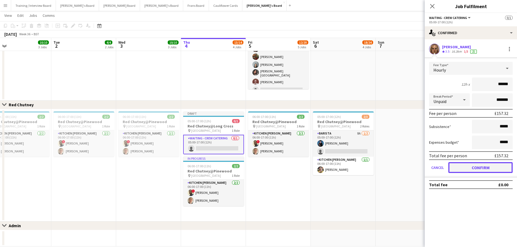
click at [343, 149] on button "Confirm" at bounding box center [480, 167] width 64 height 11
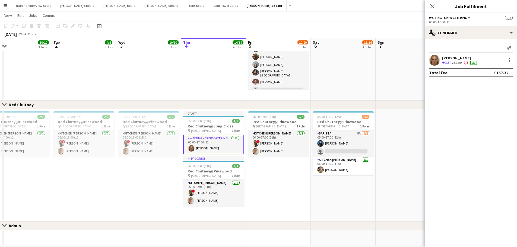
click at [343, 60] on app-date-cell "10:30-20:30 (10h) 12/14 (10)[GEOGRAPHIC_DATA] pin Ascot, SL5 7JX 1 Role CUP COL…" at bounding box center [343, 27] width 65 height 146
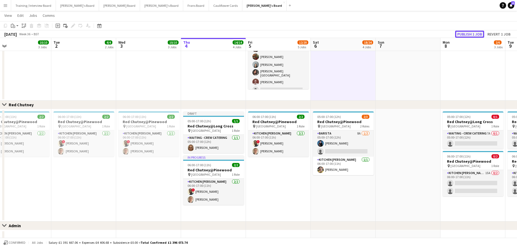
click at [343, 32] on button "Publish 1 job" at bounding box center [469, 34] width 29 height 7
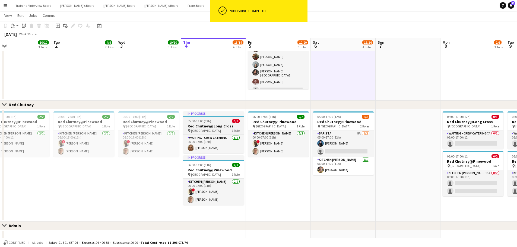
click at [221, 122] on div "05:00-17:00 (12h) 0/1" at bounding box center [213, 121] width 61 height 4
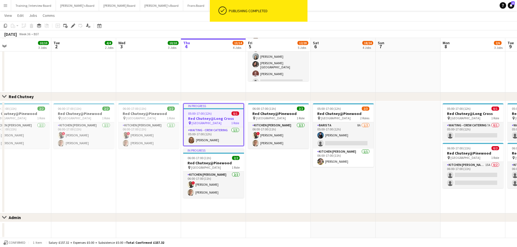
scroll to position [376, 0]
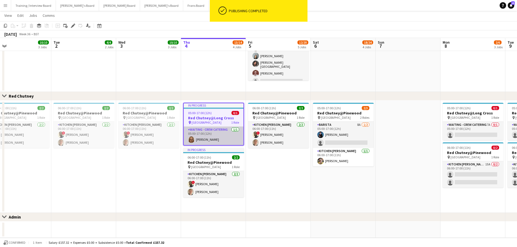
click at [219, 138] on app-card-role "Waiting - Crew Catering [DATE] 05:00-17:00 (12h) [PERSON_NAME]" at bounding box center [214, 136] width 60 height 18
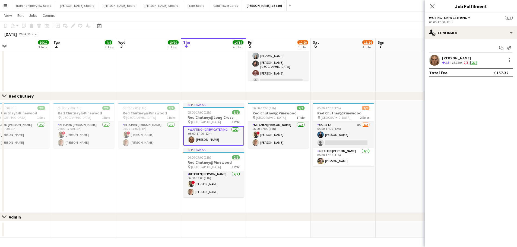
click at [223, 70] on app-date-cell "13:30-23:00 (9h30m) 5/5 Logistics Assistant ICC World Championships pin Lord Cr…" at bounding box center [213, 19] width 65 height 146
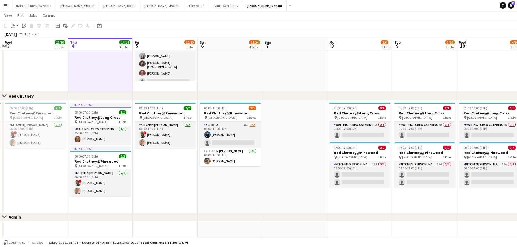
drag, startPoint x: 419, startPoint y: 159, endPoint x: 320, endPoint y: 158, distance: 98.8
click at [343, 132] on app-card-role "Waiting - Crew Catering 7A 0/1 05:00-17:00 (12h) single-neutral-actions" at bounding box center [360, 131] width 61 height 18
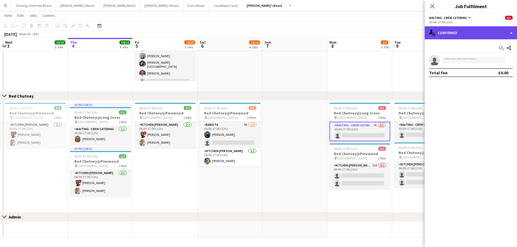
click at [343, 33] on div "single-neutral-actions-check-2 Confirmed" at bounding box center [471, 32] width 92 height 13
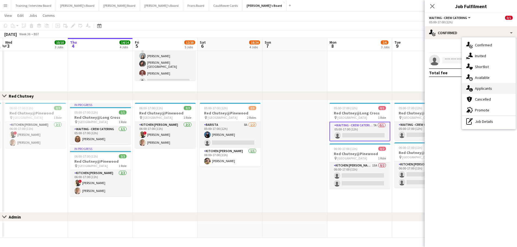
click at [343, 91] on span "Applicants" at bounding box center [483, 88] width 17 height 5
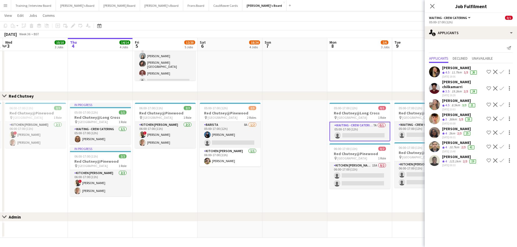
click at [343, 98] on div "[PERSON_NAME]" at bounding box center [459, 100] width 34 height 5
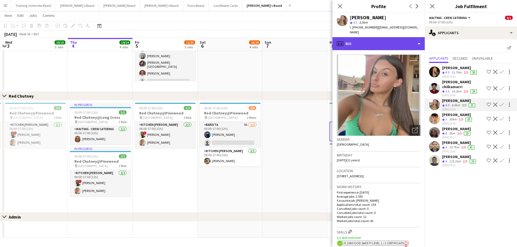
click at [343, 39] on div "profile Bio" at bounding box center [379, 43] width 92 height 13
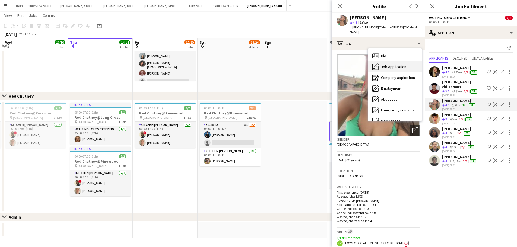
click at [343, 64] on span "Job Application" at bounding box center [393, 66] width 25 height 5
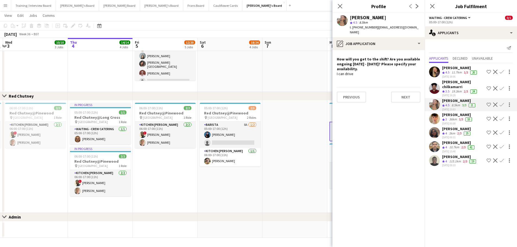
click at [343, 82] on div "[PERSON_NAME] chilkamarri" at bounding box center [463, 85] width 42 height 10
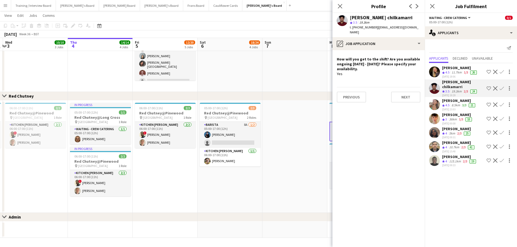
click at [343, 58] on div "Applicants Declined Unavailable" at bounding box center [471, 59] width 84 height 8
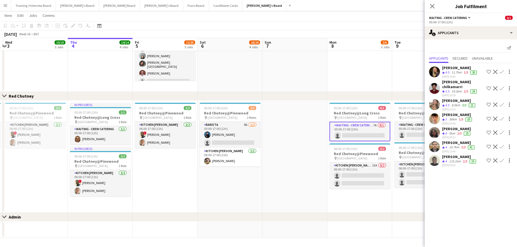
click at [343, 64] on div "[PERSON_NAME] Crew rating 4.5 11.7km 1/3 26 [DATE] 18:06 Shortlist crew Decline…" at bounding box center [471, 115] width 92 height 105
click at [343, 75] on div "[DATE] 18:06" at bounding box center [460, 77] width 36 height 4
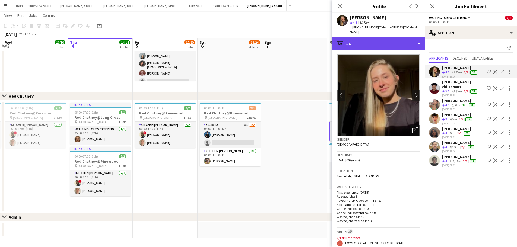
click at [343, 37] on div "profile Bio" at bounding box center [379, 43] width 92 height 13
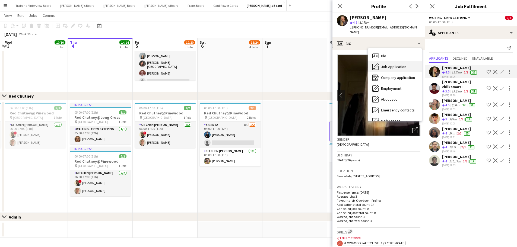
click at [343, 64] on span "Job Application" at bounding box center [393, 66] width 25 height 5
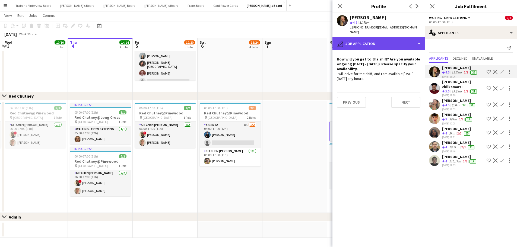
click at [343, 40] on div "pencil4 Job Application" at bounding box center [379, 43] width 92 height 13
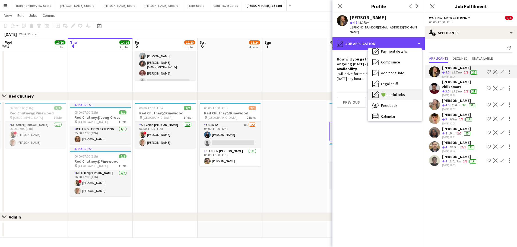
scroll to position [81, 0]
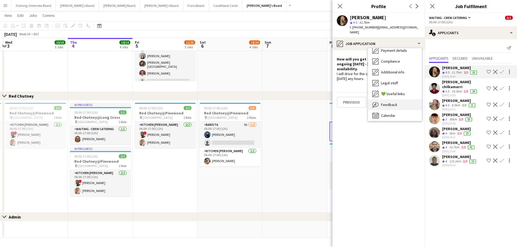
click at [343, 99] on div "Feedback Feedback" at bounding box center [395, 104] width 54 height 11
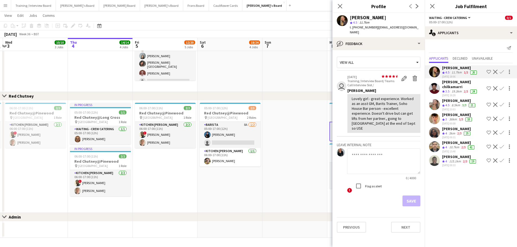
click at [261, 149] on app-date-cell "05:00-17:00 (12h) 2/3 Red Chutney@Pinewood pin Pinewood Studios 2 Roles Barista…" at bounding box center [230, 157] width 65 height 112
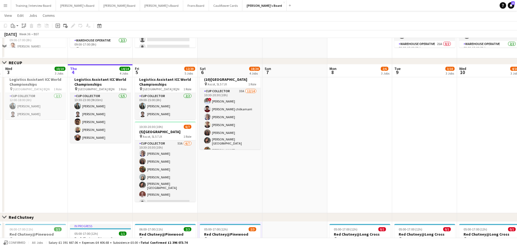
scroll to position [241, 0]
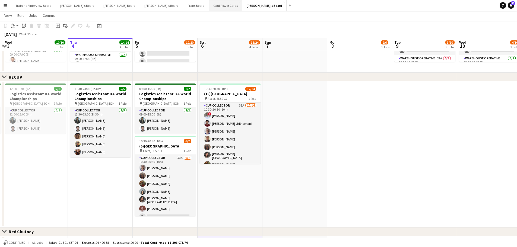
click at [209, 5] on button "Cauliflower Cards Close" at bounding box center [225, 5] width 33 height 11
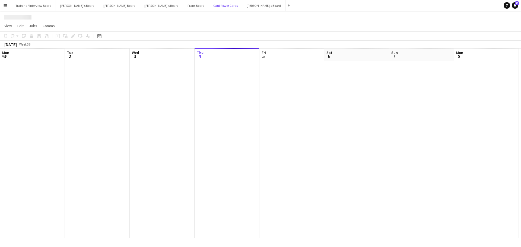
scroll to position [0, 130]
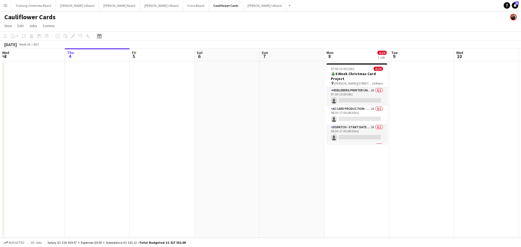
click at [100, 36] on icon "Date picker" at bounding box center [99, 36] width 4 height 4
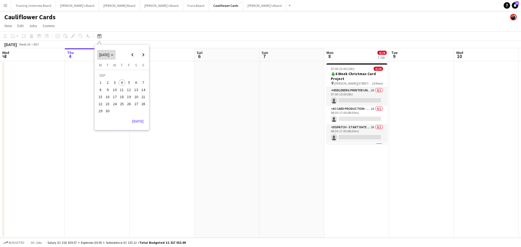
click at [104, 55] on span "[DATE]" at bounding box center [104, 54] width 10 height 5
click at [107, 81] on span "2024" at bounding box center [102, 83] width 11 height 7
click at [209, 124] on app-date-cell at bounding box center [227, 149] width 65 height 177
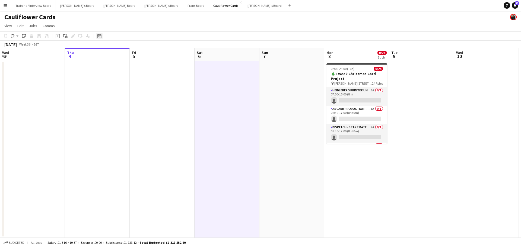
click at [99, 35] on icon at bounding box center [99, 36] width 4 height 4
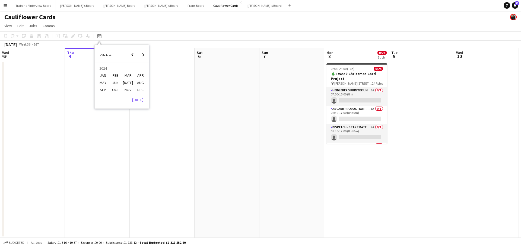
click at [117, 90] on span "OCT" at bounding box center [115, 90] width 11 height 7
click at [111, 104] on span "22" at bounding box center [108, 104] width 7 height 7
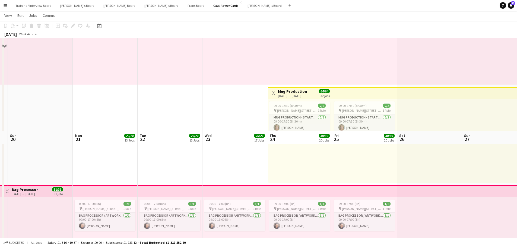
scroll to position [299, 0]
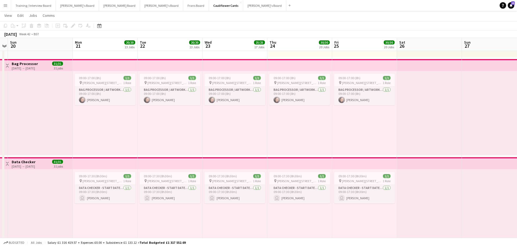
click at [33, 149] on h3 "Data Checker" at bounding box center [24, 162] width 24 height 5
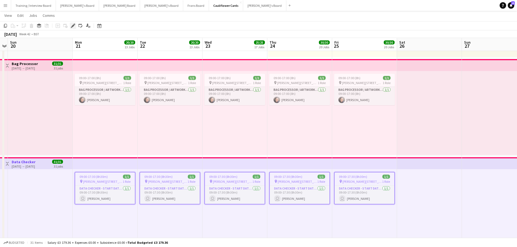
click at [74, 26] on icon at bounding box center [72, 25] width 3 height 3
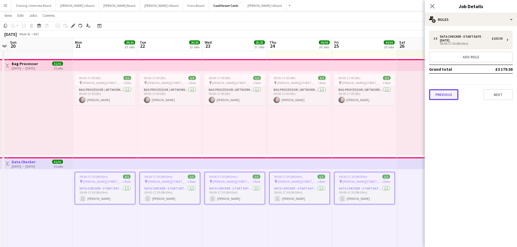
click at [343, 94] on button "Previous" at bounding box center [443, 94] width 29 height 11
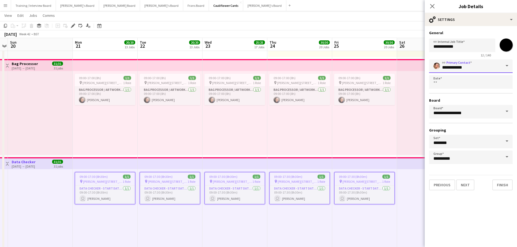
click at [343, 65] on input "**********" at bounding box center [471, 66] width 84 height 14
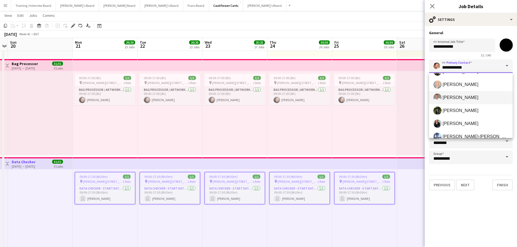
scroll to position [69, 0]
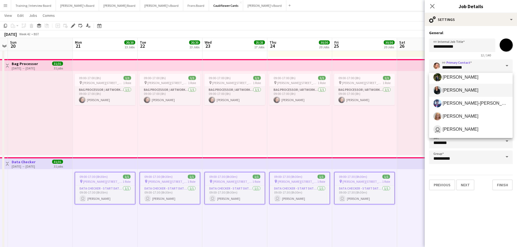
click at [343, 96] on mat-option "[PERSON_NAME]" at bounding box center [471, 90] width 84 height 13
type input "**********"
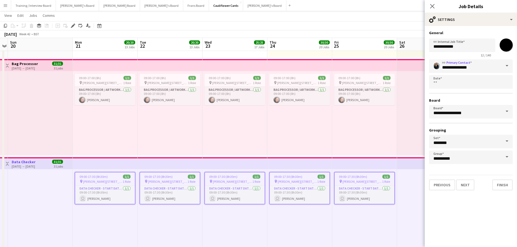
click at [343, 45] on input "*******" at bounding box center [506, 45] width 20 height 20
type input "*******"
click at [343, 149] on button "Next" at bounding box center [465, 185] width 18 height 11
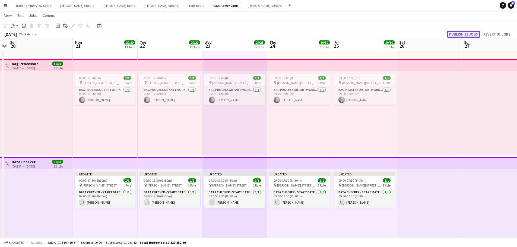
click at [343, 35] on button "Publish 31 jobs" at bounding box center [463, 34] width 33 height 7
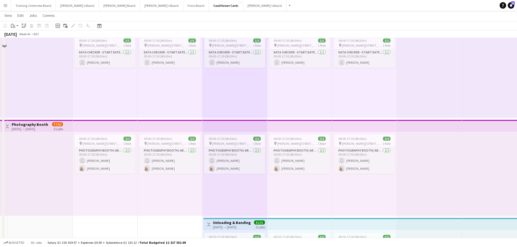
scroll to position [353, 0]
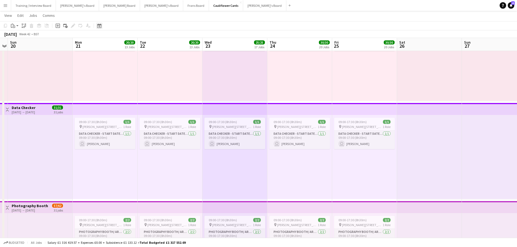
click at [96, 26] on div "Date picker" at bounding box center [99, 26] width 7 height 7
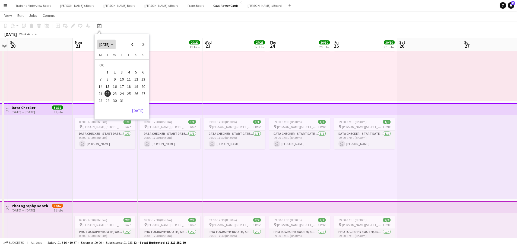
click at [113, 47] on span "[DATE]" at bounding box center [106, 44] width 14 height 5
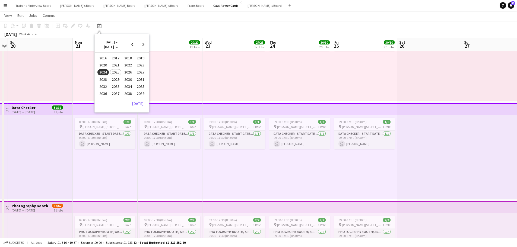
click at [121, 72] on span "2025" at bounding box center [115, 72] width 11 height 7
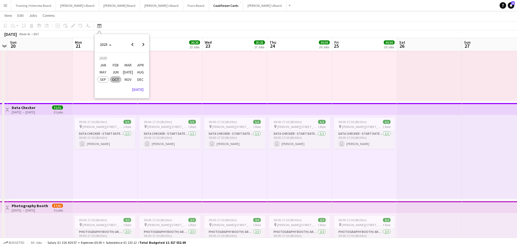
click at [120, 80] on span "OCT" at bounding box center [115, 79] width 11 height 7
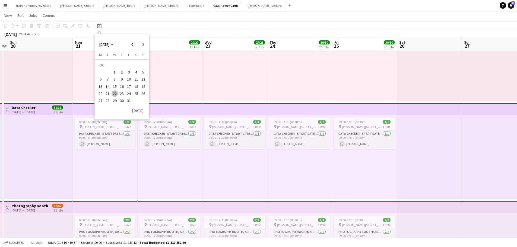
click at [115, 92] on span "22" at bounding box center [115, 93] width 7 height 7
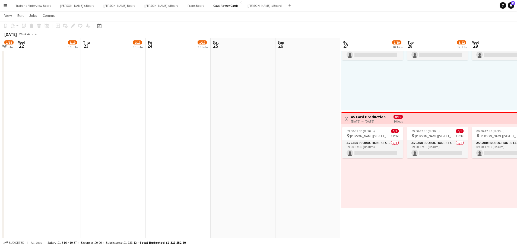
scroll to position [0, 188]
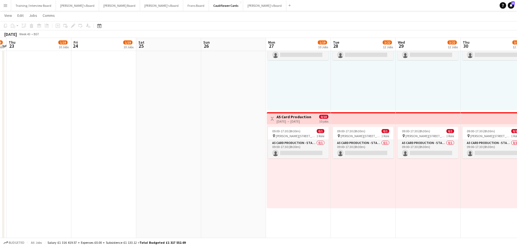
drag, startPoint x: 409, startPoint y: 146, endPoint x: 213, endPoint y: 120, distance: 197.7
click at [213, 120] on app-calendar-viewport "Mon 20 1/18 9 Jobs Tue 21 1/18 9 Jobs Wed 22 1/19 10 Jobs Thu 23 1/19 10 Jobs F…" at bounding box center [258, 242] width 517 height 2505
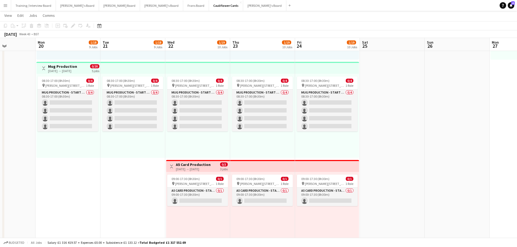
scroll to position [0, 129]
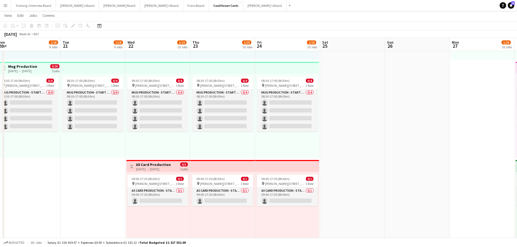
drag, startPoint x: 258, startPoint y: 116, endPoint x: 447, endPoint y: 131, distance: 190.3
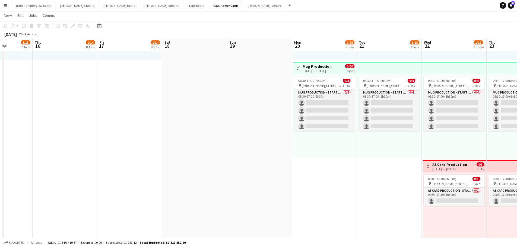
scroll to position [0, 147]
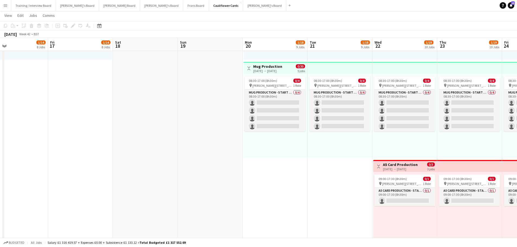
drag, startPoint x: 201, startPoint y: 146, endPoint x: 423, endPoint y: 168, distance: 223.1
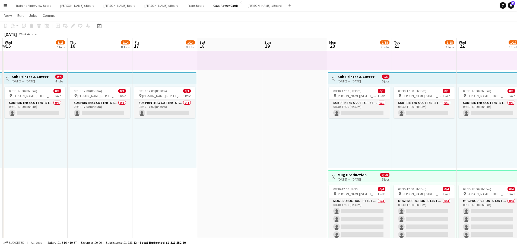
scroll to position [0, 128]
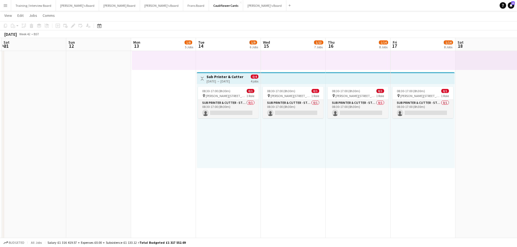
drag, startPoint x: 111, startPoint y: 140, endPoint x: 453, endPoint y: 158, distance: 343.0
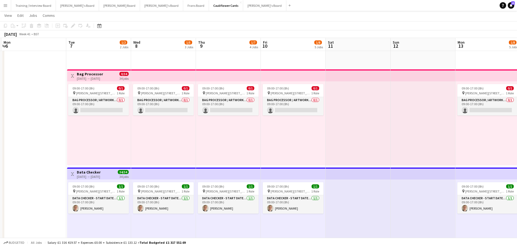
scroll to position [0, 120]
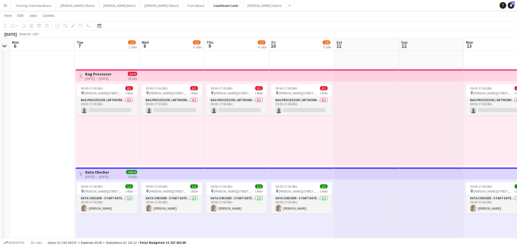
drag, startPoint x: 76, startPoint y: 115, endPoint x: 409, endPoint y: 137, distance: 333.5
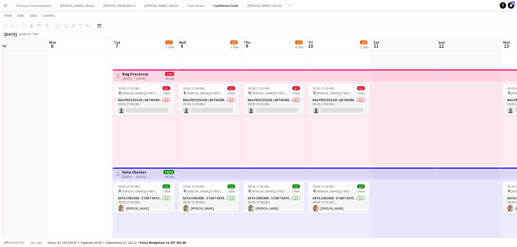
scroll to position [0, 140]
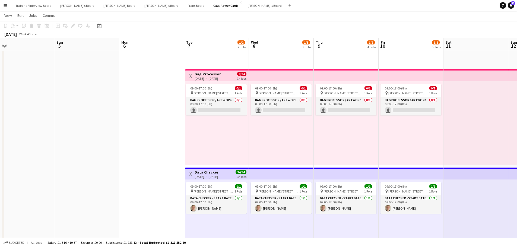
drag, startPoint x: 153, startPoint y: 128, endPoint x: 245, endPoint y: 137, distance: 92.5
click at [214, 106] on app-card-role "Bag Processor / Artwork - Start Date [DATE] 0/1 09:00-17:00 (8h) single-neutral…" at bounding box center [216, 106] width 61 height 18
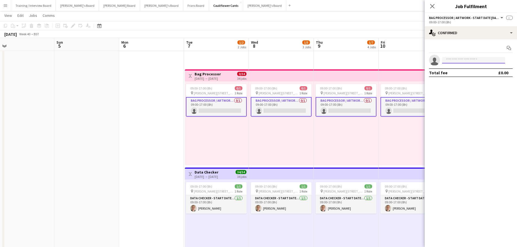
click at [343, 59] on input at bounding box center [473, 60] width 63 height 7
type input "*"
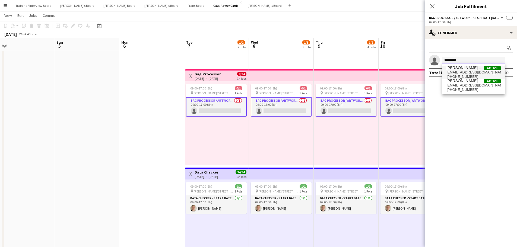
type input "*********"
click at [343, 73] on span "[EMAIL_ADDRESS][DOMAIN_NAME]" at bounding box center [474, 72] width 54 height 4
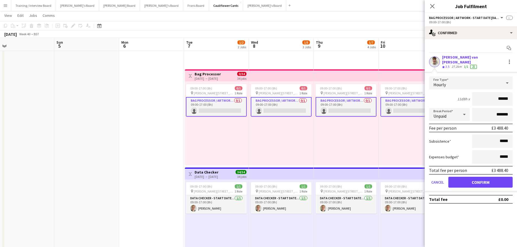
click at [343, 65] on div "27.2km" at bounding box center [457, 67] width 12 height 5
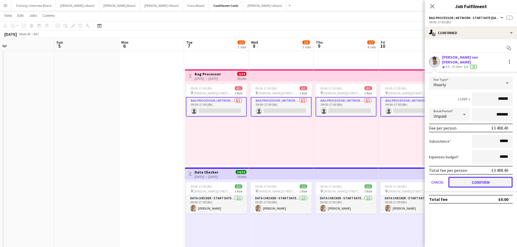
click at [343, 149] on button "Confirm" at bounding box center [480, 182] width 64 height 11
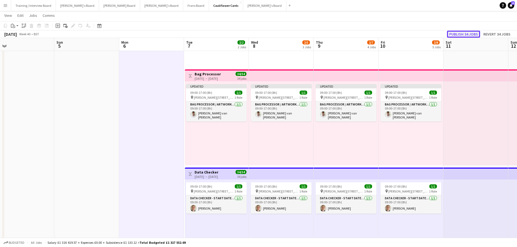
click at [343, 34] on button "Publish 34 jobs" at bounding box center [463, 34] width 33 height 7
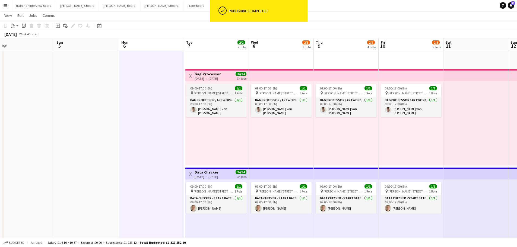
click at [211, 91] on span "[PERSON_NAME][STREET_ADDRESS][PERSON_NAME][PERSON_NAME]" at bounding box center [214, 93] width 41 height 4
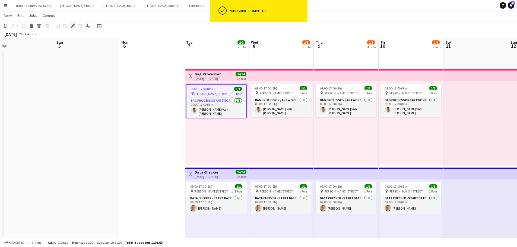
click at [71, 25] on icon "Edit" at bounding box center [73, 26] width 4 height 4
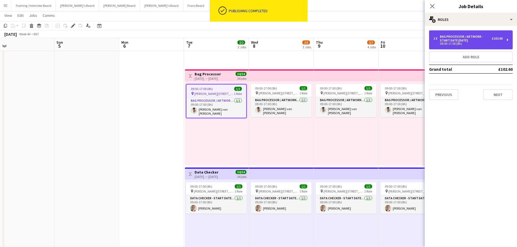
click at [343, 36] on div "Bag Processor / Artwork - Start Date [DATE]" at bounding box center [466, 39] width 52 height 8
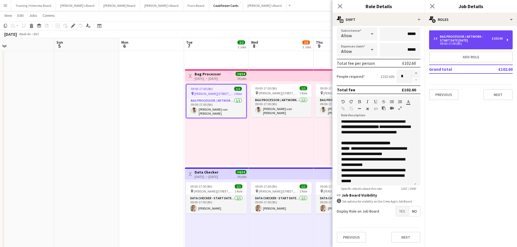
scroll to position [0, 0]
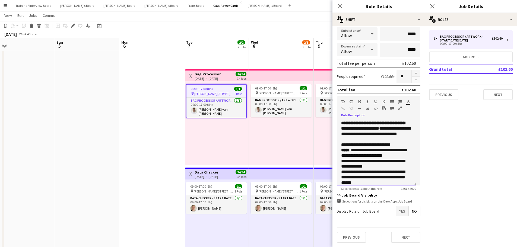
click at [343, 147] on b "**********" at bounding box center [365, 145] width 49 height 4
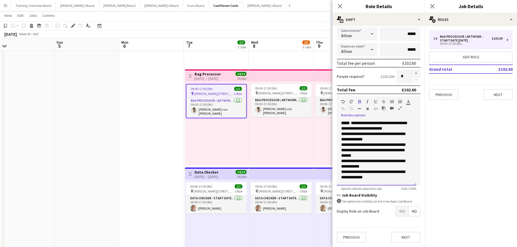
scroll to position [54, 0]
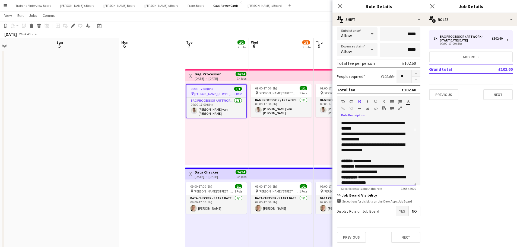
drag, startPoint x: 373, startPoint y: 128, endPoint x: 378, endPoint y: 125, distance: 5.7
click at [343, 128] on p "**********" at bounding box center [374, 123] width 67 height 16
drag, startPoint x: 387, startPoint y: 142, endPoint x: 393, endPoint y: 138, distance: 7.5
click at [343, 131] on p "**********" at bounding box center [374, 123] width 67 height 16
click at [343, 149] on p "**********" at bounding box center [374, 147] width 67 height 11
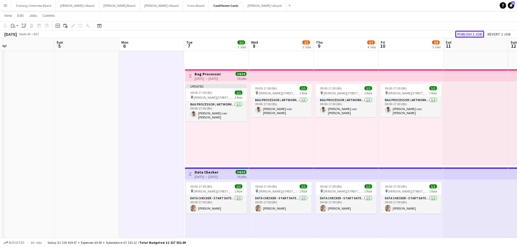
click at [343, 35] on button "Publish 1 job" at bounding box center [469, 34] width 29 height 7
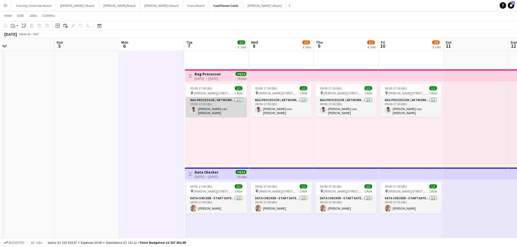
click at [213, 109] on app-card-role "Bag Processor / Artwork - Start Date [DATE] [DATE] 09:00-17:00 (8h) [PERSON_NAM…" at bounding box center [216, 107] width 61 height 20
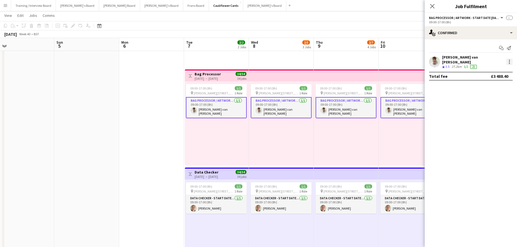
click at [343, 61] on div at bounding box center [509, 61] width 1 height 1
click at [156, 116] on div at bounding box center [258, 123] width 517 height 247
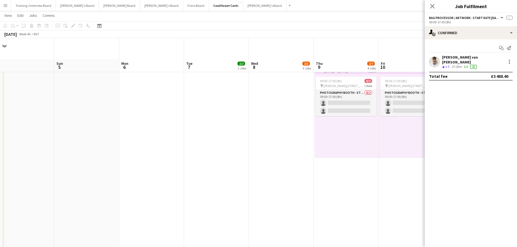
scroll to position [0, 0]
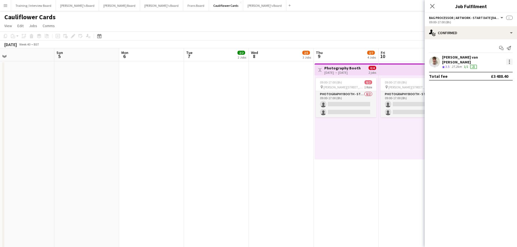
click at [343, 63] on div at bounding box center [509, 62] width 7 height 7
click at [281, 149] on div at bounding box center [258, 123] width 517 height 247
click at [343, 9] on app-icon "Close pop-in" at bounding box center [433, 6] width 8 height 8
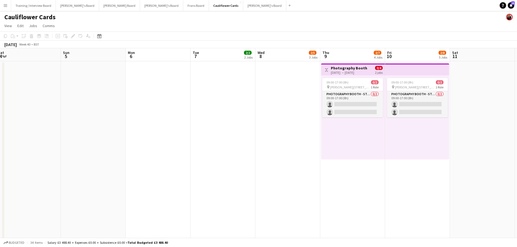
drag, startPoint x: 100, startPoint y: 166, endPoint x: 281, endPoint y: 174, distance: 181.2
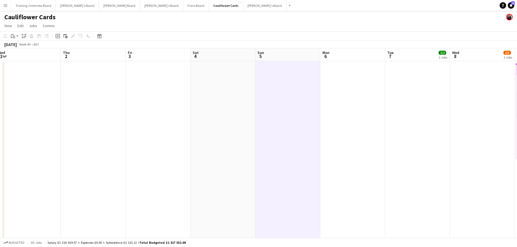
scroll to position [0, 134]
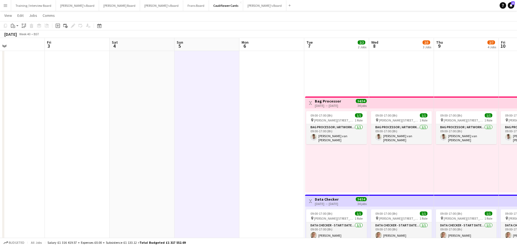
scroll to position [0, 160]
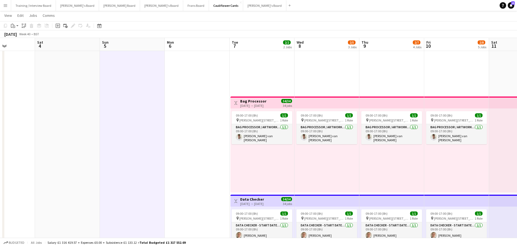
drag, startPoint x: 402, startPoint y: 163, endPoint x: 246, endPoint y: 180, distance: 156.7
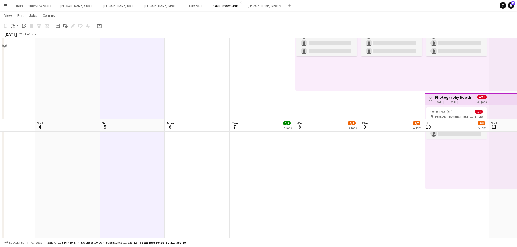
scroll to position [570, 0]
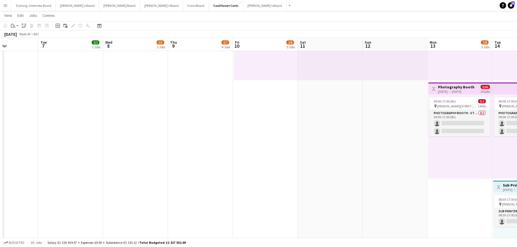
drag, startPoint x: 449, startPoint y: 148, endPoint x: 248, endPoint y: 151, distance: 201.4
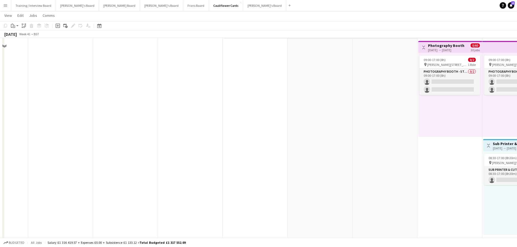
scroll to position [679, 0]
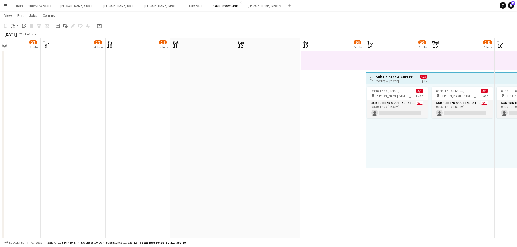
drag, startPoint x: 448, startPoint y: 163, endPoint x: 134, endPoint y: 147, distance: 315.0
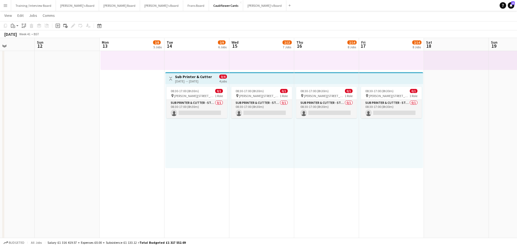
drag, startPoint x: 345, startPoint y: 175, endPoint x: 254, endPoint y: 172, distance: 91.3
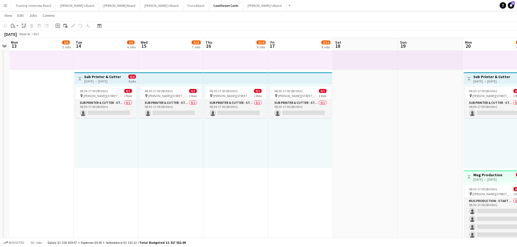
drag, startPoint x: 257, startPoint y: 178, endPoint x: 240, endPoint y: 178, distance: 16.6
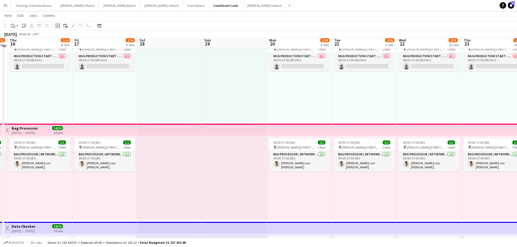
scroll to position [81, 0]
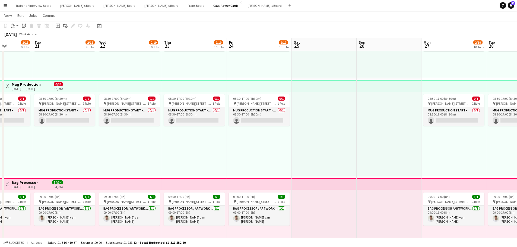
drag, startPoint x: 410, startPoint y: 153, endPoint x: 111, endPoint y: 123, distance: 300.7
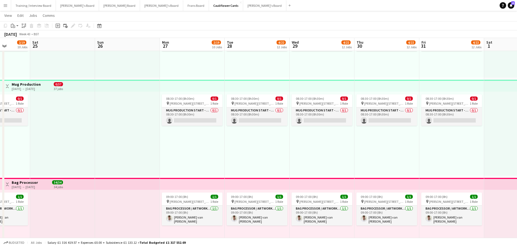
scroll to position [0, 175]
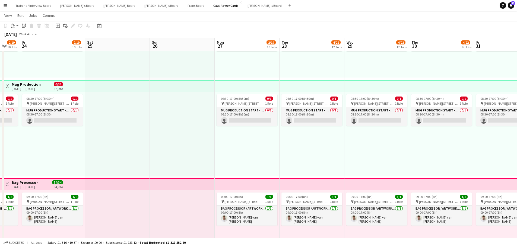
drag, startPoint x: 419, startPoint y: 137, endPoint x: 212, endPoint y: 137, distance: 206.8
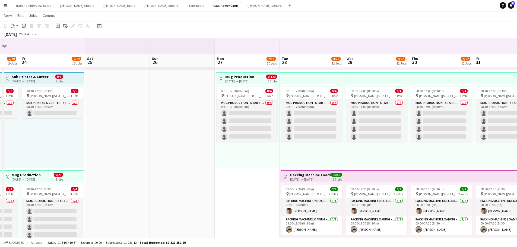
scroll to position [733, 0]
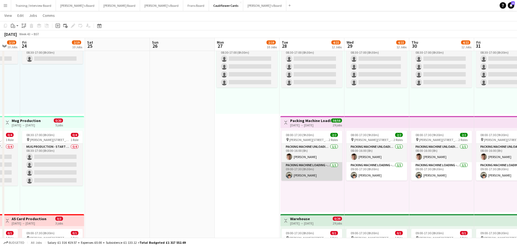
click at [303, 149] on app-card-role "Packing Machine Loading - Start Date [DATE] [DATE] 09:00-17:30 (8h30m) [PERSON_…" at bounding box center [311, 171] width 61 height 18
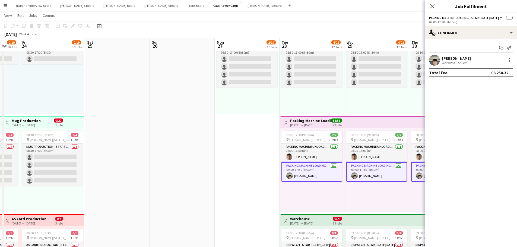
click at [343, 59] on div "[PERSON_NAME]" at bounding box center [456, 58] width 29 height 5
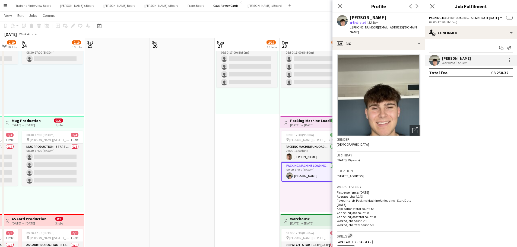
drag, startPoint x: 386, startPoint y: 19, endPoint x: 351, endPoint y: 17, distance: 34.8
click at [343, 17] on div "[PERSON_NAME]" at bounding box center [385, 17] width 71 height 5
copy div "[PERSON_NAME]"
click at [314, 149] on app-card-role "Packing Machine Unloading - Start Date [DATE] [DATE] 08:00-16:00 (8h) [PERSON_N…" at bounding box center [311, 153] width 61 height 18
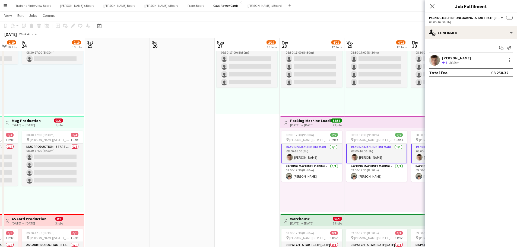
click at [343, 60] on div "Fergus van der Flier Crew rating 4 16.9km" at bounding box center [471, 60] width 92 height 11
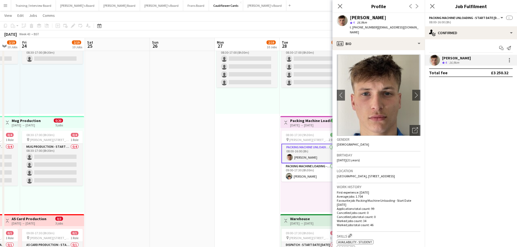
click at [343, 18] on div "[PERSON_NAME]" at bounding box center [368, 17] width 36 height 5
copy div "[PERSON_NAME]"
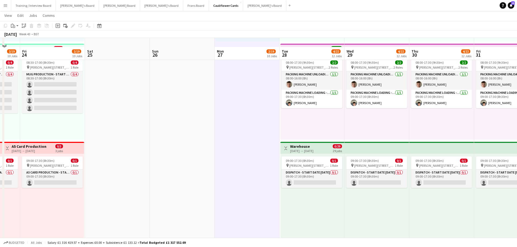
scroll to position [814, 0]
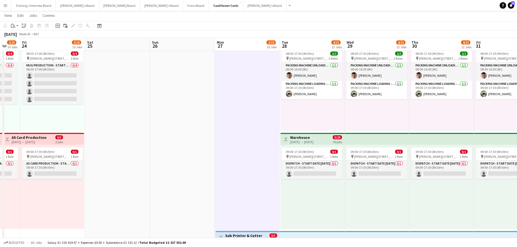
drag, startPoint x: 445, startPoint y: 193, endPoint x: 303, endPoint y: 187, distance: 141.6
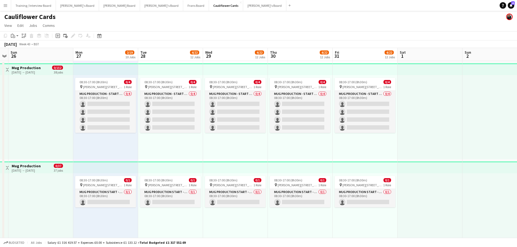
scroll to position [0, 0]
drag, startPoint x: 306, startPoint y: 160, endPoint x: 162, endPoint y: 115, distance: 150.4
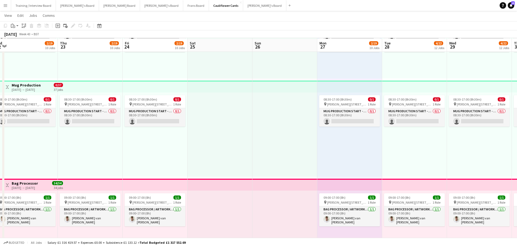
scroll to position [81, 0]
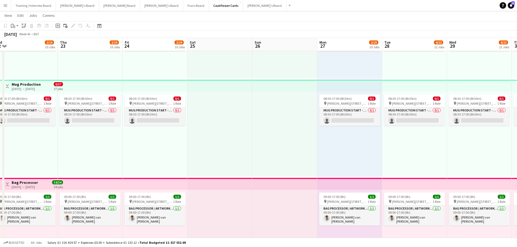
drag, startPoint x: 150, startPoint y: 160, endPoint x: 342, endPoint y: 154, distance: 191.4
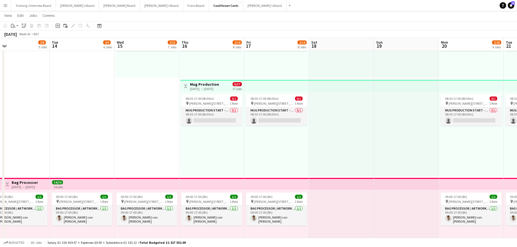
drag, startPoint x: 74, startPoint y: 147, endPoint x: 328, endPoint y: 164, distance: 254.1
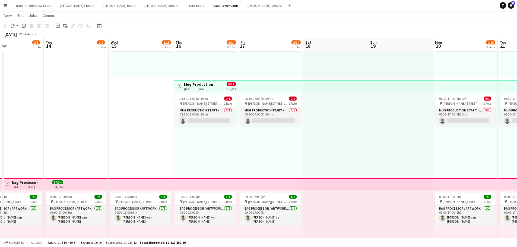
drag, startPoint x: 131, startPoint y: 150, endPoint x: 299, endPoint y: 161, distance: 167.8
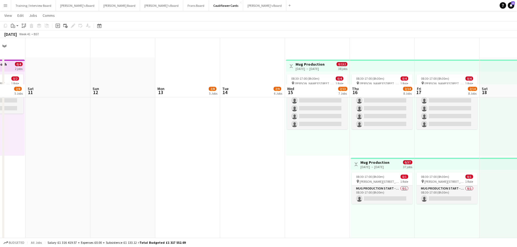
scroll to position [0, 0]
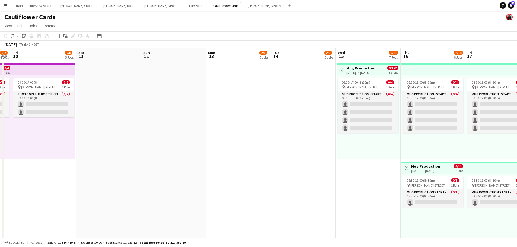
drag, startPoint x: 159, startPoint y: 155, endPoint x: 452, endPoint y: 165, distance: 293.6
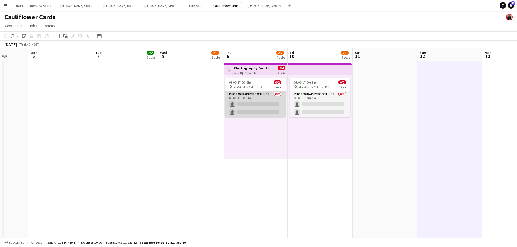
click at [260, 104] on app-card-role "Photography Booth - Start Date [DATE] 0/2 09:00-17:00 (8h) single-neutral-actio…" at bounding box center [255, 104] width 61 height 26
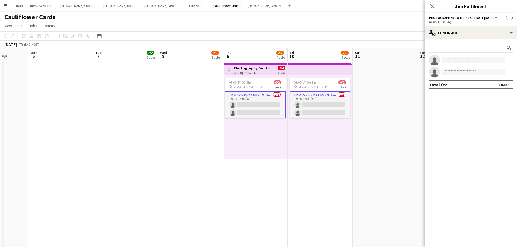
click at [343, 60] on input at bounding box center [473, 60] width 63 height 7
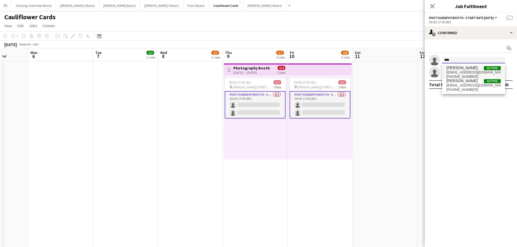
type input "****"
click at [343, 75] on span "[PHONE_NUMBER]" at bounding box center [474, 77] width 54 height 4
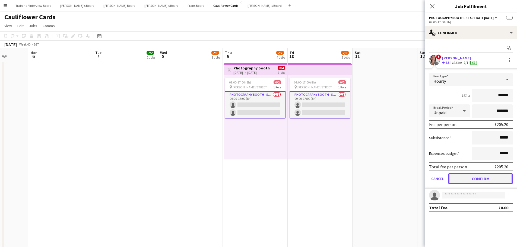
click at [343, 149] on button "Confirm" at bounding box center [480, 178] width 64 height 11
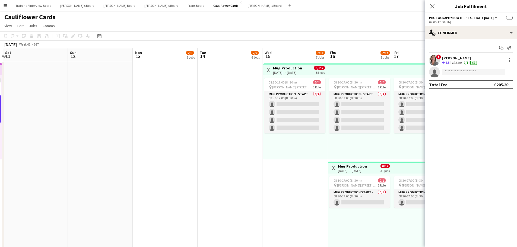
drag, startPoint x: 375, startPoint y: 134, endPoint x: 33, endPoint y: 121, distance: 342.8
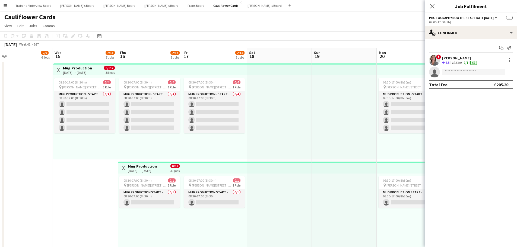
drag, startPoint x: 210, startPoint y: 142, endPoint x: 0, endPoint y: 122, distance: 211.0
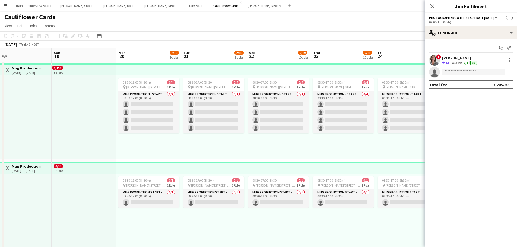
drag, startPoint x: 341, startPoint y: 116, endPoint x: 15, endPoint y: 105, distance: 326.2
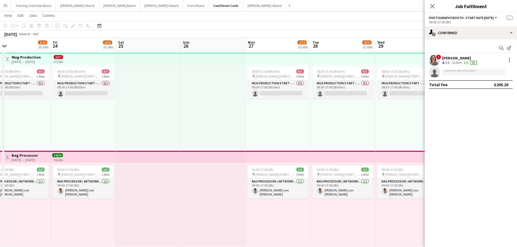
scroll to position [0, 181]
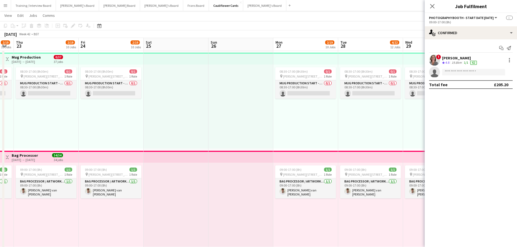
drag, startPoint x: 398, startPoint y: 135, endPoint x: 102, endPoint y: 112, distance: 297.6
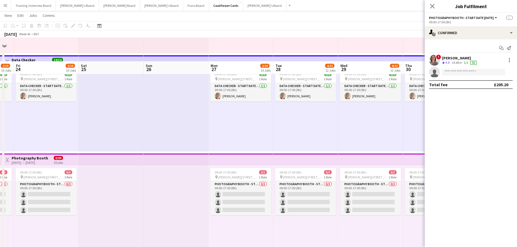
scroll to position [326, 0]
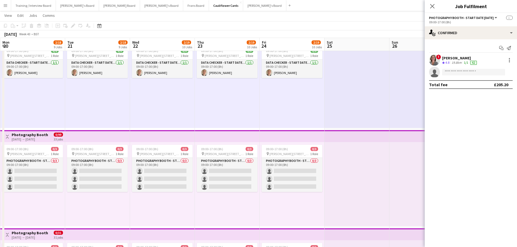
drag, startPoint x: 107, startPoint y: 170, endPoint x: 376, endPoint y: 169, distance: 269.0
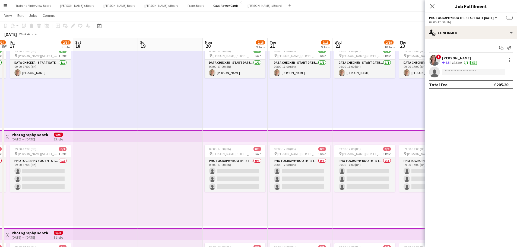
drag, startPoint x: 33, startPoint y: 153, endPoint x: 195, endPoint y: 164, distance: 162.7
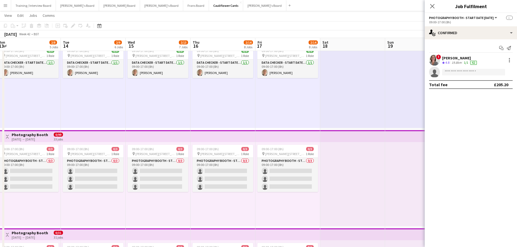
drag, startPoint x: 110, startPoint y: 157, endPoint x: 340, endPoint y: 161, distance: 229.7
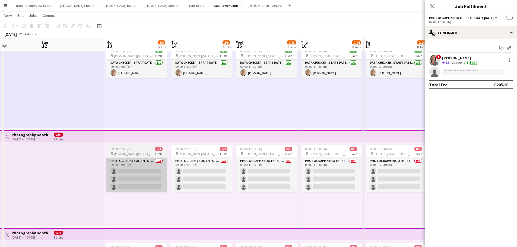
drag, startPoint x: 13, startPoint y: 150, endPoint x: 184, endPoint y: 162, distance: 171.9
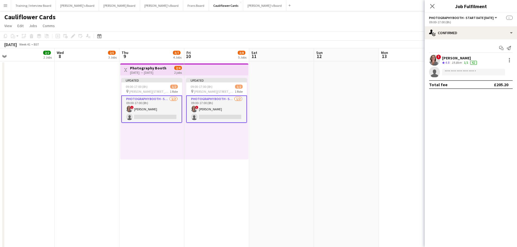
scroll to position [0, 140]
drag, startPoint x: 79, startPoint y: 139, endPoint x: 210, endPoint y: 71, distance: 147.3
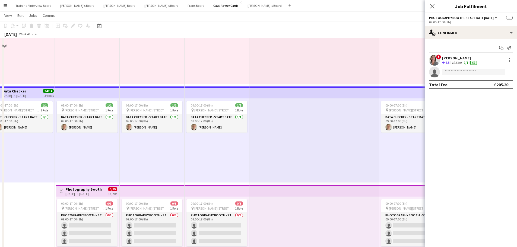
scroll to position [271, 0]
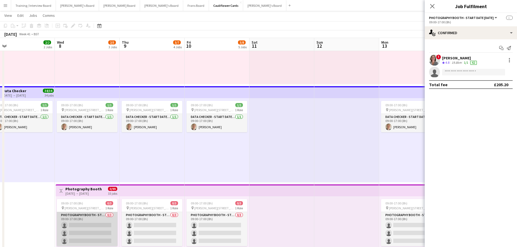
click at [103, 149] on app-card-role "Photography Booth - Start Date [DATE] 0/3 09:00-17:00 (8h) single-neutral-actio…" at bounding box center [87, 229] width 61 height 34
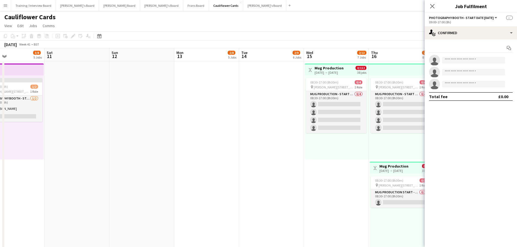
scroll to position [0, 185]
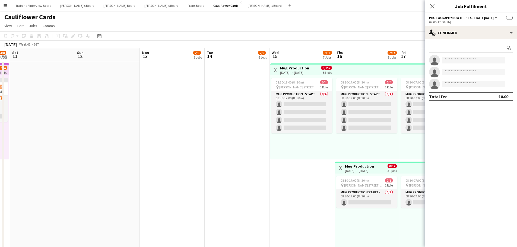
drag, startPoint x: 305, startPoint y: 174, endPoint x: 74, endPoint y: 175, distance: 231.0
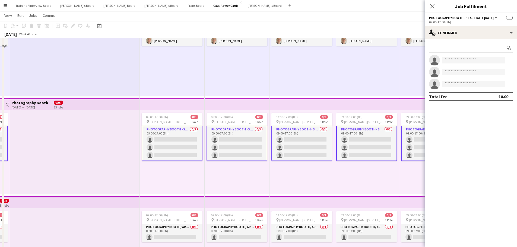
scroll to position [407, 0]
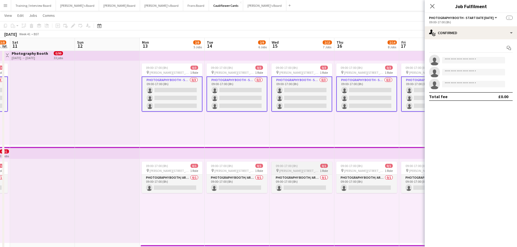
click at [312, 149] on span "[PERSON_NAME][STREET_ADDRESS][PERSON_NAME][PERSON_NAME]" at bounding box center [299, 171] width 41 height 4
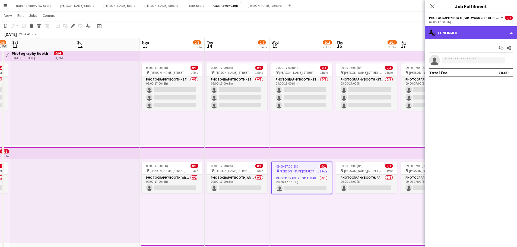
click at [343, 38] on div "single-neutral-actions-check-2 Confirmed" at bounding box center [471, 32] width 92 height 13
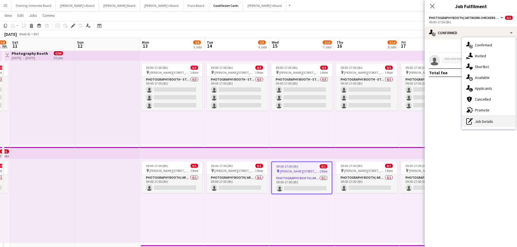
click at [343, 124] on div "pen-write Job Details" at bounding box center [489, 121] width 54 height 11
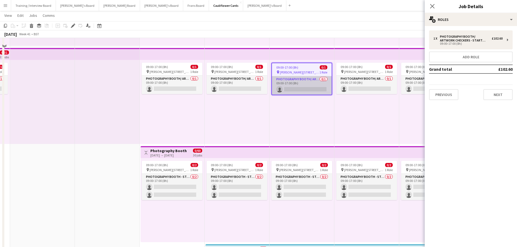
scroll to position [516, 0]
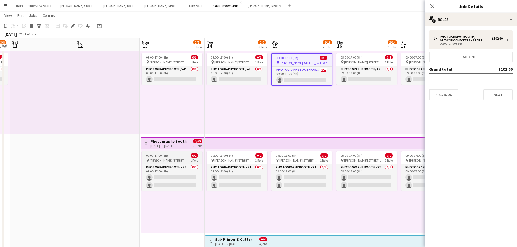
click at [176, 149] on app-job-card "09:00-17:00 (8h) 0/2 pin [PERSON_NAME][STREET_ADDRESS][PERSON_NAME][PERSON_NAME…" at bounding box center [172, 170] width 61 height 39
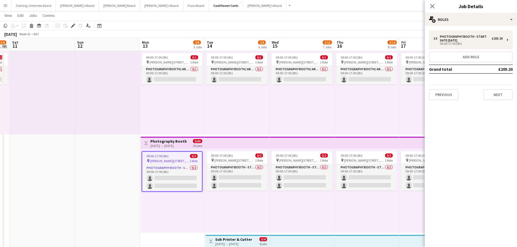
click at [174, 144] on div "[DATE] → [DATE]" at bounding box center [168, 146] width 36 height 4
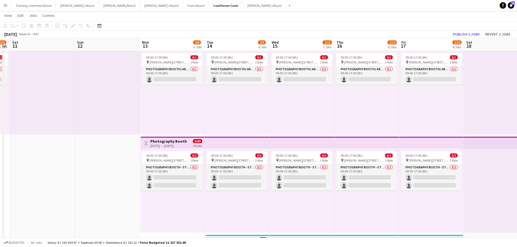
click at [189, 144] on div "Toggle View Photography Booth [DATE] → [DATE] 0/60 30 jobs" at bounding box center [172, 143] width 59 height 9
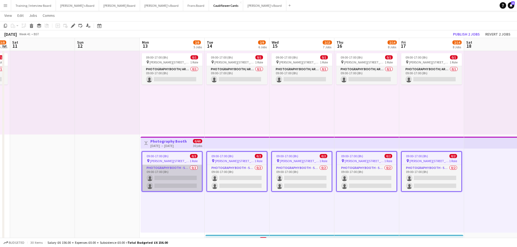
click at [183, 149] on app-card-role "Photography Booth - Start Date [DATE] 0/2 09:00-17:00 (8h) single-neutral-actio…" at bounding box center [172, 178] width 60 height 26
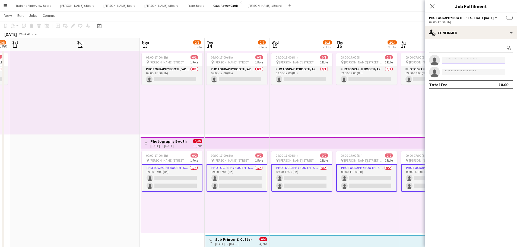
click at [343, 58] on input at bounding box center [473, 60] width 63 height 7
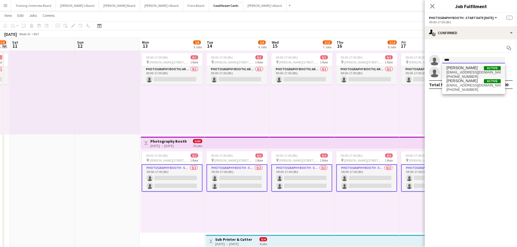
type input "****"
click at [343, 70] on span "[PERSON_NAME]" at bounding box center [462, 68] width 31 height 5
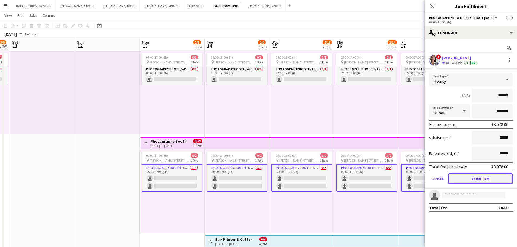
click at [343, 149] on button "Confirm" at bounding box center [480, 178] width 64 height 11
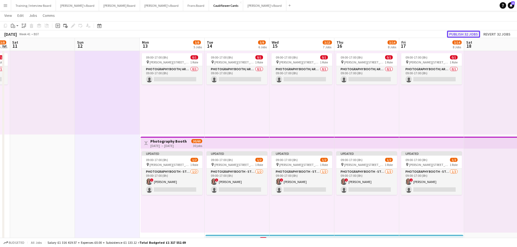
click at [343, 32] on button "Publish 32 jobs" at bounding box center [463, 34] width 33 height 7
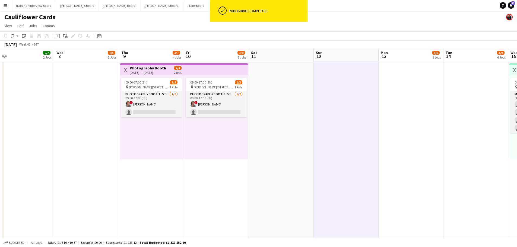
scroll to position [0, 150]
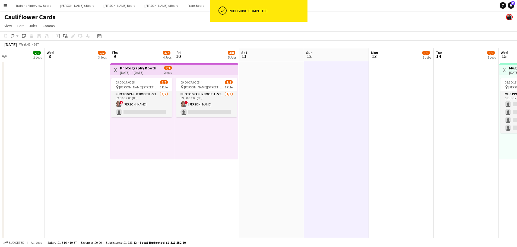
drag, startPoint x: 135, startPoint y: 124, endPoint x: 361, endPoint y: 160, distance: 228.9
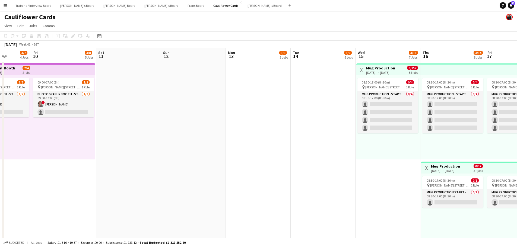
scroll to position [0, 144]
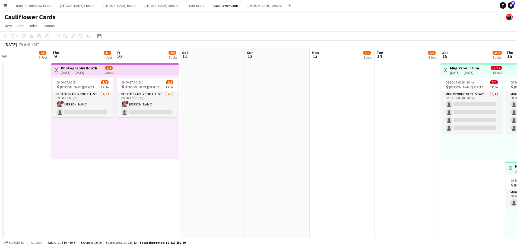
drag, startPoint x: 444, startPoint y: 147, endPoint x: 385, endPoint y: 157, distance: 60.1
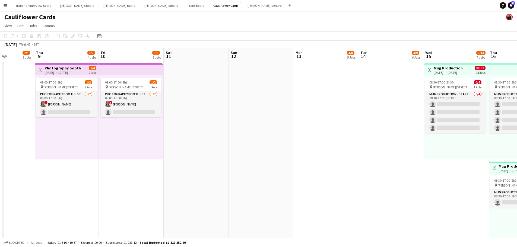
drag, startPoint x: 385, startPoint y: 157, endPoint x: 239, endPoint y: 138, distance: 147.2
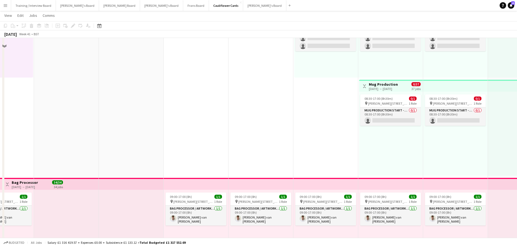
scroll to position [0, 0]
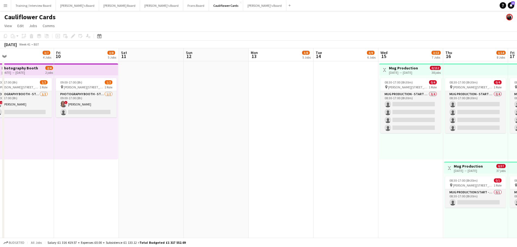
drag, startPoint x: 132, startPoint y: 140, endPoint x: 430, endPoint y: 150, distance: 298.2
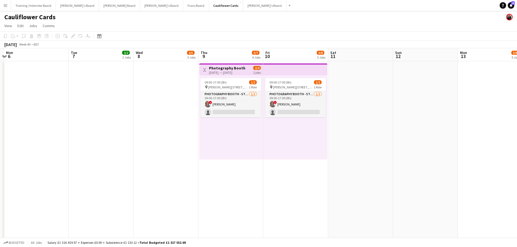
drag, startPoint x: 167, startPoint y: 159, endPoint x: 375, endPoint y: 164, distance: 208.0
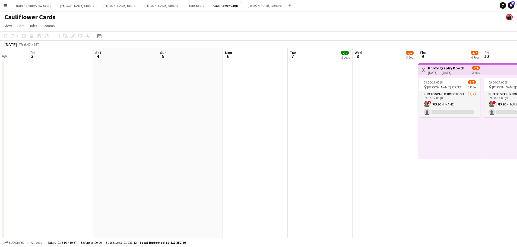
drag, startPoint x: 204, startPoint y: 156, endPoint x: 426, endPoint y: 160, distance: 221.8
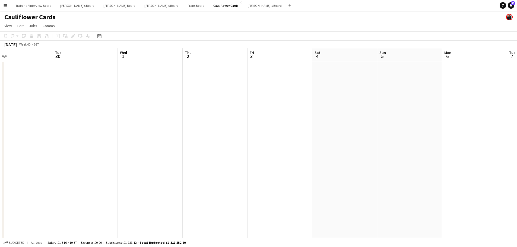
drag, startPoint x: 227, startPoint y: 144, endPoint x: 434, endPoint y: 157, distance: 207.2
drag, startPoint x: 167, startPoint y: 151, endPoint x: 463, endPoint y: 164, distance: 295.4
drag, startPoint x: 140, startPoint y: 156, endPoint x: 103, endPoint y: 152, distance: 37.4
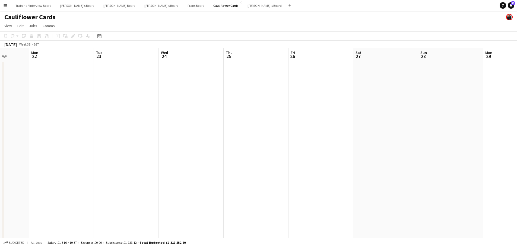
drag, startPoint x: 379, startPoint y: 149, endPoint x: 15, endPoint y: 145, distance: 363.7
drag, startPoint x: 361, startPoint y: 145, endPoint x: 9, endPoint y: 143, distance: 351.8
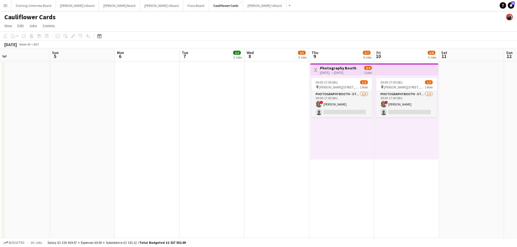
scroll to position [0, 197]
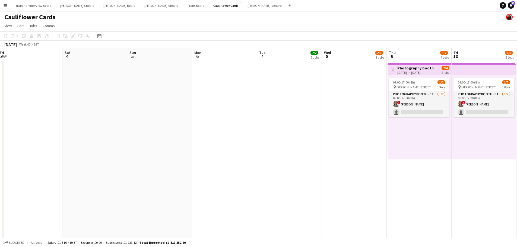
drag, startPoint x: 343, startPoint y: 143, endPoint x: 83, endPoint y: 151, distance: 260.2
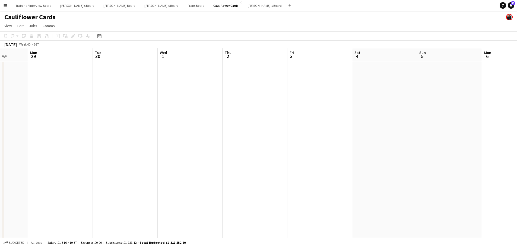
drag, startPoint x: 188, startPoint y: 135, endPoint x: 181, endPoint y: 142, distance: 9.4
drag, startPoint x: 192, startPoint y: 150, endPoint x: 169, endPoint y: 156, distance: 24.1
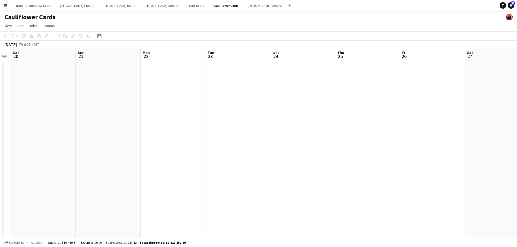
drag, startPoint x: 335, startPoint y: 161, endPoint x: 212, endPoint y: 158, distance: 123.3
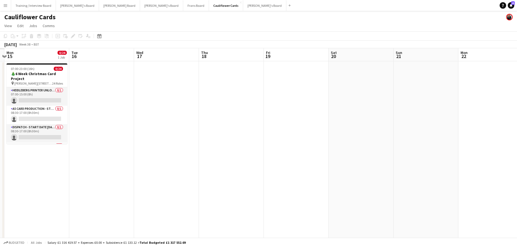
drag, startPoint x: 94, startPoint y: 141, endPoint x: 398, endPoint y: 148, distance: 304.4
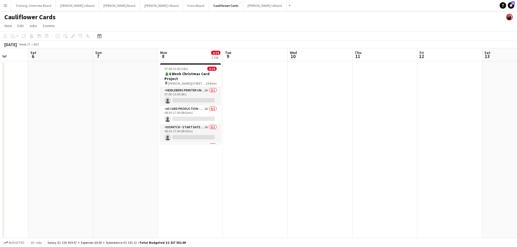
drag, startPoint x: 244, startPoint y: 139, endPoint x: 470, endPoint y: 140, distance: 225.3
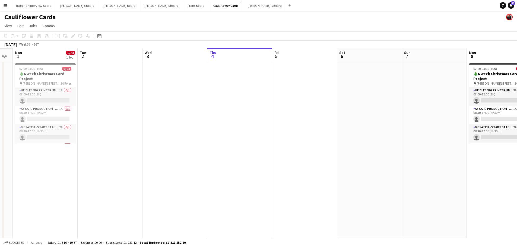
drag, startPoint x: 303, startPoint y: 132, endPoint x: 408, endPoint y: 135, distance: 104.8
click at [58, 93] on app-card-role "Heidleberg Printer Unloading - Start Date [DATE] 1A 0/1 07:00-15:00 (8h) single…" at bounding box center [46, 96] width 61 height 18
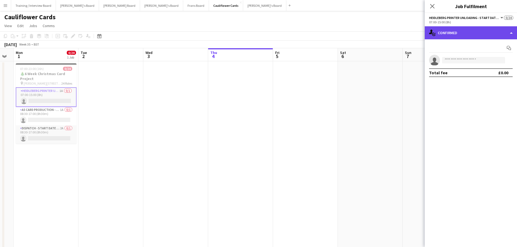
click at [343, 28] on div "single-neutral-actions-check-2 Confirmed" at bounding box center [471, 32] width 92 height 13
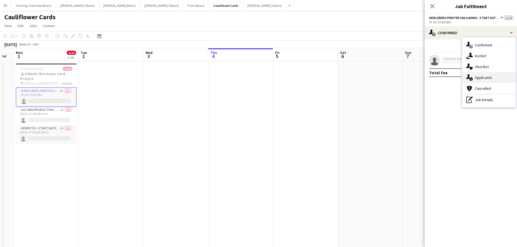
click at [343, 78] on span "Applicants" at bounding box center [483, 77] width 17 height 5
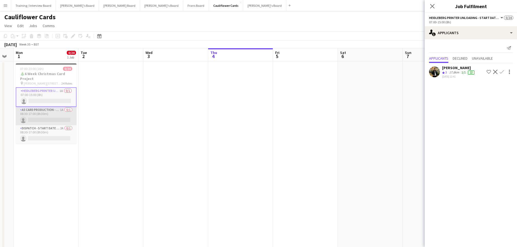
click at [51, 115] on app-card-role "A5 Card Production - Start Date [DATE] 1A 0/1 08:30-17:00 (8h30m) single-neutra…" at bounding box center [46, 116] width 61 height 18
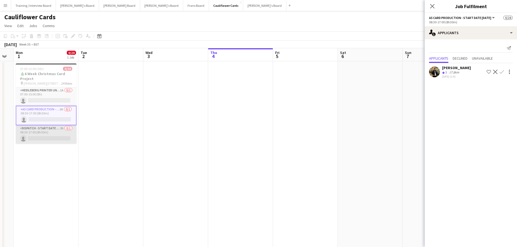
click at [62, 135] on app-card-role "Dispatch - Start Date [DATE] 2A 0/1 08:30-17:00 (8h30m) single-neutral-actions" at bounding box center [46, 134] width 61 height 18
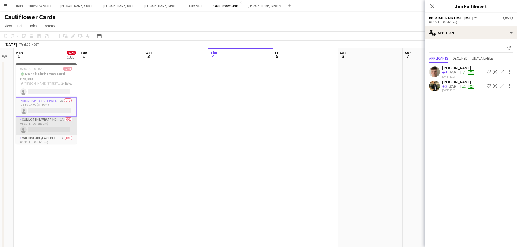
click at [56, 126] on app-card-role "Guillotene/Wrapping - Start Date [DATE] 1A 0/1 08:30-17:00 (8h30m) single-neutr…" at bounding box center [46, 126] width 61 height 18
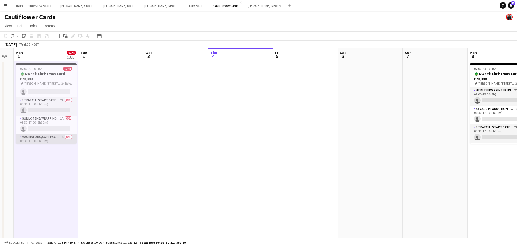
click at [56, 136] on app-card-role "Machine ABC/Card Packer - Start Date [DATE] 1A 0/1 08:30-17:00 (8h30m) single-n…" at bounding box center [46, 143] width 61 height 18
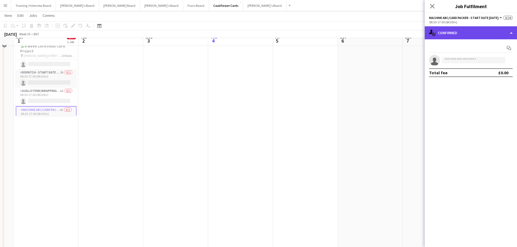
click at [343, 35] on div "single-neutral-actions-check-2 Confirmed" at bounding box center [471, 32] width 92 height 13
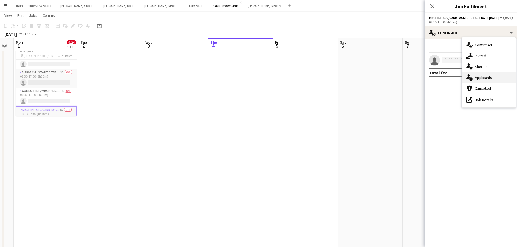
click at [343, 77] on div "single-neutral-actions-information Applicants" at bounding box center [489, 77] width 54 height 11
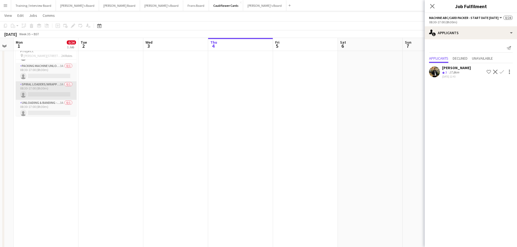
click at [56, 89] on app-card-role "Spiral Loaders/Wrapping - Start Date [DATE] 3A 0/1 08:30-17:00 (8h30m) single-n…" at bounding box center [46, 90] width 61 height 18
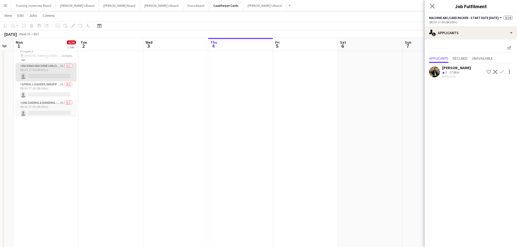
scroll to position [107, 0]
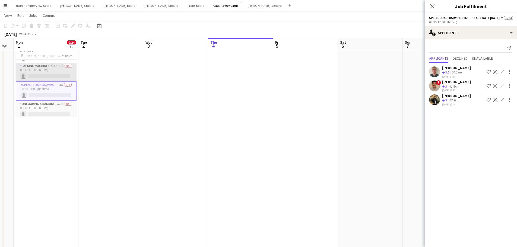
click at [59, 65] on app-card-role "Packing Machine Unloading - Start Date [DATE] 3A 0/1 08:30-17:00 (8h30m) single…" at bounding box center [46, 72] width 61 height 18
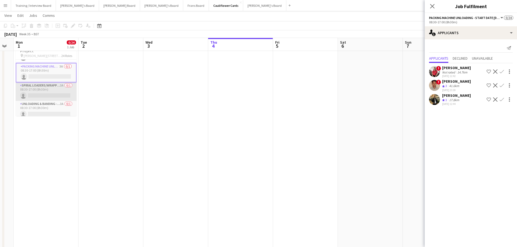
click at [57, 89] on app-card-role "Spiral Loaders/Wrapping - Start Date [DATE] 3A 0/1 08:30-17:00 (8h30m) single-n…" at bounding box center [46, 92] width 61 height 18
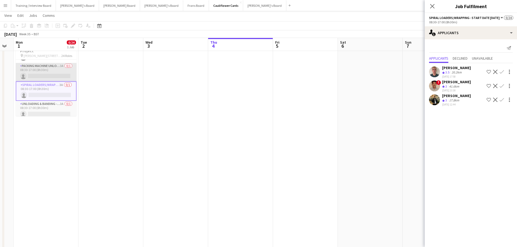
click at [49, 71] on app-card-role "Packing Machine Unloading - Start Date [DATE] 3A 0/1 08:30-17:00 (8h30m) single…" at bounding box center [46, 72] width 61 height 18
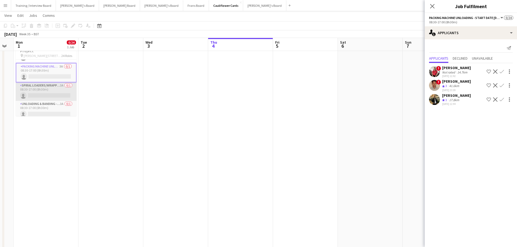
click at [55, 92] on app-card-role "Spiral Loaders/Wrapping - Start Date [DATE] 3A 0/1 08:30-17:00 (8h30m) single-n…" at bounding box center [46, 92] width 61 height 18
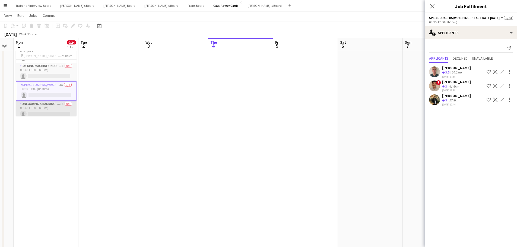
click at [61, 106] on app-card-role "Unloading & Banding - Start Date [DATE] 3A 0/1 08:30-17:00 (8h30m) single-neutr…" at bounding box center [46, 110] width 61 height 18
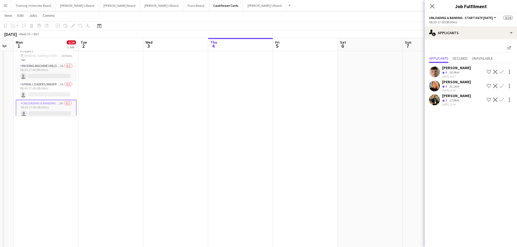
click at [343, 85] on div "Crew rating 4 31.1km" at bounding box center [456, 86] width 29 height 5
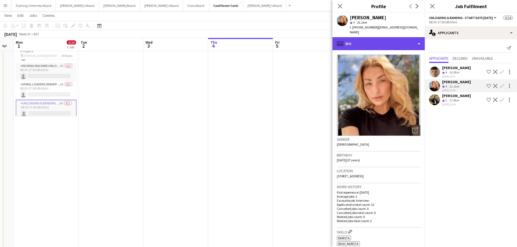
click at [343, 37] on div "profile Bio" at bounding box center [379, 43] width 92 height 13
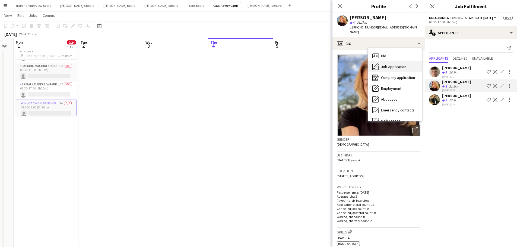
click at [343, 64] on span "Job Application" at bounding box center [393, 66] width 25 height 5
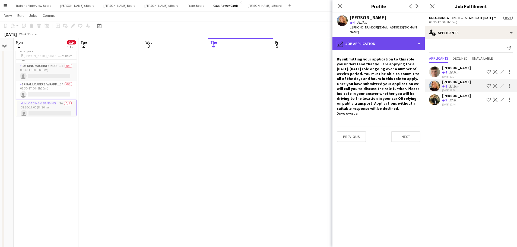
click at [343, 39] on div "pencil4 Job Application" at bounding box center [379, 43] width 92 height 13
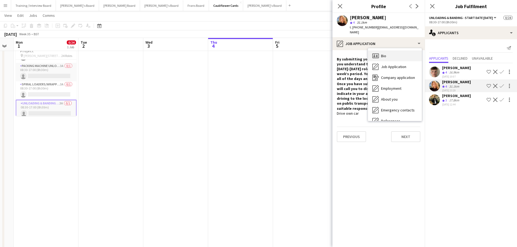
click at [343, 50] on div "Bio Bio" at bounding box center [395, 55] width 54 height 11
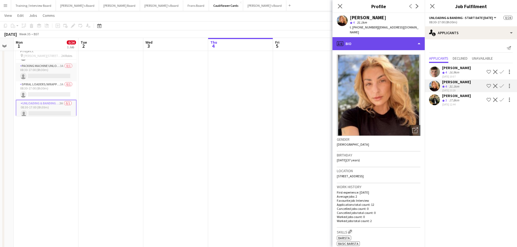
click at [343, 43] on div "profile Bio" at bounding box center [379, 43] width 92 height 13
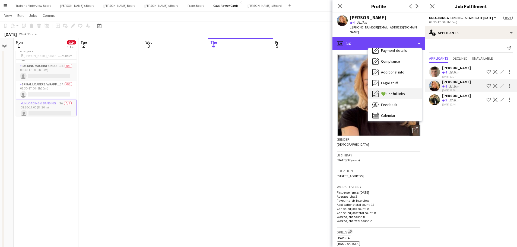
scroll to position [84, 0]
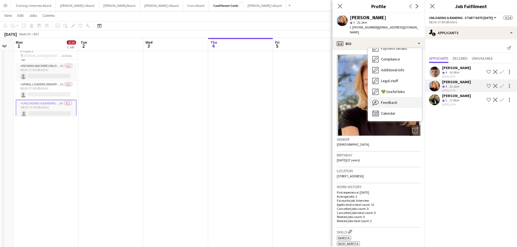
click at [343, 99] on div "Feedback Feedback" at bounding box center [395, 102] width 54 height 11
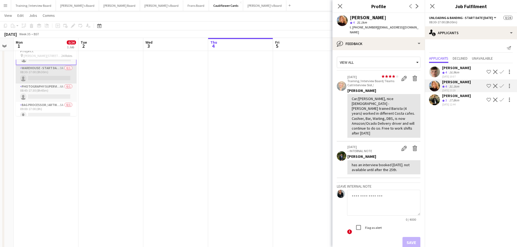
click at [59, 74] on app-card-role "Warehouse - Start Date [DATE] 3A 0/1 08:30-17:00 (8h30m) single-neutral-actions" at bounding box center [46, 74] width 61 height 18
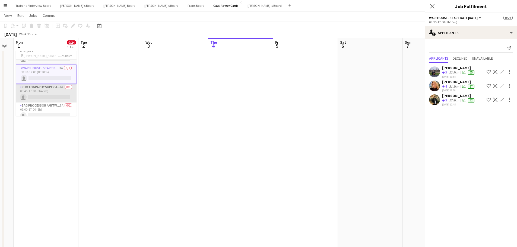
click at [54, 93] on app-card-role "Photography Supervisor - Start date [DATE] 6A 0/1 08:45-17:30 (8h45m) single-ne…" at bounding box center [46, 93] width 61 height 18
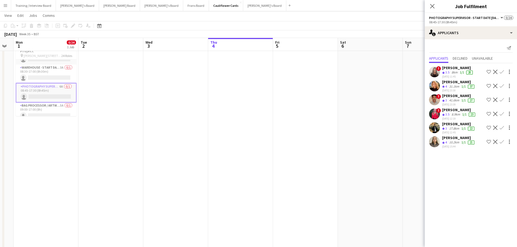
click at [343, 142] on div "10.2km" at bounding box center [454, 142] width 12 height 5
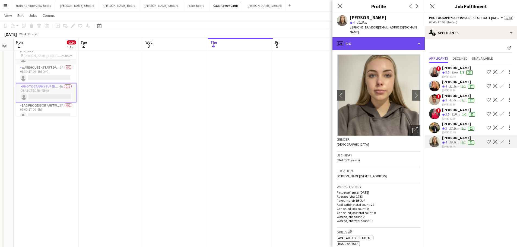
drag, startPoint x: 377, startPoint y: 38, endPoint x: 390, endPoint y: 49, distance: 17.3
click at [343, 39] on div "profile Bio" at bounding box center [379, 43] width 92 height 13
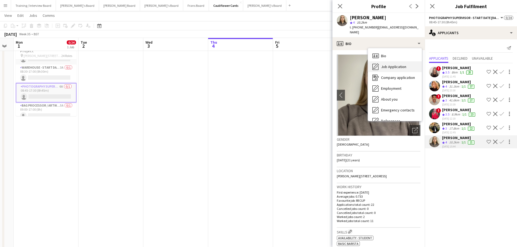
click at [343, 64] on span "Job Application" at bounding box center [393, 66] width 25 height 5
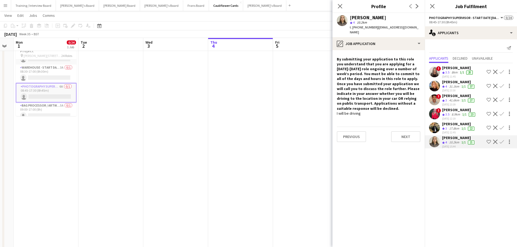
click at [343, 108] on div "[PERSON_NAME]" at bounding box center [459, 109] width 34 height 5
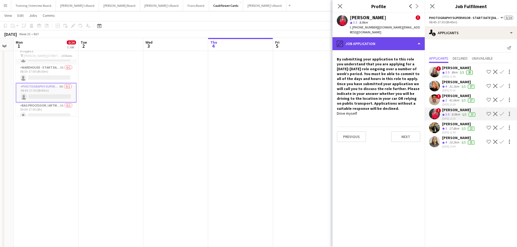
click at [343, 38] on div "pencil4 Job Application" at bounding box center [379, 43] width 92 height 13
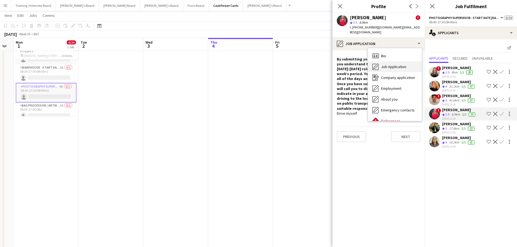
click at [343, 61] on div "Job Application Job Application" at bounding box center [395, 66] width 54 height 11
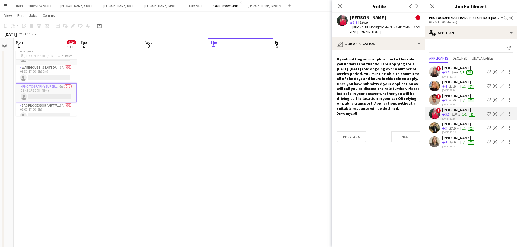
click at [343, 137] on div "[PERSON_NAME]" at bounding box center [458, 137] width 33 height 5
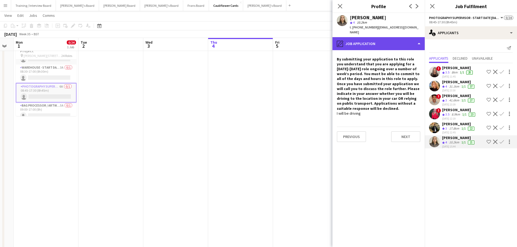
click at [343, 37] on div "pencil4 Job Application" at bounding box center [379, 43] width 92 height 13
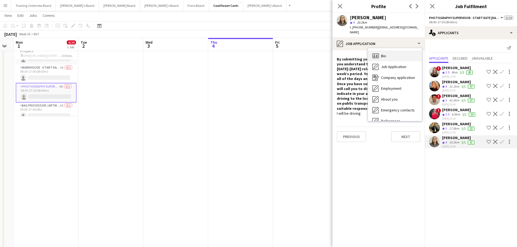
click at [343, 53] on div "Bio Bio" at bounding box center [395, 55] width 54 height 11
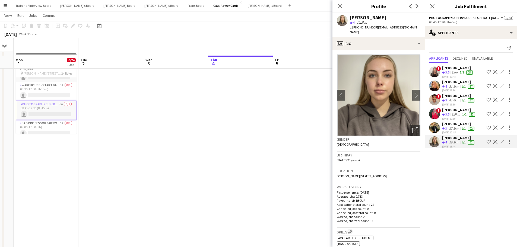
scroll to position [0, 0]
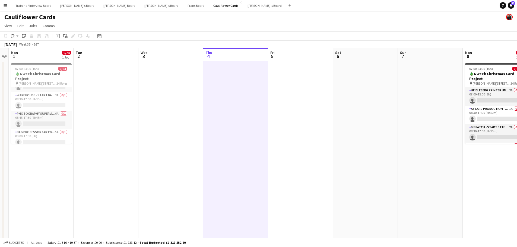
drag, startPoint x: 186, startPoint y: 152, endPoint x: 460, endPoint y: 165, distance: 274.4
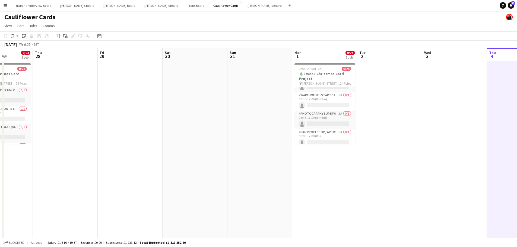
drag, startPoint x: 459, startPoint y: 164, endPoint x: 219, endPoint y: 164, distance: 240.2
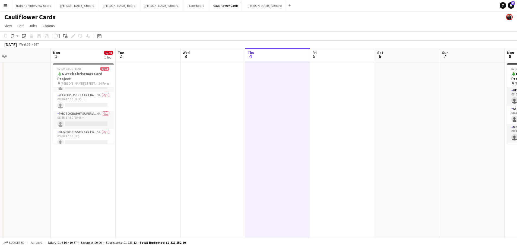
drag, startPoint x: 227, startPoint y: 160, endPoint x: 382, endPoint y: 159, distance: 155.0
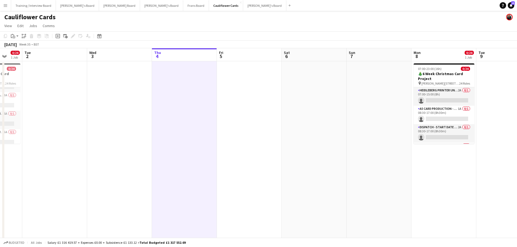
drag, startPoint x: 383, startPoint y: 159, endPoint x: 80, endPoint y: 147, distance: 304.0
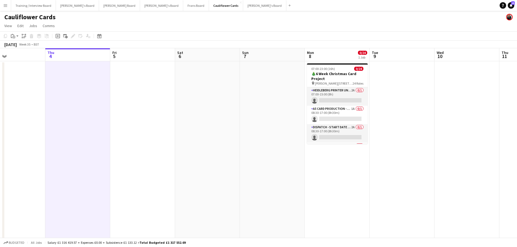
drag, startPoint x: 312, startPoint y: 149, endPoint x: 214, endPoint y: 150, distance: 98.3
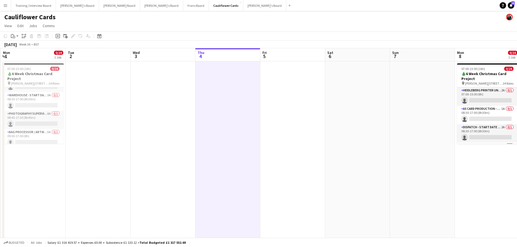
drag, startPoint x: 81, startPoint y: 166, endPoint x: 407, endPoint y: 133, distance: 327.7
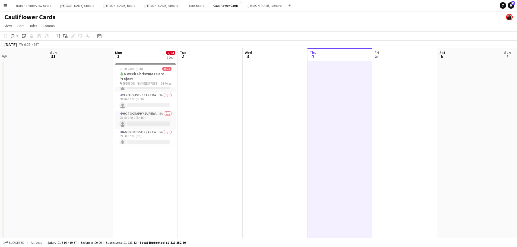
drag, startPoint x: 106, startPoint y: 167, endPoint x: 316, endPoint y: 172, distance: 209.6
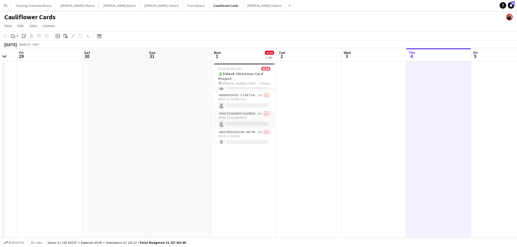
drag, startPoint x: 52, startPoint y: 165, endPoint x: 287, endPoint y: 152, distance: 235.7
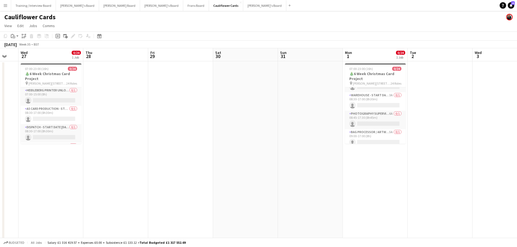
drag, startPoint x: 141, startPoint y: 172, endPoint x: 280, endPoint y: 170, distance: 139.0
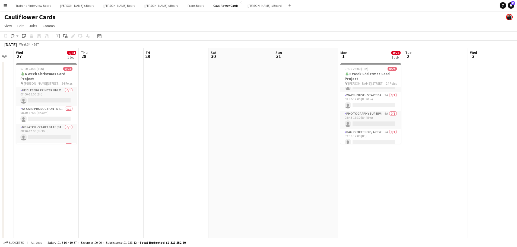
drag, startPoint x: 370, startPoint y: 175, endPoint x: 55, endPoint y: 171, distance: 315.4
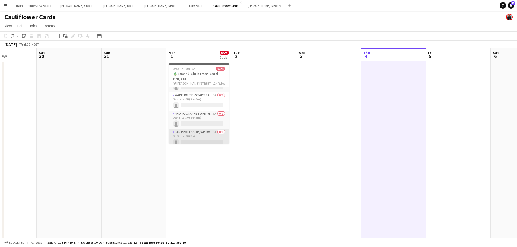
click at [206, 130] on app-card-role "Bag Processor / Artwork - Start Date [DATE] 5A 0/1 09:00-17:00 (8h) single-neut…" at bounding box center [199, 138] width 61 height 18
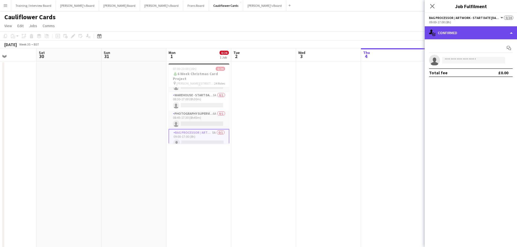
click at [343, 30] on div "single-neutral-actions-check-2 Confirmed" at bounding box center [471, 32] width 92 height 13
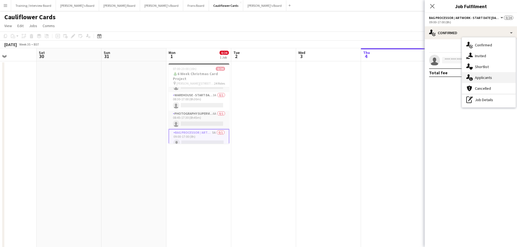
click at [343, 78] on span "Applicants" at bounding box center [483, 77] width 17 height 5
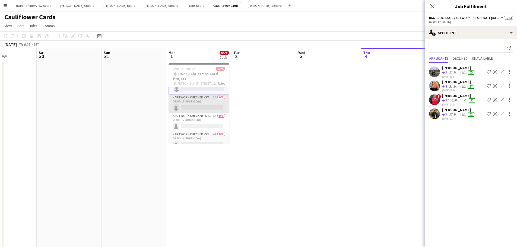
click at [213, 102] on app-card-role "Artwork Checker - Start Date [DATE] 3A 0/1 09:00-17:30 (8h30m) single-neutral-a…" at bounding box center [199, 103] width 61 height 18
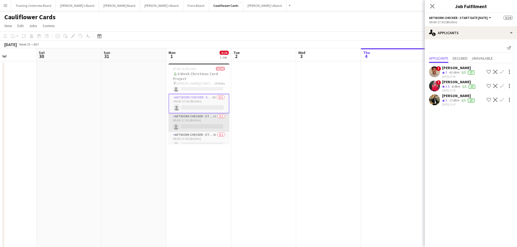
click at [211, 120] on app-card-role "Artwork Checker - Start Date [DATE] 1A 0/1 09:00-17:30 (8h30m) single-neutral-a…" at bounding box center [199, 122] width 61 height 18
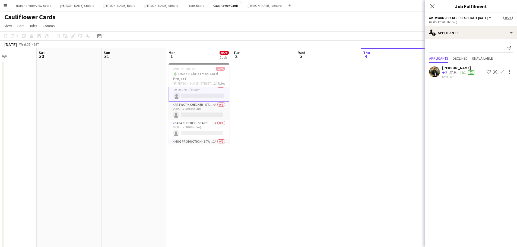
scroll to position [269, 0]
click at [206, 105] on app-card-role "DATA CHECKER - START DATE [DATE] 5A 0/1 09:00-17:30 (8h30m) single-neutral-acti…" at bounding box center [199, 105] width 61 height 18
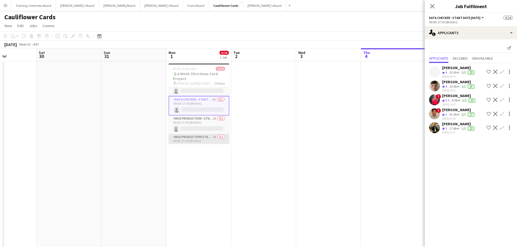
scroll to position [241, 0]
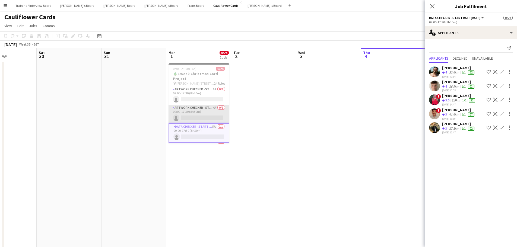
click at [213, 110] on app-card-role "Artwork Checker - Start Date [DATE] 4A 0/1 09:00-17:30 (8h30m) single-neutral-a…" at bounding box center [199, 114] width 61 height 18
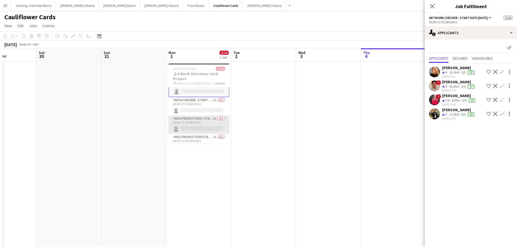
click at [201, 124] on app-card-role "Mug Production - Start Date [DATE] 2A 0/1 09:00-17:30 (8h30m) single-neutral-ac…" at bounding box center [199, 125] width 61 height 18
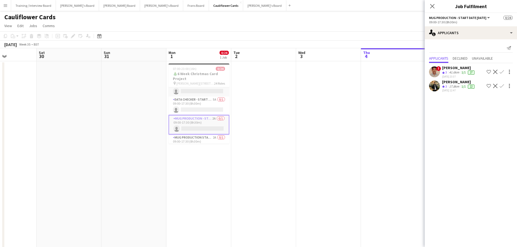
scroll to position [295, 0]
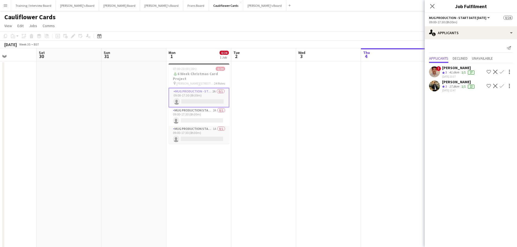
click at [206, 122] on app-card-role "Mug Production Start - Date [DATE] 2A 0/1 09:00-17:30 (8h30m) single-neutral-ac…" at bounding box center [199, 116] width 61 height 18
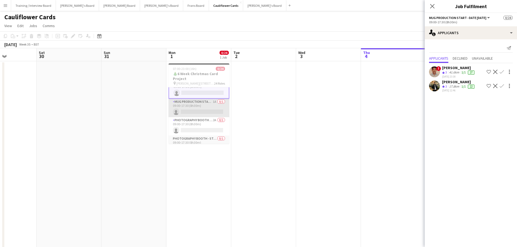
click at [207, 116] on app-card-role "Mug Production Start - Date [DATE] 1A 0/1 09:00-17:30 (8h30m) single-neutral-ac…" at bounding box center [199, 108] width 61 height 18
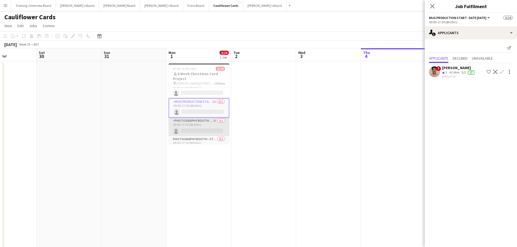
click at [214, 132] on app-card-role "Photography Booth - Start Date [DATE] 2A 0/1 09:00-17:30 (8h30m) single-neutral…" at bounding box center [199, 127] width 61 height 18
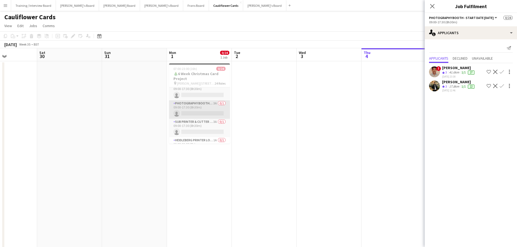
click at [211, 105] on app-card-role "Photography Booth/ Artwork checkers - Start Date [DATE] 3A 0/1 09:00-17:30 (8h3…" at bounding box center [199, 109] width 61 height 18
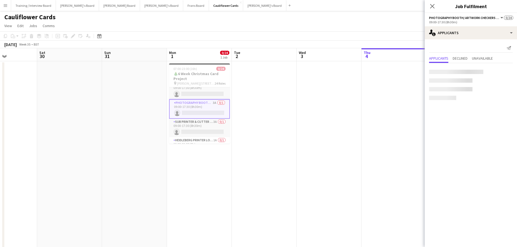
scroll to position [375, 0]
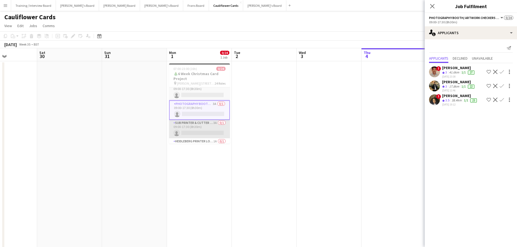
click at [206, 134] on app-card-role "Sub Printer & Cutter - Start Date [DATE] 3A 0/1 09:00-17:30 (8h30m) single-neut…" at bounding box center [199, 129] width 61 height 18
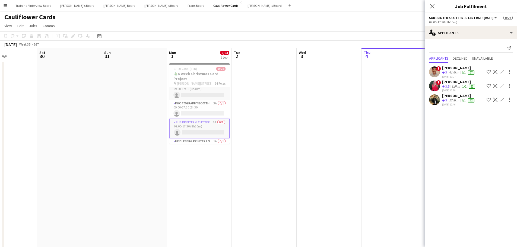
scroll to position [388, 0]
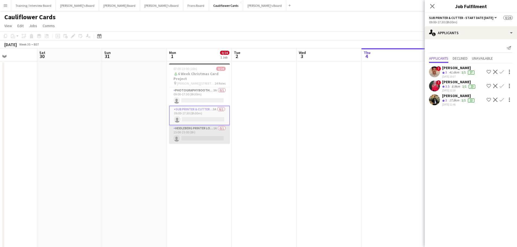
drag, startPoint x: 211, startPoint y: 131, endPoint x: 223, endPoint y: 140, distance: 14.8
click at [211, 130] on app-card-role "Heidleberg Printer Loading - Start Date [DATE] 1A 0/1 15:00-23:00 (8h) single-n…" at bounding box center [199, 134] width 61 height 18
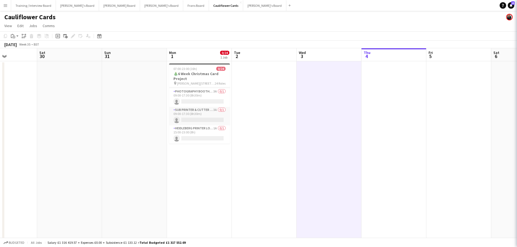
scroll to position [387, 0]
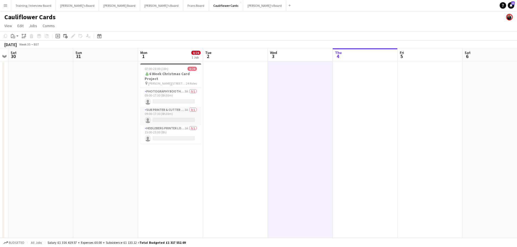
drag, startPoint x: 409, startPoint y: 139, endPoint x: 106, endPoint y: 153, distance: 303.3
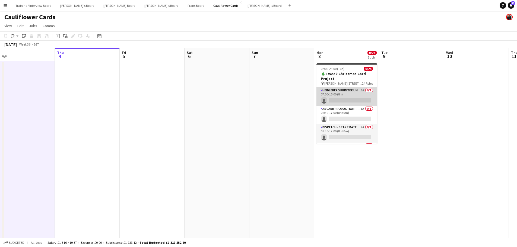
click at [343, 97] on app-card-role "Heidleberg Printer Unloading - Start Date [DATE] 2A 0/1 07:00-15:00 (8h) single…" at bounding box center [346, 96] width 61 height 18
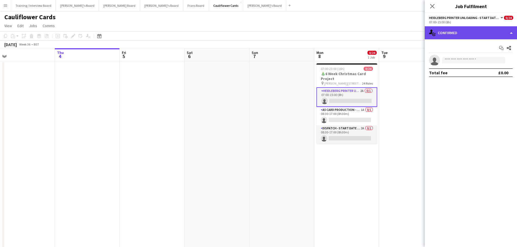
click at [343, 34] on div "single-neutral-actions-check-2 Confirmed" at bounding box center [471, 32] width 92 height 13
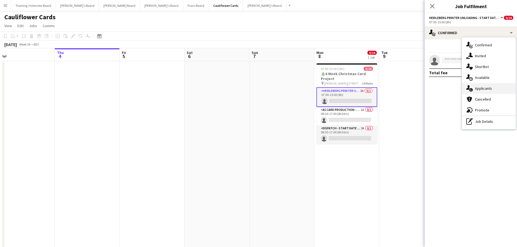
click at [343, 88] on span "Applicants" at bounding box center [483, 88] width 17 height 5
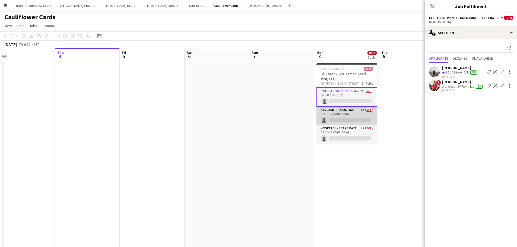
click at [343, 113] on app-card-role "A5 Card Production - Start Date [DATE] 1A 0/1 08:30-17:00 (8h30m) single-neutra…" at bounding box center [346, 116] width 61 height 18
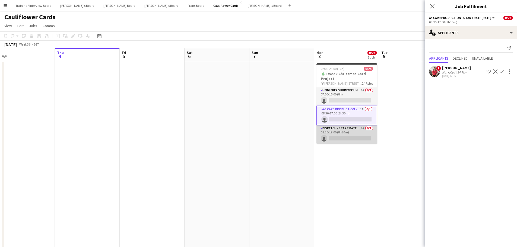
click at [343, 133] on app-card-role "Dispatch - Start Date [DATE] 2A 0/1 08:30-17:00 (8h30m) single-neutral-actions" at bounding box center [346, 134] width 61 height 18
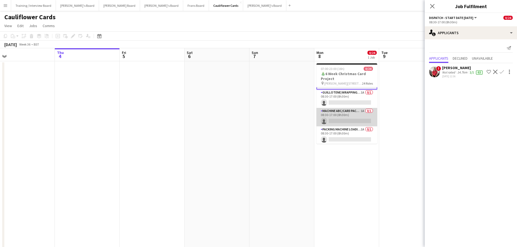
click at [343, 111] on app-card-role "Machine ABC/Card Packer - Start Date [DATE] 1A 0/1 08:30-17:00 (8h30m) single-n…" at bounding box center [346, 117] width 61 height 18
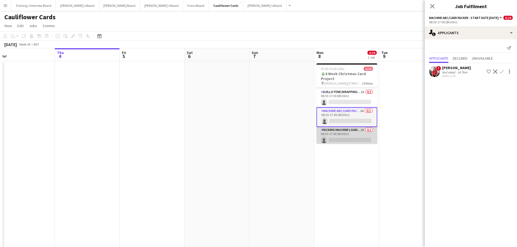
click at [343, 129] on app-card-role "Packing Machine Loading - Start Date [DATE] 1A 0/1 08:30-17:00 (8h30m) single-n…" at bounding box center [346, 136] width 61 height 18
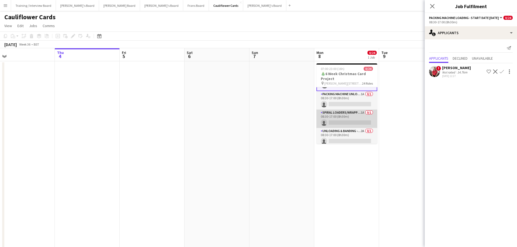
click at [343, 112] on app-card-role "Spiral Loaders/Wrapping - Start Date [DATE] 1A 0/1 08:30-17:00 (8h30m) single-n…" at bounding box center [346, 119] width 61 height 18
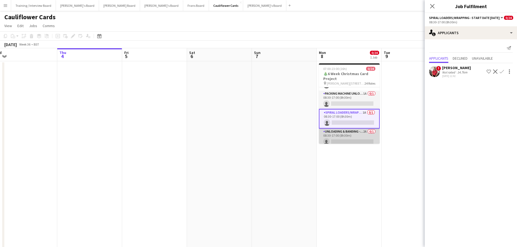
click at [343, 132] on app-card-role "Unloading & Banding - Start Date [DATE] 2A 0/1 08:30-17:00 (8h30m) single-neutr…" at bounding box center [349, 138] width 61 height 18
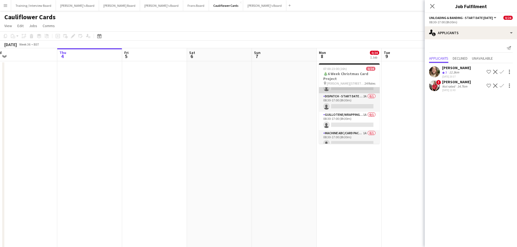
scroll to position [0, 0]
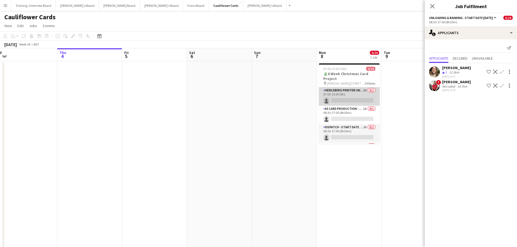
click at [343, 97] on app-card-role "Heidleberg Printer Unloading - Start Date [DATE] 2A 0/1 07:00-15:00 (8h) single…" at bounding box center [349, 96] width 61 height 18
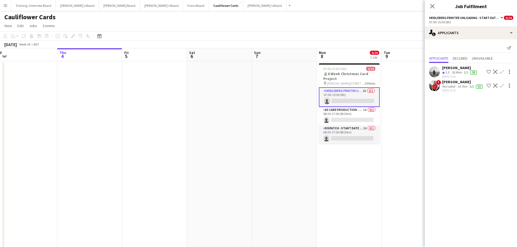
click at [343, 101] on app-card-role "Heidleberg Printer Unloading - Start Date [DATE] 2A 0/1 07:00-15:00 (8h) single…" at bounding box center [349, 97] width 61 height 20
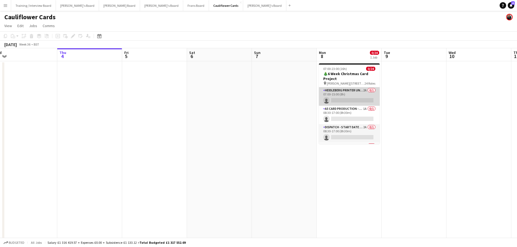
click at [343, 101] on app-card-role "Heidleberg Printer Unloading - Start Date [DATE] 2A 0/1 07:00-15:00 (8h) single…" at bounding box center [349, 96] width 61 height 18
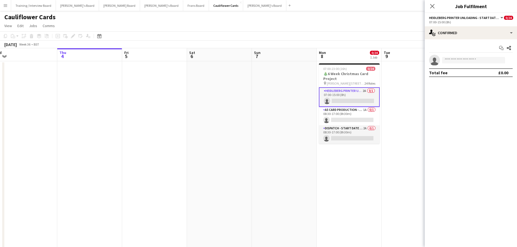
click at [343, 95] on app-card-role "Heidleberg Printer Unloading - Start Date [DATE] 2A 0/1 07:00-15:00 (8h) single…" at bounding box center [349, 97] width 61 height 20
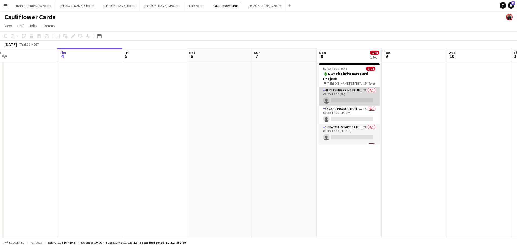
click at [343, 95] on app-card-role "Heidleberg Printer Unloading - Start Date [DATE] 2A 0/1 07:00-15:00 (8h) single…" at bounding box center [349, 96] width 61 height 18
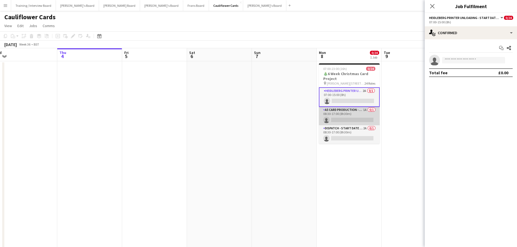
click at [343, 112] on app-card-role "A5 Card Production - Start Date [DATE] 1A 0/1 08:30-17:00 (8h30m) single-neutra…" at bounding box center [349, 116] width 61 height 18
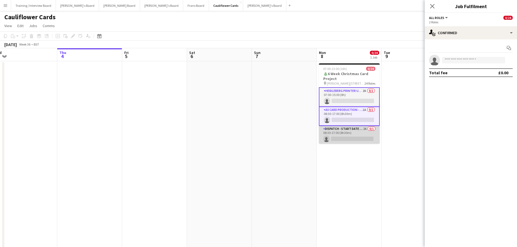
click at [343, 134] on app-card-role "Dispatch - Start Date [DATE] 2A 0/1 08:30-17:00 (8h30m) single-neutral-actions" at bounding box center [349, 135] width 61 height 18
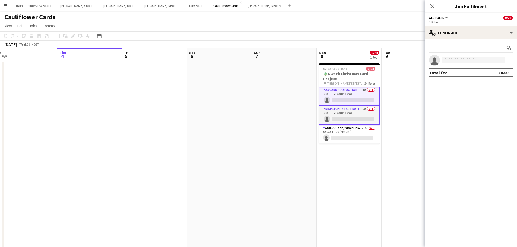
scroll to position [27, 0]
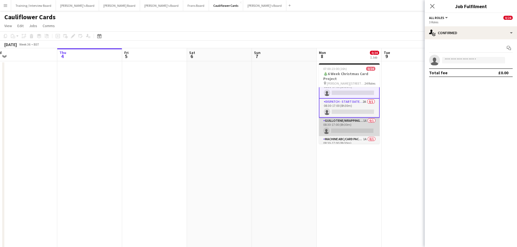
click at [343, 130] on app-card-role "Guillotene/Wrapping - Start Date [DATE] 1A 0/1 08:30-17:00 (8h30m) single-neutr…" at bounding box center [349, 127] width 61 height 18
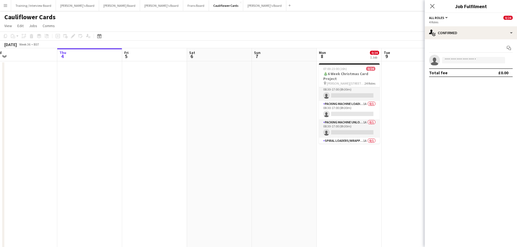
scroll to position [54, 0]
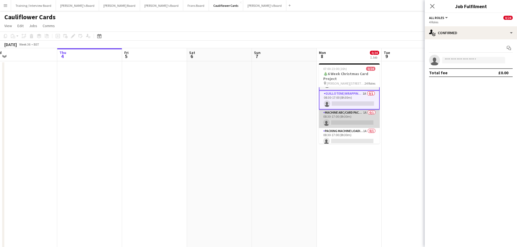
click at [343, 119] on app-card-role "Machine ABC/Card Packer - Start Date [DATE] 1A 0/1 08:30-17:00 (8h30m) single-n…" at bounding box center [349, 119] width 61 height 18
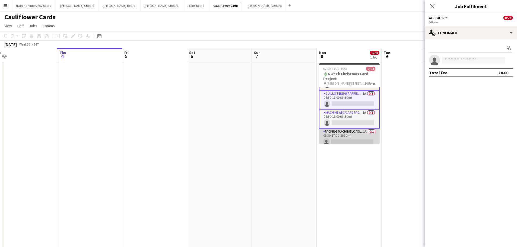
click at [343, 139] on app-card-role "Packing Machine Loading - Start Date [DATE] 1A 0/1 08:30-17:00 (8h30m) single-n…" at bounding box center [349, 138] width 61 height 18
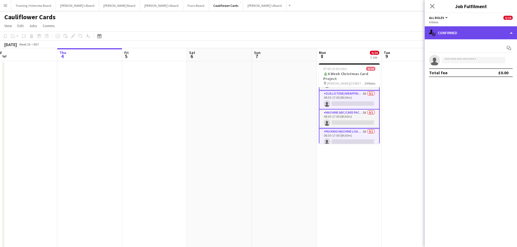
click at [343, 31] on div "single-neutral-actions-check-2 Confirmed" at bounding box center [471, 32] width 92 height 13
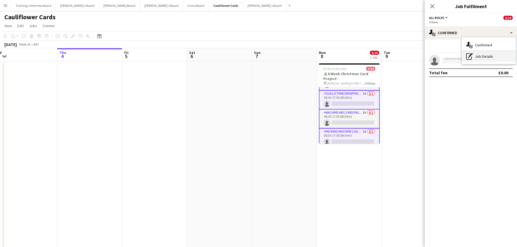
click at [343, 60] on div "pen-write Job Details" at bounding box center [489, 56] width 54 height 11
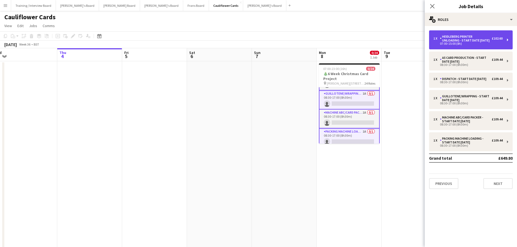
click at [343, 41] on div "Heidleberg Printer Unloading - Start Date [DATE]" at bounding box center [466, 39] width 52 height 8
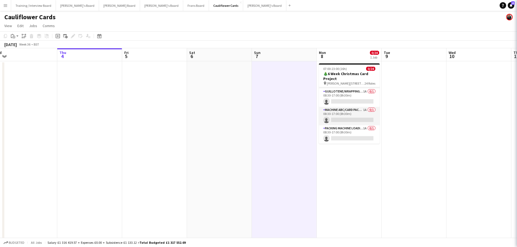
scroll to position [53, 0]
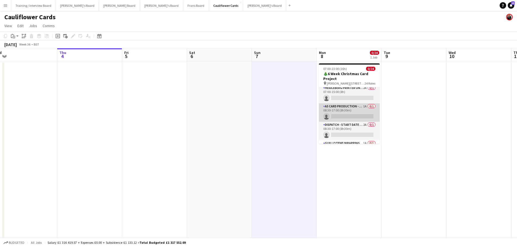
scroll to position [0, 0]
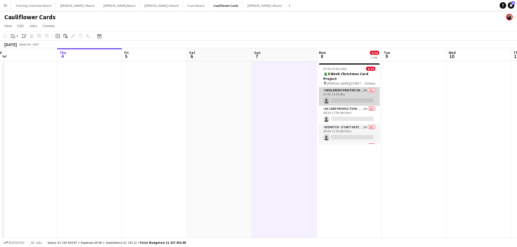
click at [343, 93] on app-card-role "Heidleberg Printer Unloading - Start Date [DATE] 2A 0/1 07:00-15:00 (8h) single…" at bounding box center [349, 96] width 61 height 18
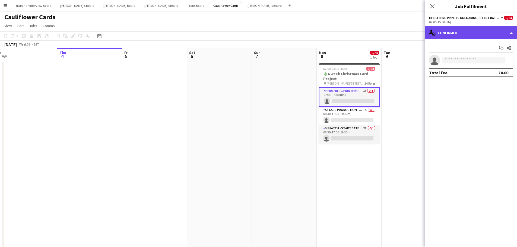
click at [343, 36] on div "single-neutral-actions-check-2 Confirmed" at bounding box center [471, 32] width 92 height 13
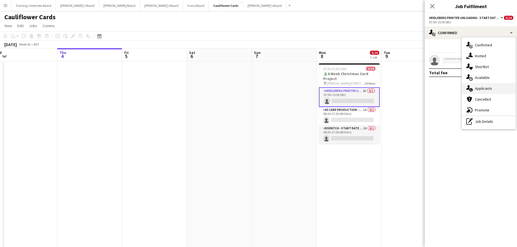
click at [343, 86] on div "single-neutral-actions-information Applicants" at bounding box center [489, 88] width 54 height 11
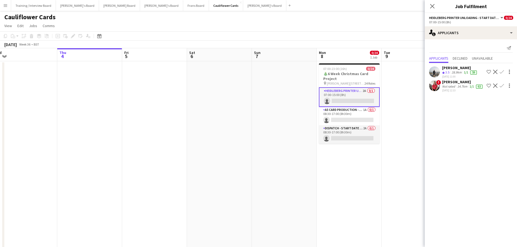
click at [343, 81] on div "[PERSON_NAME]" at bounding box center [463, 82] width 42 height 5
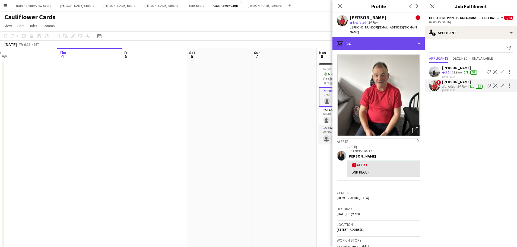
click at [343, 37] on div "profile Bio" at bounding box center [379, 43] width 92 height 13
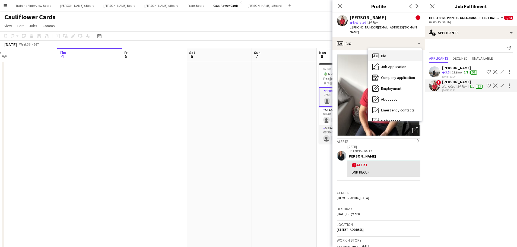
click at [343, 53] on div "Bio Bio" at bounding box center [395, 55] width 54 height 11
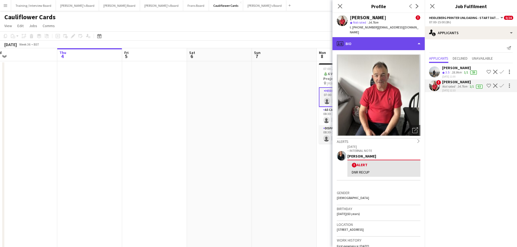
click at [343, 44] on div "profile Bio" at bounding box center [379, 43] width 92 height 13
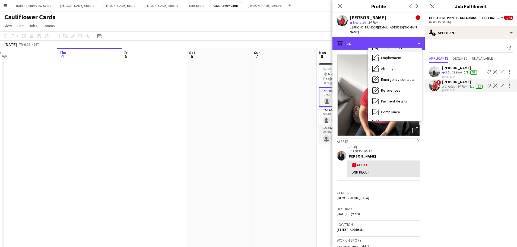
scroll to position [84, 0]
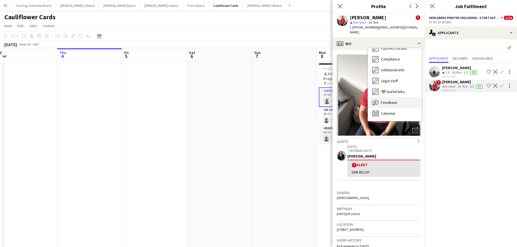
click at [343, 100] on span "Feedback" at bounding box center [389, 102] width 16 height 5
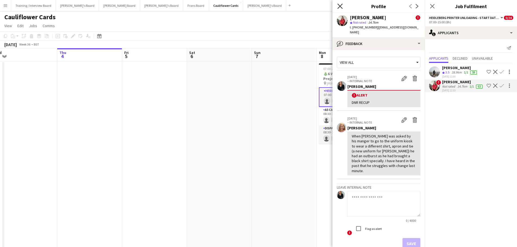
click at [341, 6] on icon "Close pop-in" at bounding box center [339, 6] width 5 height 5
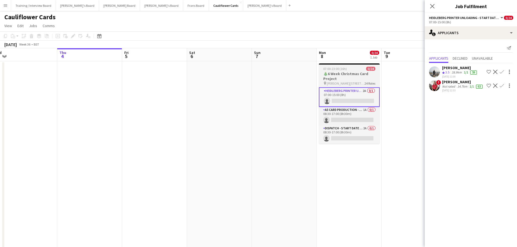
click at [343, 71] on app-job-card "07:00-23:00 (16h) 0/24 🎄6 Week Christmas Card Project pin [PERSON_NAME][STREET_…" at bounding box center [349, 104] width 61 height 80
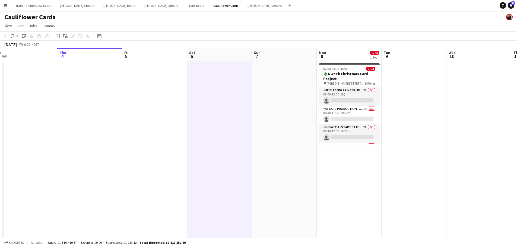
click at [143, 26] on app-page-menu "View Day view expanded Day view collapsed Month view Date picker Jump to [DATE]…" at bounding box center [258, 26] width 517 height 10
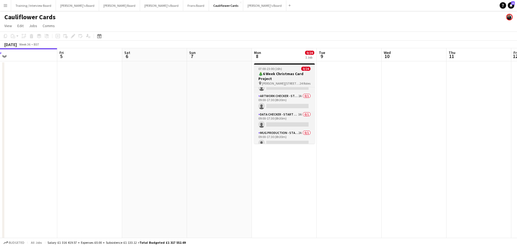
scroll to position [387, 0]
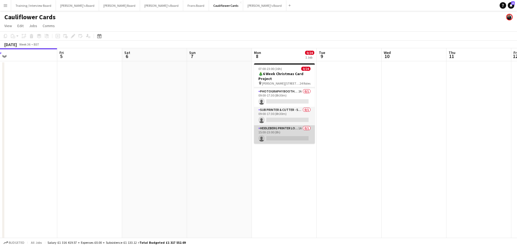
click at [303, 137] on app-card-role "Heidleberg Printer Loading - Start Date [DATE] 1A 0/1 15:00-23:00 (8h) single-n…" at bounding box center [284, 134] width 61 height 18
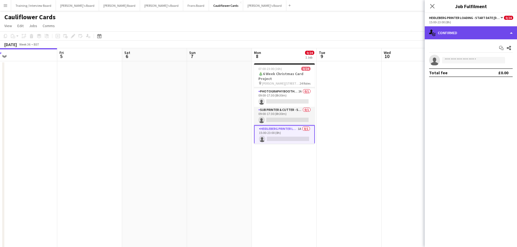
click at [343, 31] on div "single-neutral-actions-check-2 Confirmed" at bounding box center [471, 32] width 92 height 13
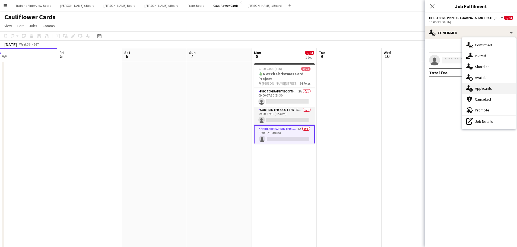
click at [343, 88] on span "Applicants" at bounding box center [483, 88] width 17 height 5
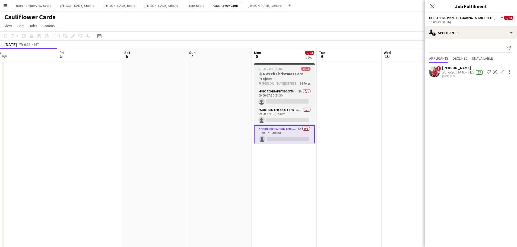
scroll to position [0, 201]
drag, startPoint x: 315, startPoint y: 137, endPoint x: 316, endPoint y: 119, distance: 18.0
click at [316, 119] on div "Heidleberg Printer Unloading - Start Date [DATE] 2A 0/1 07:00-15:00 (8h) single…" at bounding box center [285, 115] width 61 height 57
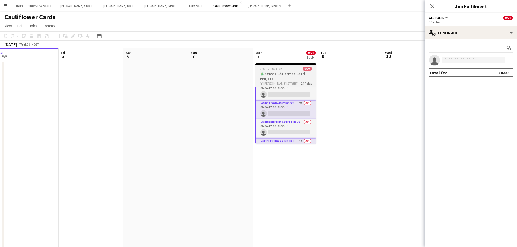
scroll to position [398, 0]
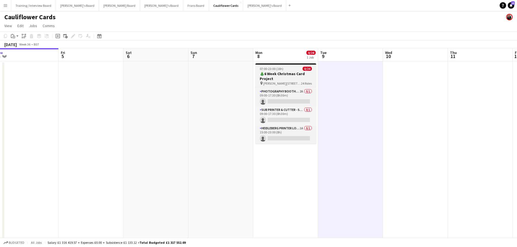
scroll to position [0, 0]
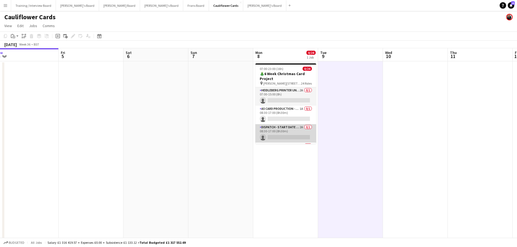
click at [297, 129] on app-card-role "Dispatch - Start Date [DATE] 2A 0/1 08:30-17:00 (8h30m) single-neutral-actions" at bounding box center [285, 133] width 61 height 18
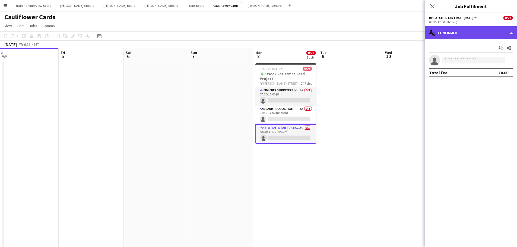
click at [343, 35] on div "single-neutral-actions-check-2 Confirmed" at bounding box center [471, 32] width 92 height 13
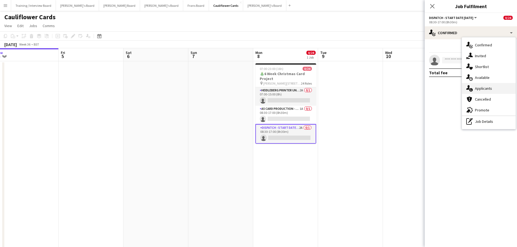
click at [343, 87] on span "Applicants" at bounding box center [483, 88] width 17 height 5
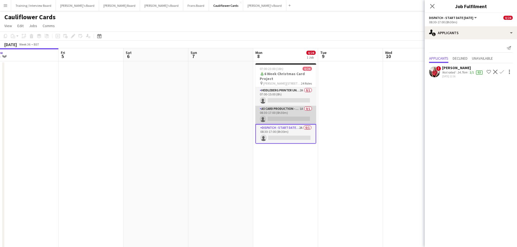
click at [296, 114] on app-card-role "A5 Card Production - Start Date [DATE] 1A 0/1 08:30-17:00 (8h30m) single-neutra…" at bounding box center [285, 115] width 61 height 18
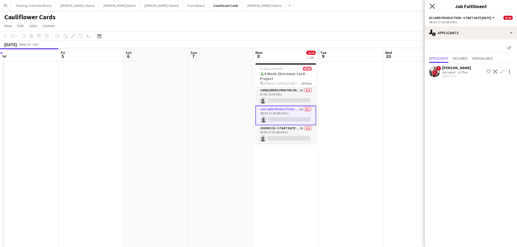
click at [343, 7] on icon "Close pop-in" at bounding box center [432, 6] width 5 height 5
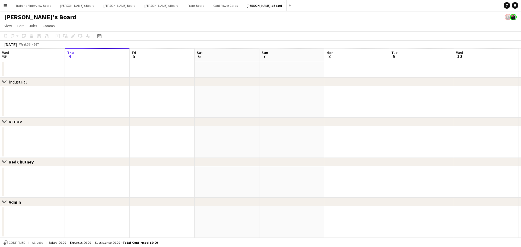
click at [5, 8] on button "Menu" at bounding box center [5, 5] width 11 height 11
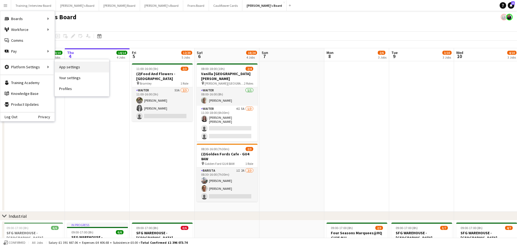
click at [75, 70] on link "App settings" at bounding box center [82, 67] width 54 height 11
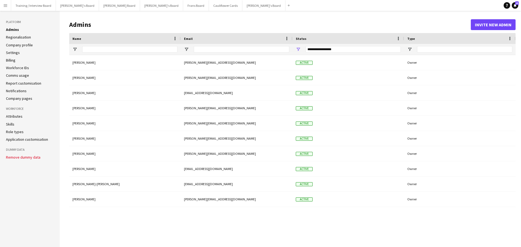
click at [11, 130] on link "Role types" at bounding box center [15, 131] width 18 height 5
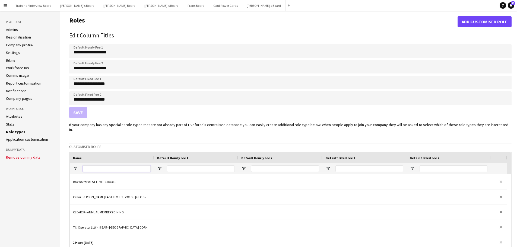
click at [98, 166] on input "Name Filter Input" at bounding box center [117, 169] width 68 height 7
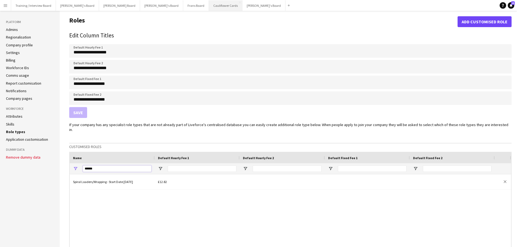
type input "******"
